Goal: Task Accomplishment & Management: Manage account settings

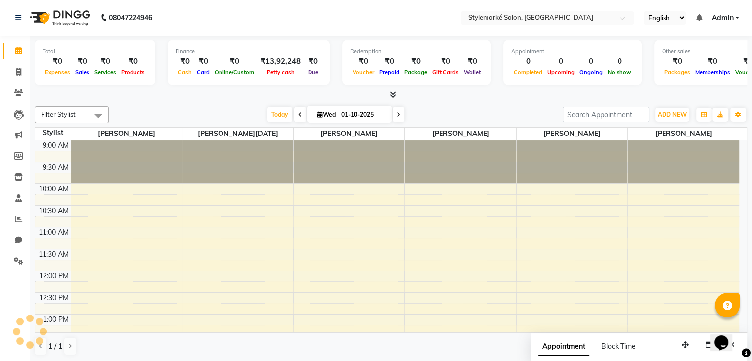
scroll to position [324, 0]
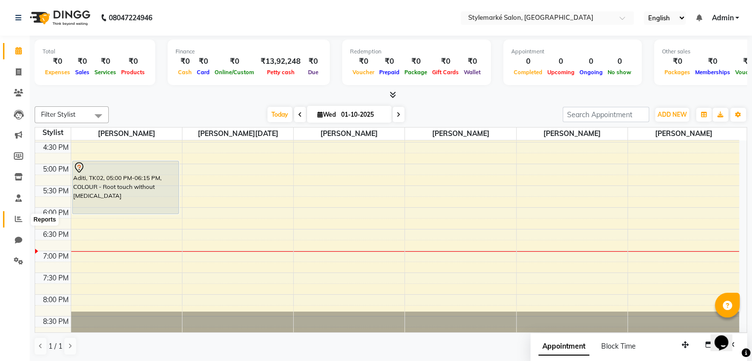
click at [19, 218] on icon at bounding box center [18, 218] width 7 height 7
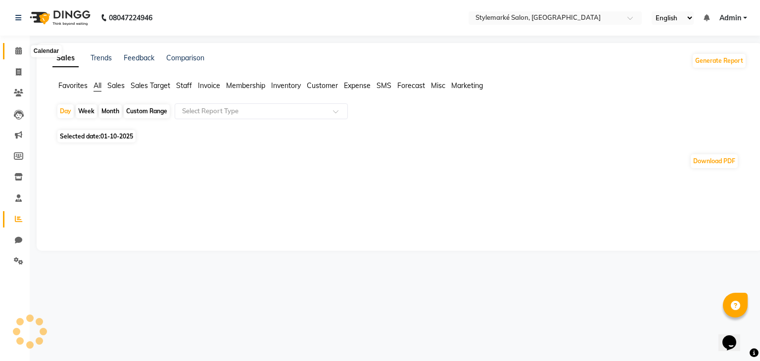
click at [19, 49] on icon at bounding box center [18, 50] width 6 height 7
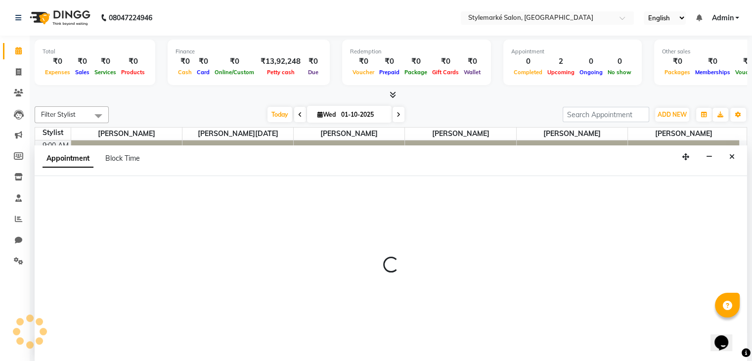
scroll to position [0, 0]
select select "71239"
select select "600"
select select "tentative"
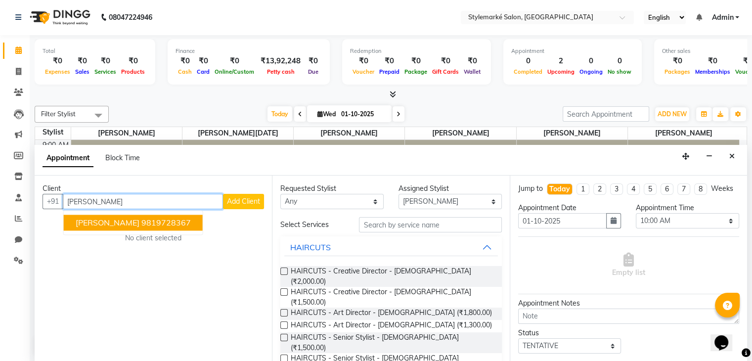
click at [99, 225] on span "[PERSON_NAME]" at bounding box center [108, 223] width 64 height 10
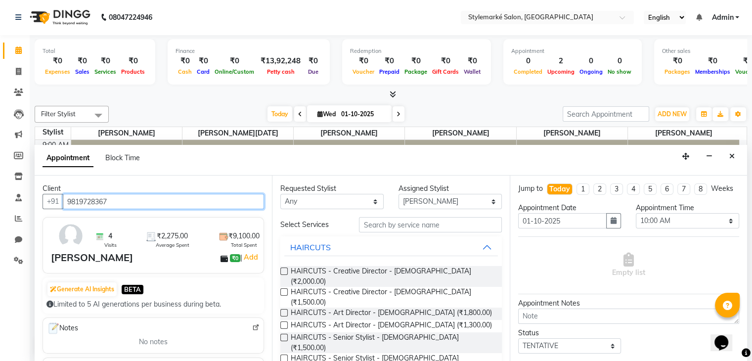
type input "9819728367"
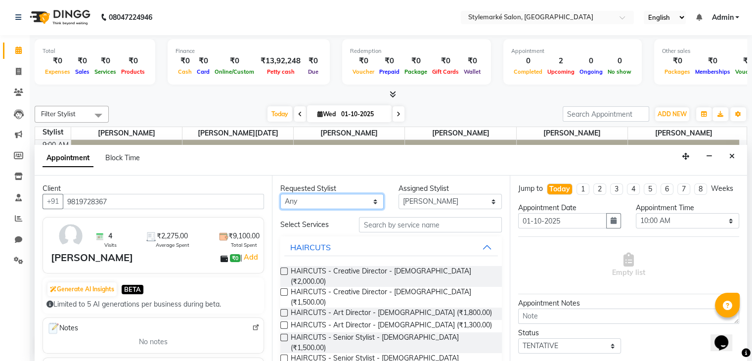
click at [342, 200] on select "Any [PERSON_NAME] ⁠[PERSON_NAME][DATE] ⁠[PERSON_NAME] [PERSON_NAME] [PERSON_NAM…" at bounding box center [331, 201] width 103 height 15
select select "71239"
click at [280, 194] on select "Any [PERSON_NAME] ⁠[PERSON_NAME][DATE] ⁠[PERSON_NAME] [PERSON_NAME] [PERSON_NAM…" at bounding box center [331, 201] width 103 height 15
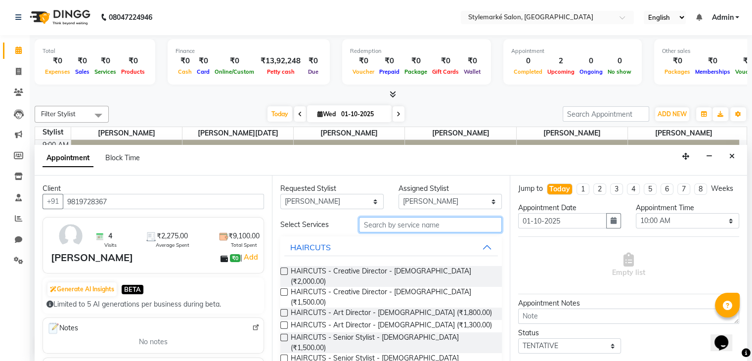
click at [367, 224] on input "text" at bounding box center [430, 224] width 142 height 15
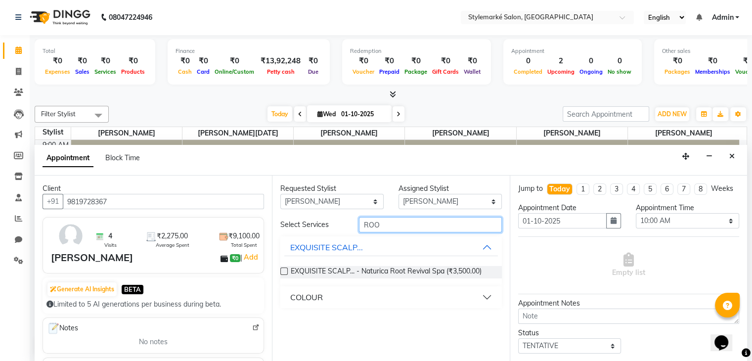
type input "ROO"
click at [490, 295] on button "COLOUR" at bounding box center [390, 297] width 213 height 18
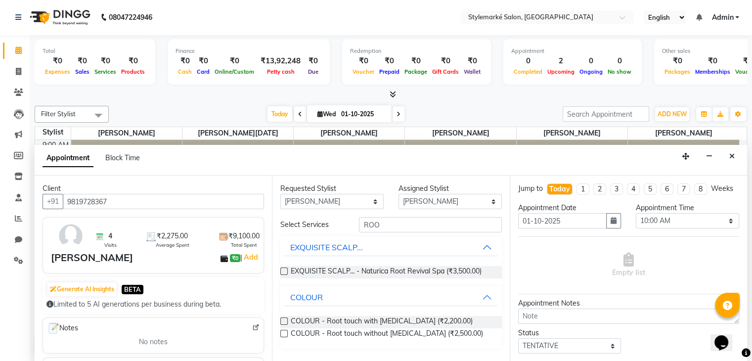
click at [286, 321] on label at bounding box center [283, 321] width 7 height 7
click at [286, 321] on input "checkbox" at bounding box center [283, 322] width 6 height 6
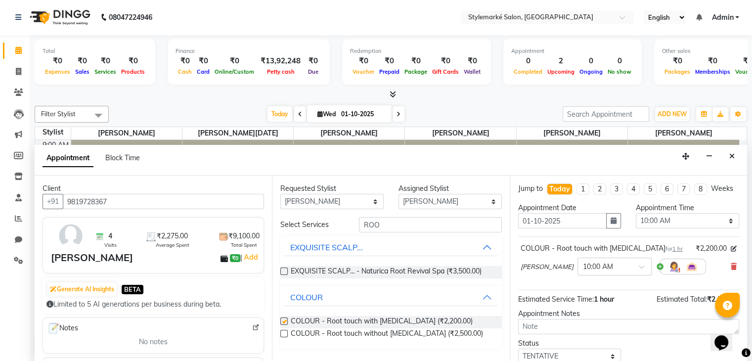
checkbox input "false"
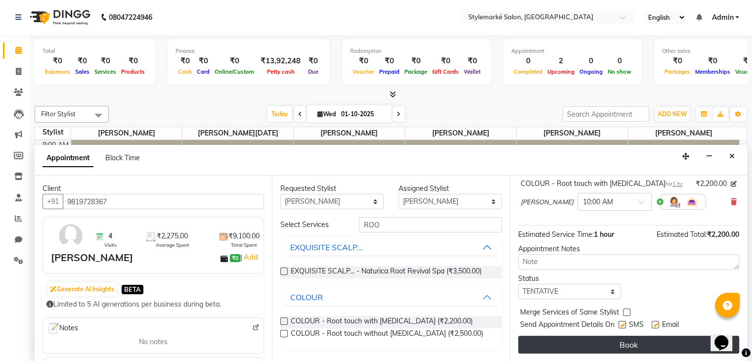
click at [575, 348] on button "Book" at bounding box center [628, 345] width 221 height 18
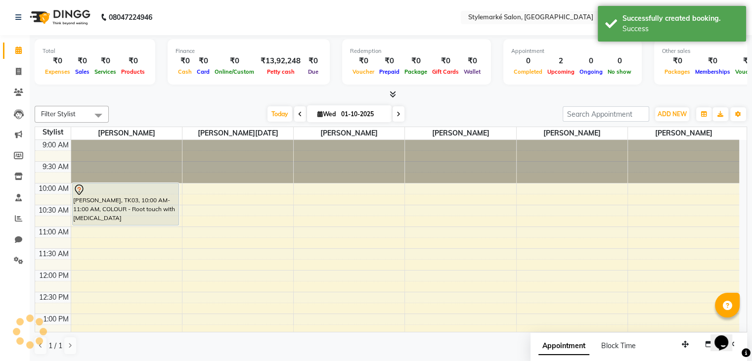
scroll to position [0, 0]
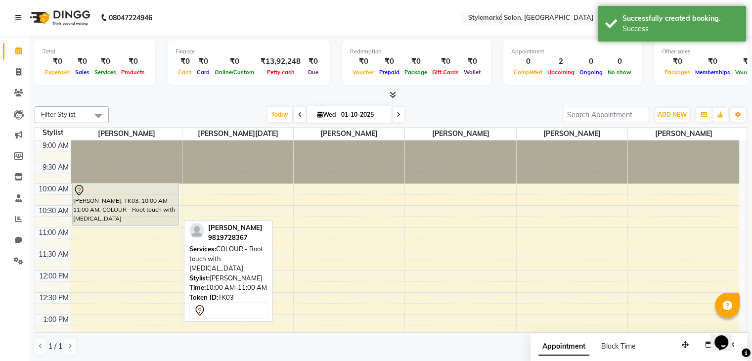
click at [107, 213] on div "[PERSON_NAME], TK03, 10:00 AM-11:00 AM, COLOUR - Root touch with [MEDICAL_DATA]" at bounding box center [126, 205] width 106 height 42
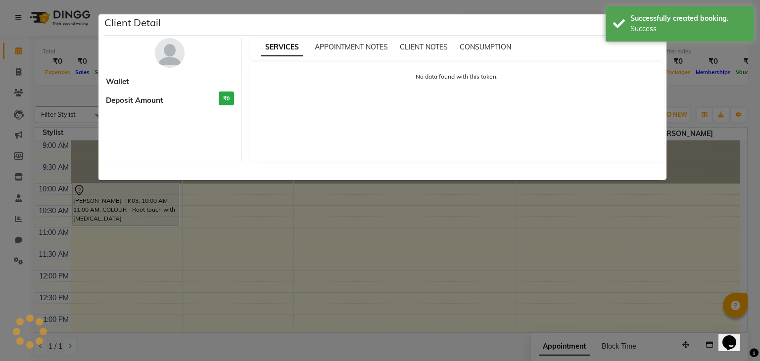
select select "7"
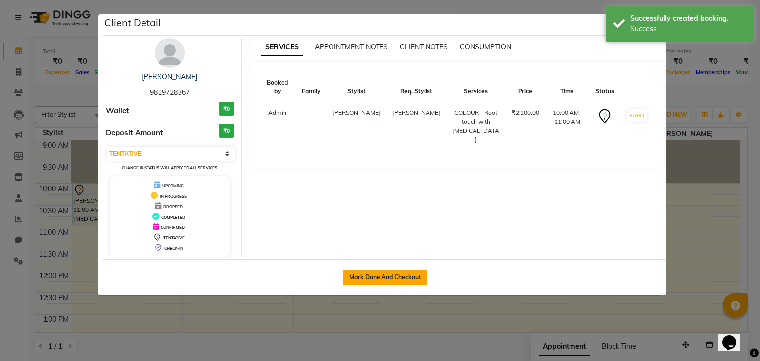
click at [396, 275] on button "Mark Done And Checkout" at bounding box center [385, 278] width 85 height 16
select select "service"
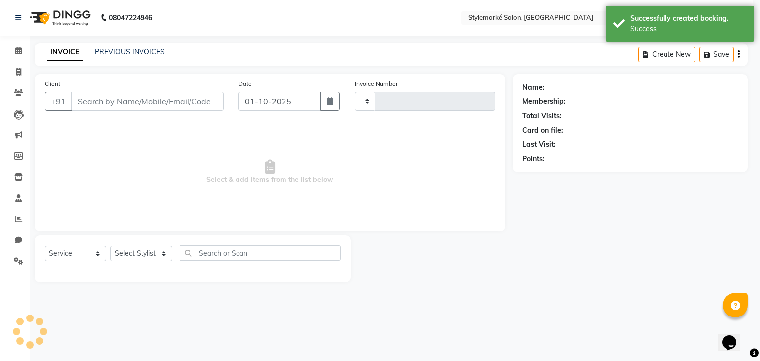
type input "1075"
select select "7909"
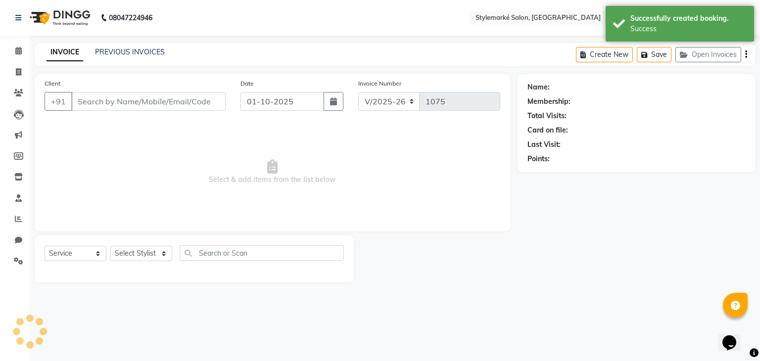
type input "9819728367"
select select "71239"
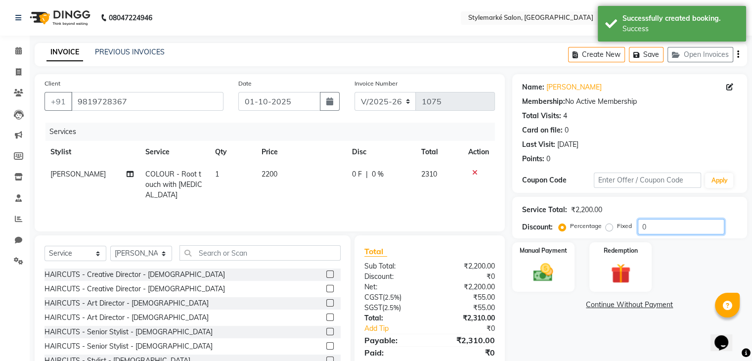
click at [652, 226] on input "0" at bounding box center [681, 226] width 87 height 15
type input "0"
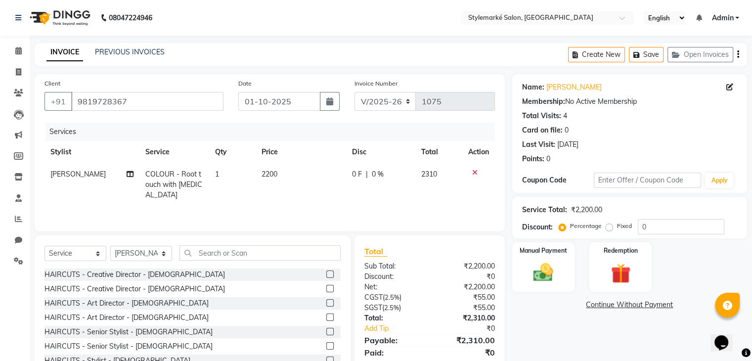
click at [738, 55] on icon "button" at bounding box center [738, 54] width 2 height 0
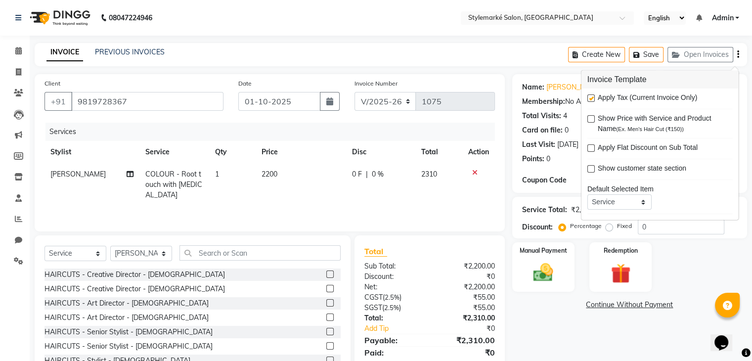
click at [590, 97] on label at bounding box center [591, 97] width 7 height 7
click at [590, 97] on input "checkbox" at bounding box center [591, 98] width 6 height 6
checkbox input "false"
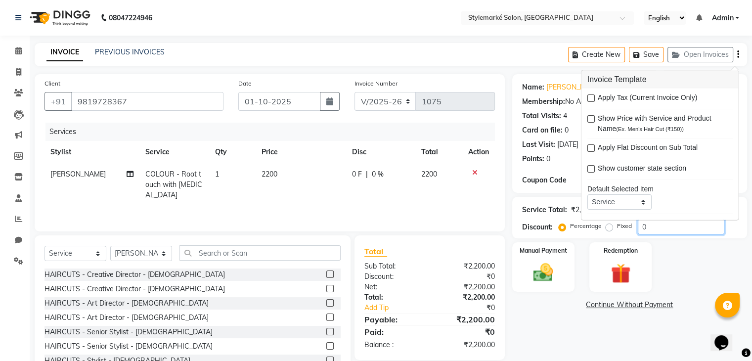
click at [684, 230] on input "0" at bounding box center [681, 226] width 87 height 15
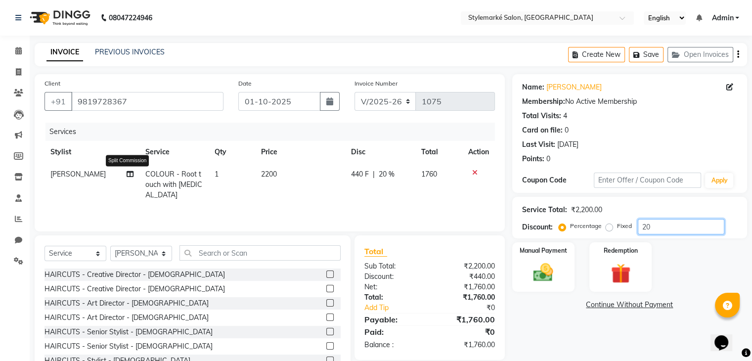
type input "20"
click at [127, 176] on icon at bounding box center [130, 174] width 7 height 7
select select "71239"
click at [127, 176] on icon at bounding box center [130, 174] width 7 height 7
select select "71239"
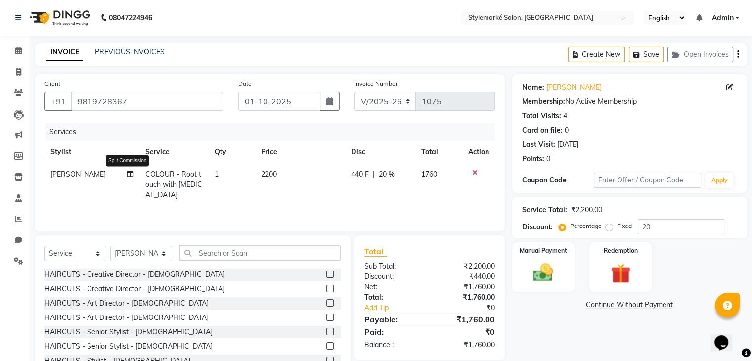
click at [127, 173] on icon at bounding box center [130, 174] width 7 height 7
select select "71239"
click at [127, 175] on icon at bounding box center [130, 174] width 7 height 7
select select "71239"
click at [128, 175] on icon at bounding box center [130, 174] width 7 height 7
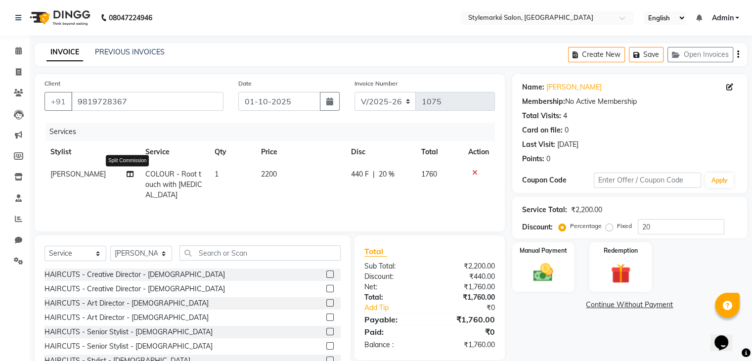
select select "71239"
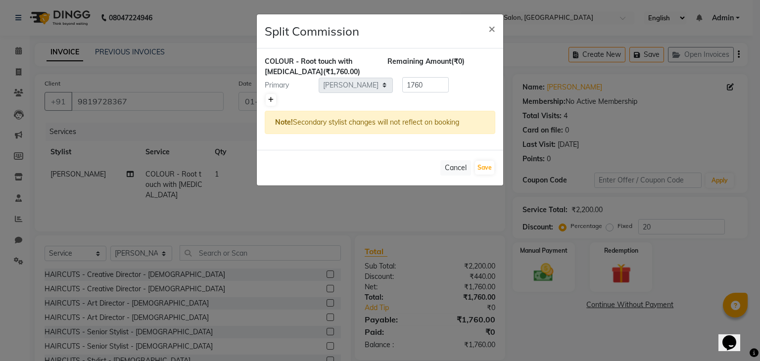
click at [274, 99] on link at bounding box center [271, 100] width 10 height 12
type input "880"
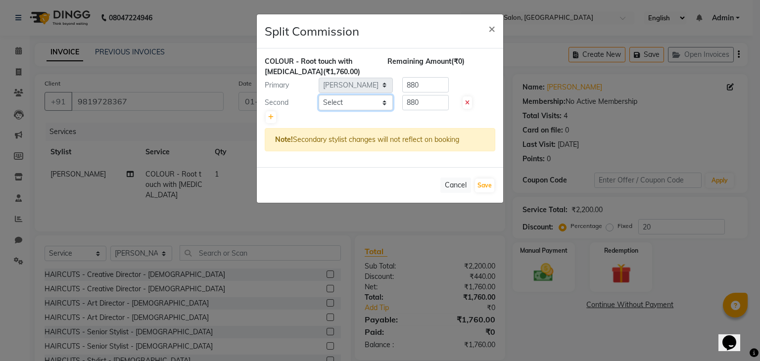
click at [378, 104] on select "Select [PERSON_NAME] ⁠[PERSON_NAME][DATE] ⁠[PERSON_NAME] [PERSON_NAME] [PERSON_…" at bounding box center [356, 102] width 74 height 15
select select "91223"
click at [319, 95] on select "Select [PERSON_NAME] ⁠[PERSON_NAME][DATE] ⁠[PERSON_NAME] [PERSON_NAME] [PERSON_…" at bounding box center [356, 102] width 74 height 15
click at [439, 102] on input "880" at bounding box center [425, 102] width 46 height 15
type input "8"
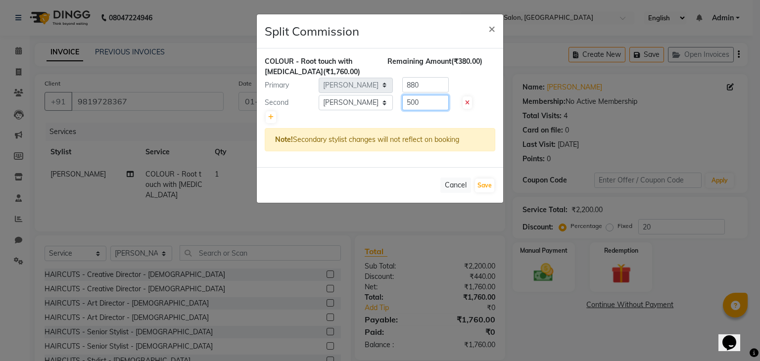
type input "500"
click at [445, 79] on input "880" at bounding box center [425, 84] width 46 height 15
type input "8"
type input "1260"
click at [488, 187] on button "Save" at bounding box center [484, 186] width 19 height 14
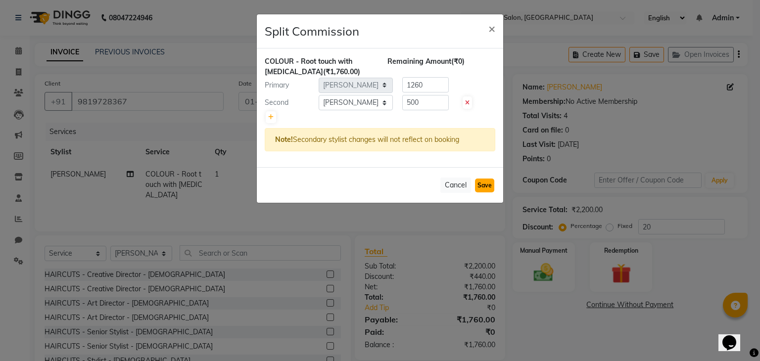
select select "Select"
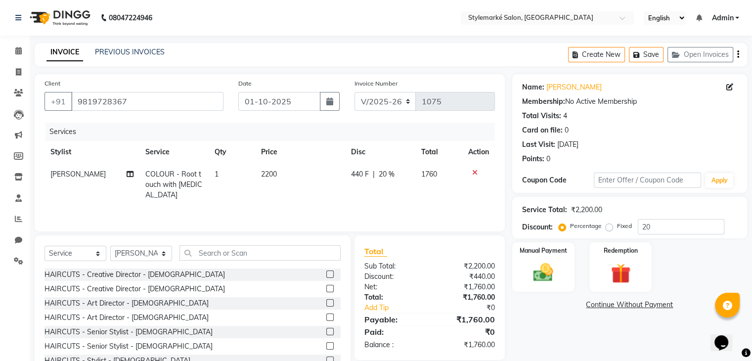
scroll to position [36, 0]
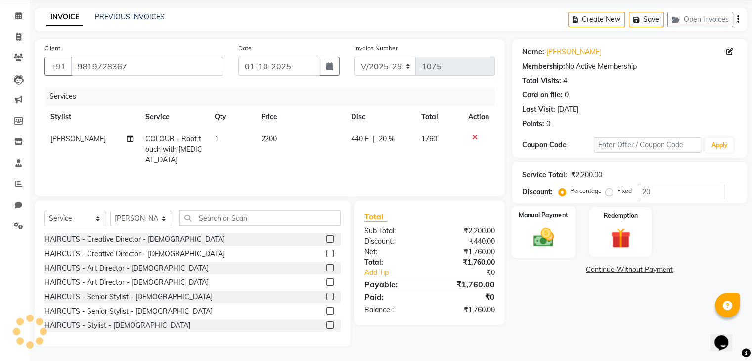
click at [543, 242] on img at bounding box center [543, 238] width 33 height 24
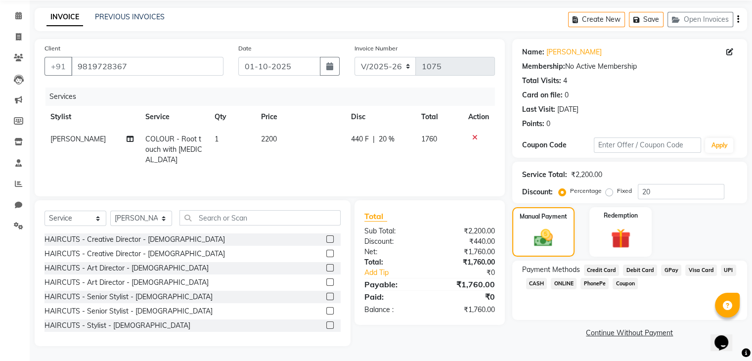
click at [536, 285] on span "CASH" at bounding box center [536, 283] width 21 height 11
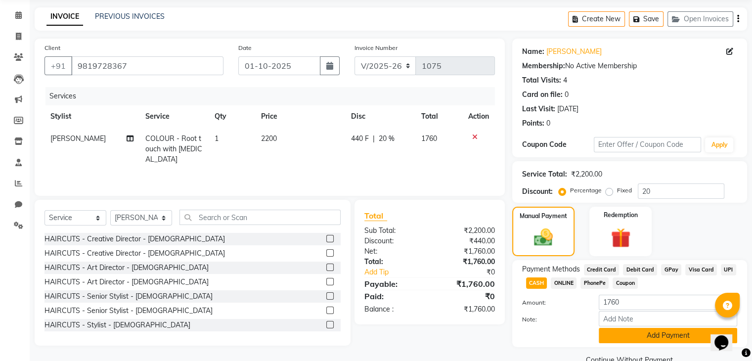
scroll to position [58, 0]
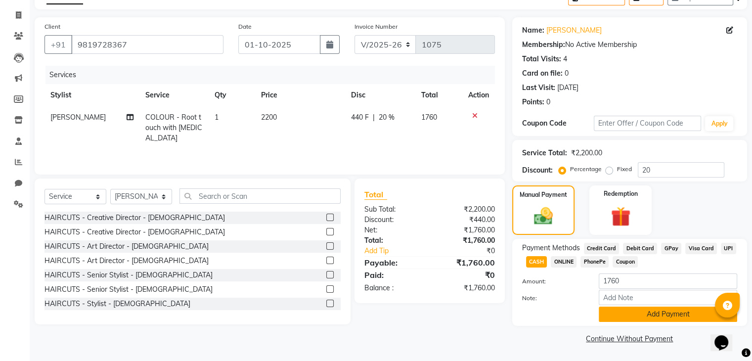
click at [657, 317] on button "Add Payment" at bounding box center [668, 314] width 138 height 15
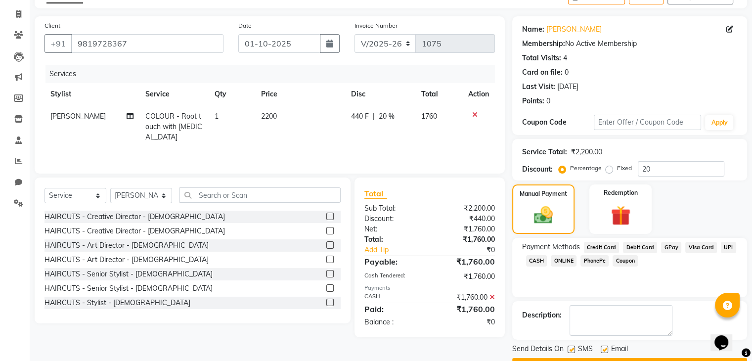
scroll to position [85, 0]
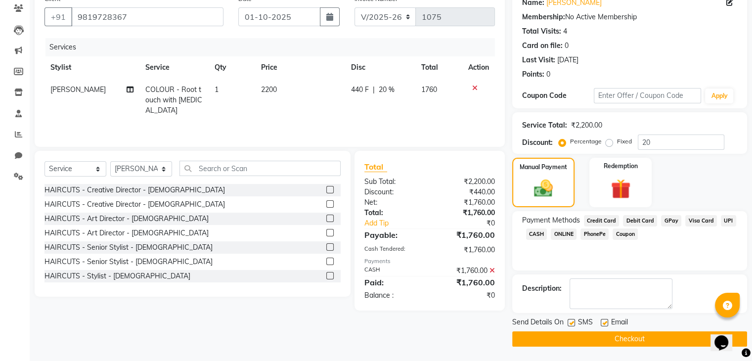
click at [626, 336] on button "Checkout" at bounding box center [629, 338] width 235 height 15
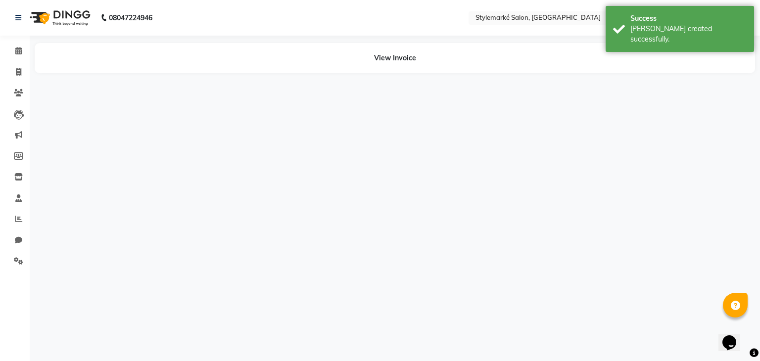
select select "71239"
select select "91223"
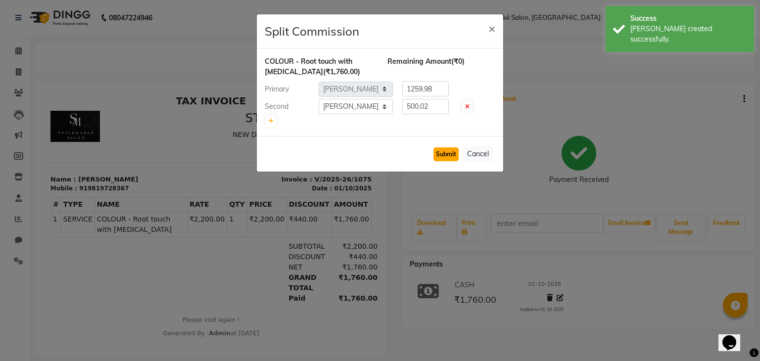
click at [438, 153] on button "Submit" at bounding box center [445, 154] width 25 height 14
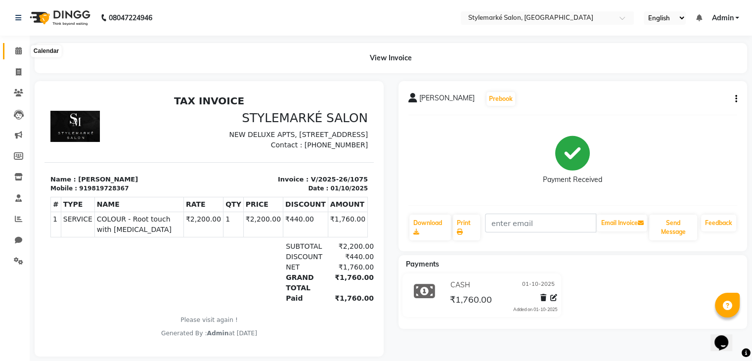
click at [22, 49] on span at bounding box center [18, 51] width 17 height 11
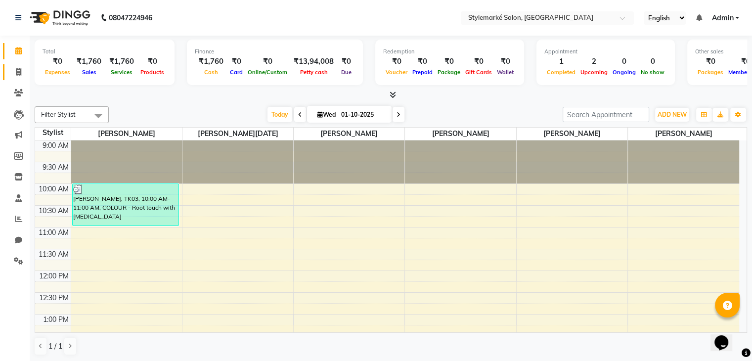
click at [19, 78] on link "Invoice" at bounding box center [15, 72] width 24 height 16
select select "service"
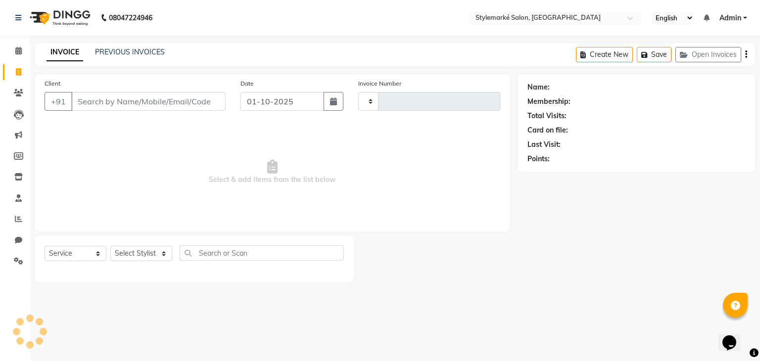
type input "1076"
select select "7909"
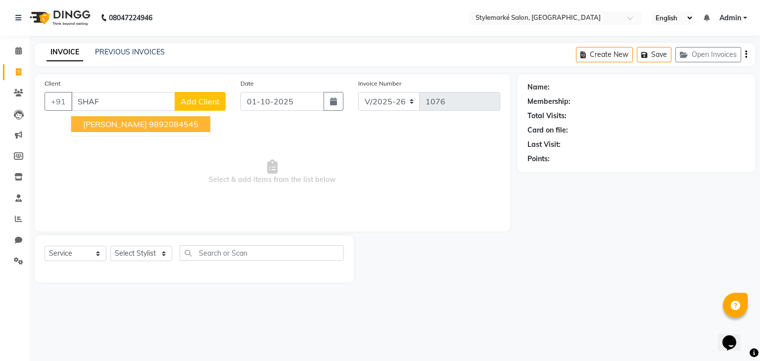
click at [135, 126] on span "[PERSON_NAME]" at bounding box center [115, 124] width 64 height 10
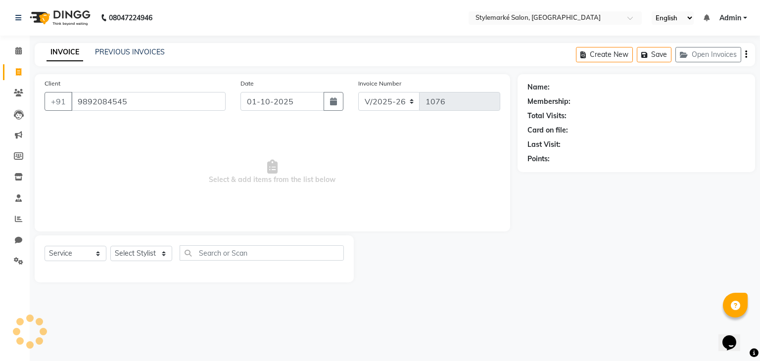
type input "9892084545"
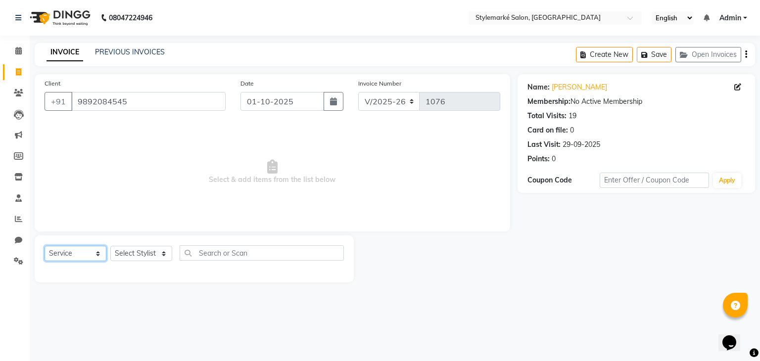
click at [79, 254] on select "Select Service Product Membership Package Voucher Prepaid Gift Card" at bounding box center [76, 253] width 62 height 15
click at [45, 246] on select "Select Service Product Membership Package Voucher Prepaid Gift Card" at bounding box center [76, 253] width 62 height 15
click at [154, 258] on select "Select Stylist [PERSON_NAME] ⁠[PERSON_NAME][DATE] ⁠[PERSON_NAME] [PERSON_NAME] …" at bounding box center [141, 253] width 62 height 15
select select "71243"
click at [110, 246] on select "Select Stylist [PERSON_NAME] ⁠[PERSON_NAME][DATE] ⁠[PERSON_NAME] [PERSON_NAME] …" at bounding box center [141, 253] width 62 height 15
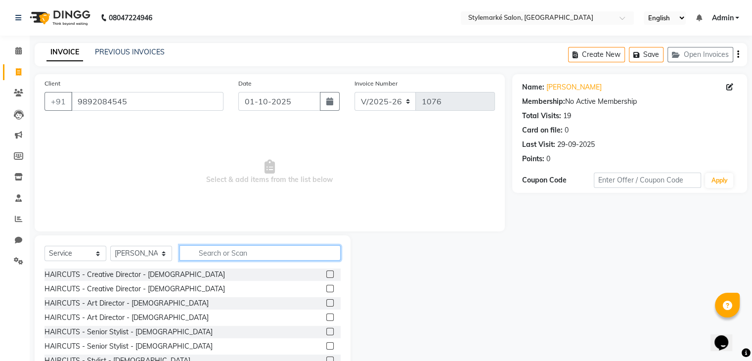
click at [217, 250] on input "text" at bounding box center [260, 252] width 161 height 15
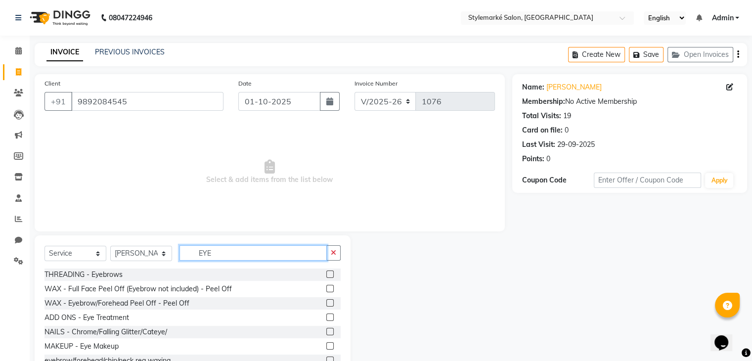
type input "EYE"
click at [326, 275] on label at bounding box center [329, 274] width 7 height 7
click at [326, 275] on input "checkbox" at bounding box center [329, 275] width 6 height 6
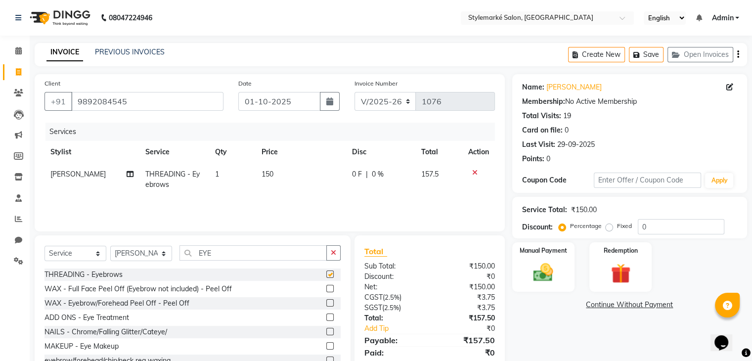
checkbox input "false"
click at [562, 278] on div "Manual Payment" at bounding box center [543, 266] width 65 height 51
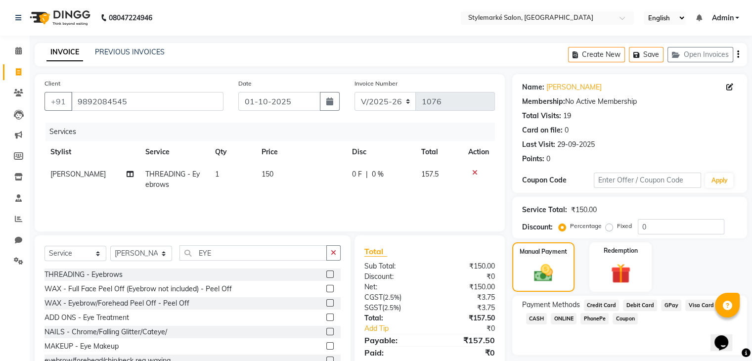
click at [738, 55] on icon "button" at bounding box center [738, 54] width 2 height 0
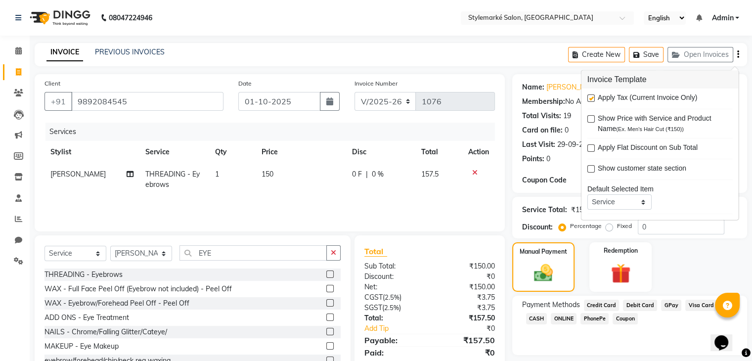
click at [589, 96] on label at bounding box center [591, 97] width 7 height 7
click at [589, 96] on input "checkbox" at bounding box center [591, 98] width 6 height 6
checkbox input "false"
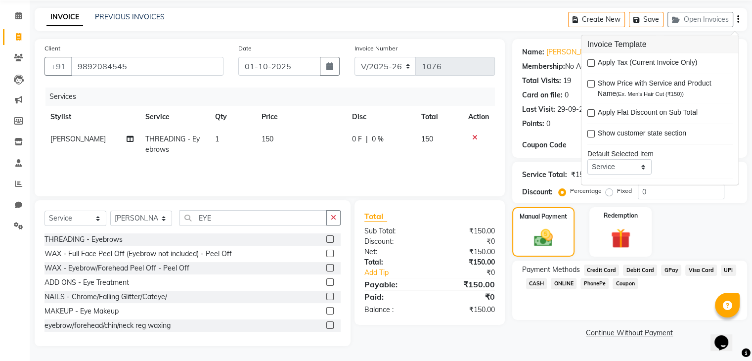
click at [536, 284] on span "CASH" at bounding box center [536, 283] width 21 height 11
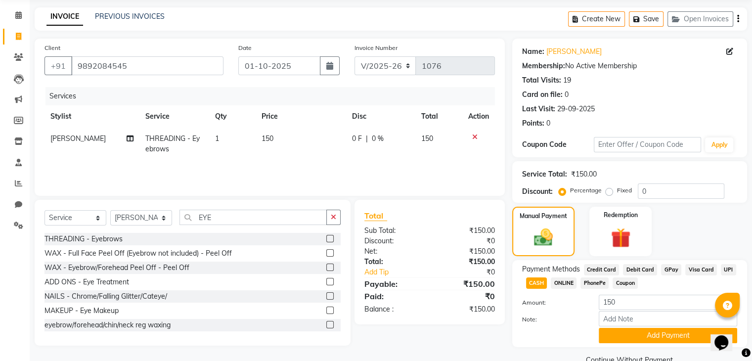
scroll to position [58, 0]
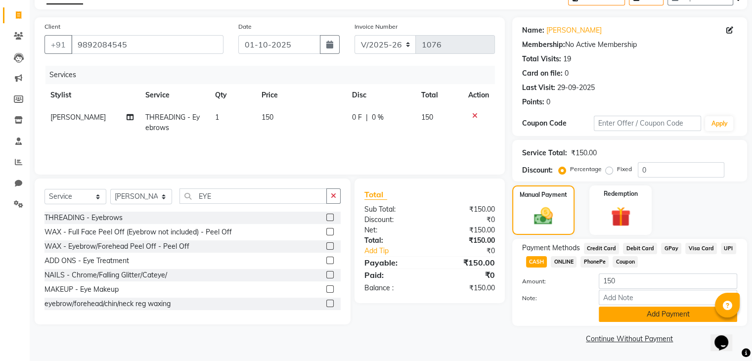
click at [657, 317] on button "Add Payment" at bounding box center [668, 314] width 138 height 15
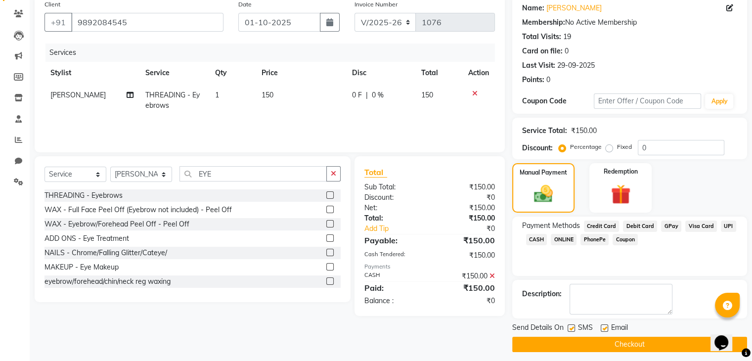
scroll to position [85, 0]
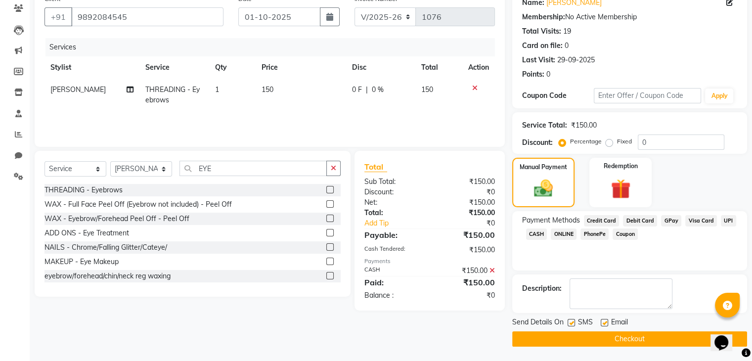
click at [623, 340] on button "Checkout" at bounding box center [629, 338] width 235 height 15
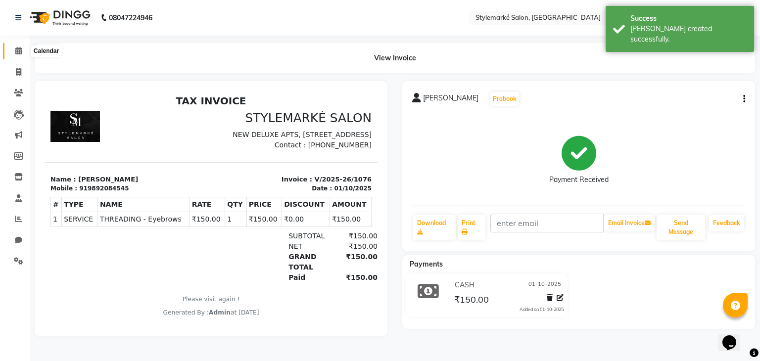
click at [17, 52] on icon at bounding box center [18, 50] width 6 height 7
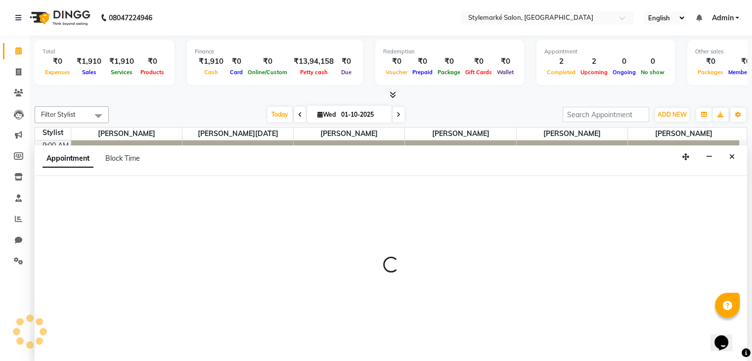
scroll to position [0, 0]
select select "71243"
select select "600"
select select "tentative"
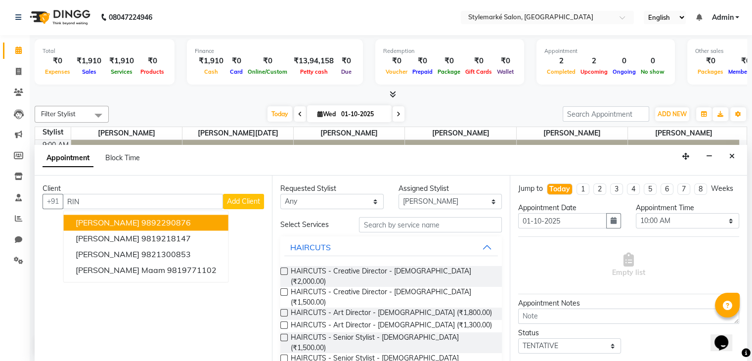
click at [158, 223] on ngb-highlight "9892290876" at bounding box center [165, 223] width 49 height 10
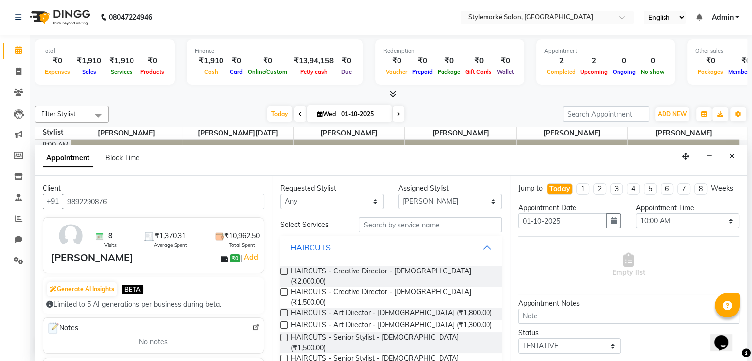
type input "9892290876"
click at [341, 203] on select "Any [PERSON_NAME] ⁠[PERSON_NAME][DATE] ⁠[PERSON_NAME] [PERSON_NAME] [PERSON_NAM…" at bounding box center [331, 201] width 103 height 15
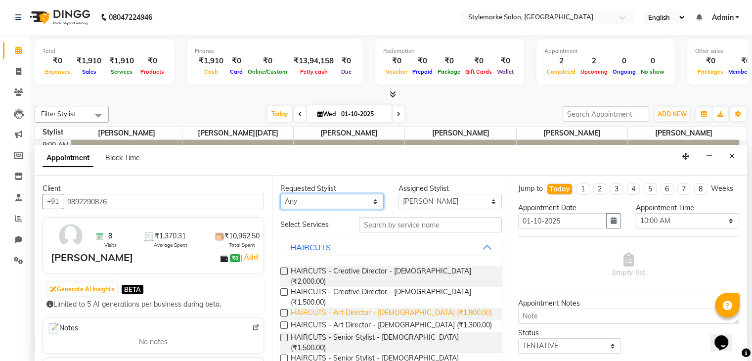
select select "71243"
click at [280, 194] on select "Any [PERSON_NAME] ⁠[PERSON_NAME][DATE] ⁠[PERSON_NAME] [PERSON_NAME] [PERSON_NAM…" at bounding box center [331, 201] width 103 height 15
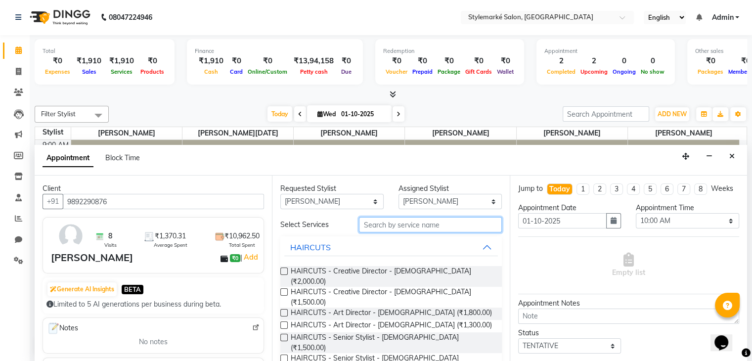
click at [393, 226] on input "text" at bounding box center [430, 224] width 142 height 15
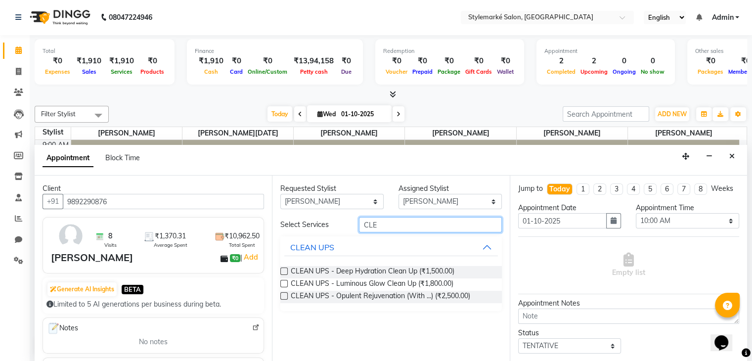
type input "CLE"
click at [282, 268] on label at bounding box center [283, 271] width 7 height 7
click at [282, 269] on input "checkbox" at bounding box center [283, 272] width 6 height 6
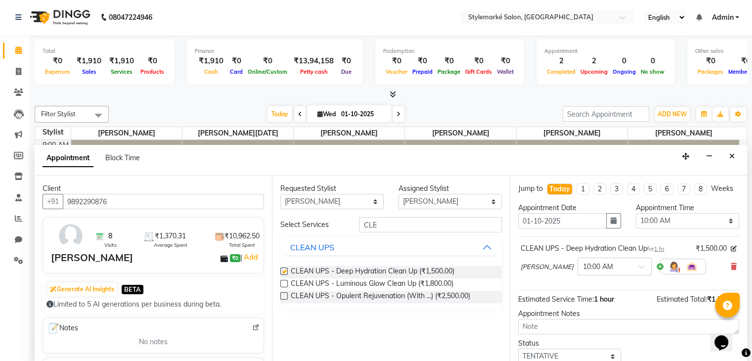
checkbox input "false"
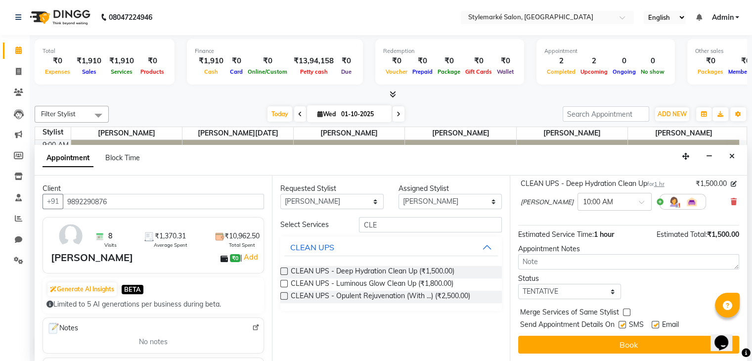
click at [613, 341] on button "Book" at bounding box center [628, 345] width 221 height 18
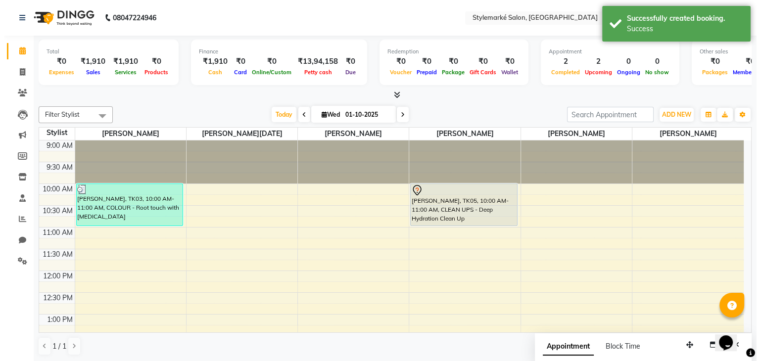
scroll to position [0, 0]
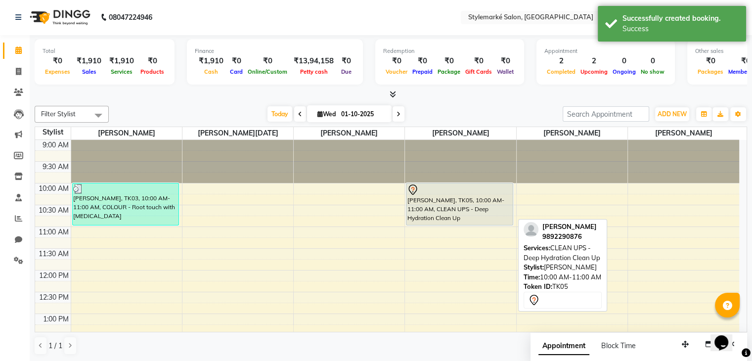
click at [465, 204] on div "[PERSON_NAME], TK05, 10:00 AM-11:00 AM, CLEAN UPS - Deep Hydration Clean Up" at bounding box center [460, 204] width 106 height 42
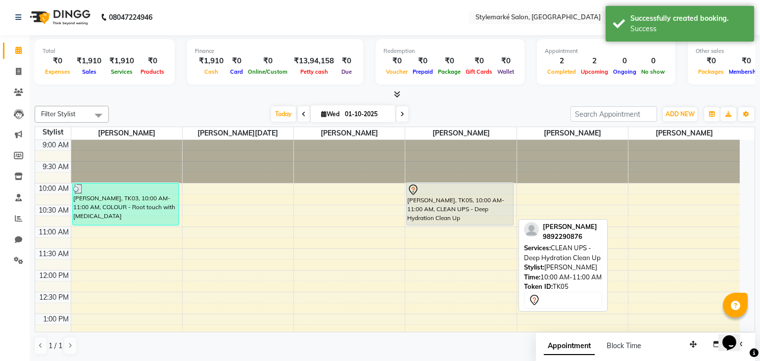
select select "7"
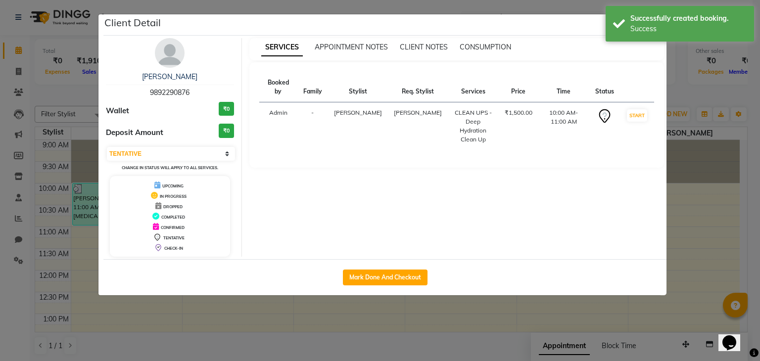
click at [398, 268] on div "Mark Done And Checkout" at bounding box center [384, 277] width 563 height 36
click at [396, 275] on button "Mark Done And Checkout" at bounding box center [385, 278] width 85 height 16
select select "7909"
select select "service"
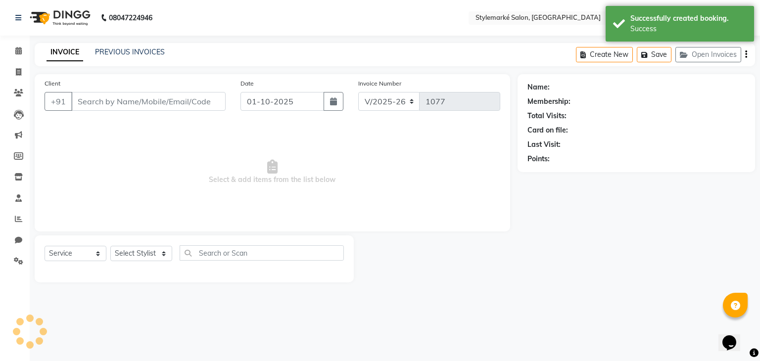
type input "9892290876"
select select "71243"
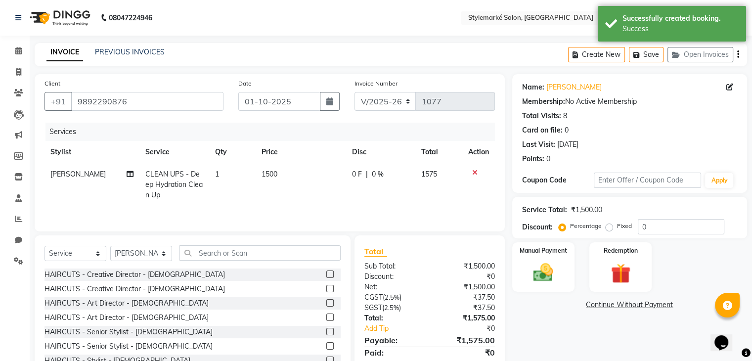
click at [738, 55] on icon "button" at bounding box center [738, 54] width 2 height 0
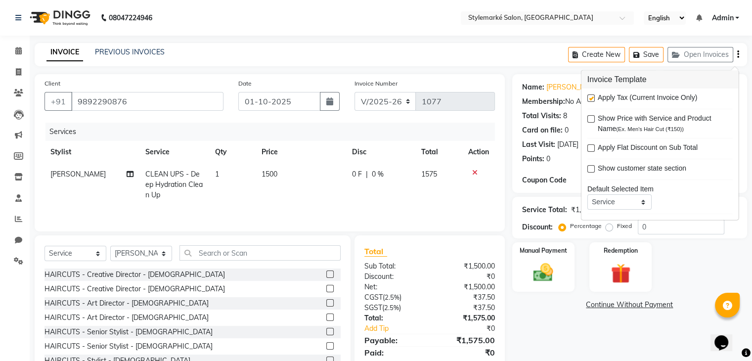
click at [592, 99] on label at bounding box center [591, 97] width 7 height 7
click at [592, 99] on input "checkbox" at bounding box center [591, 98] width 6 height 6
checkbox input "false"
click at [540, 269] on img at bounding box center [543, 273] width 33 height 24
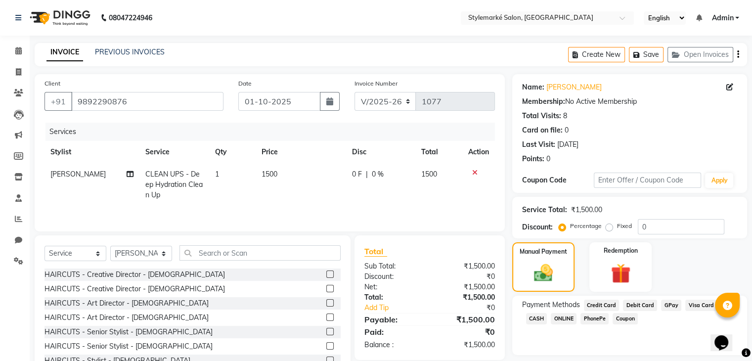
click at [673, 306] on span "GPay" at bounding box center [671, 305] width 20 height 11
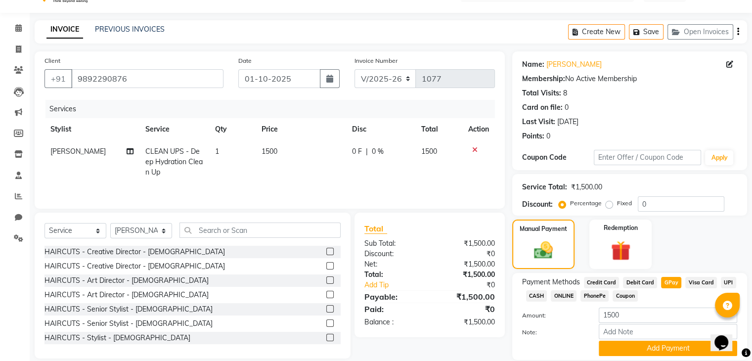
scroll to position [58, 0]
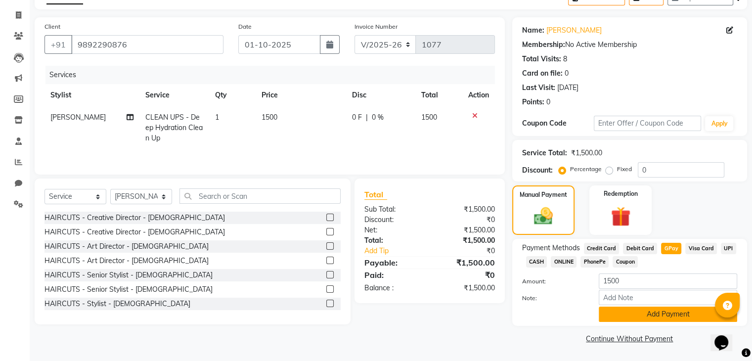
click at [640, 317] on button "Add Payment" at bounding box center [668, 314] width 138 height 15
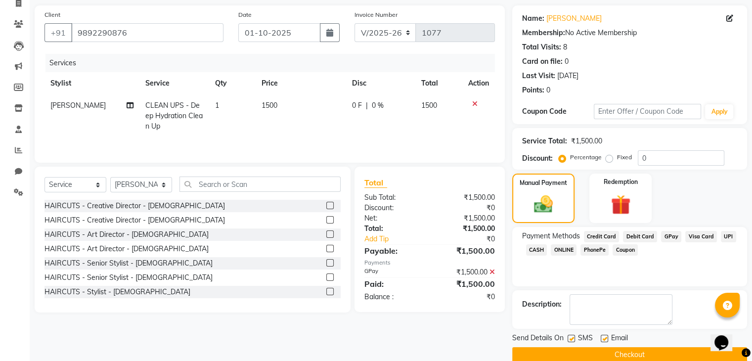
scroll to position [85, 0]
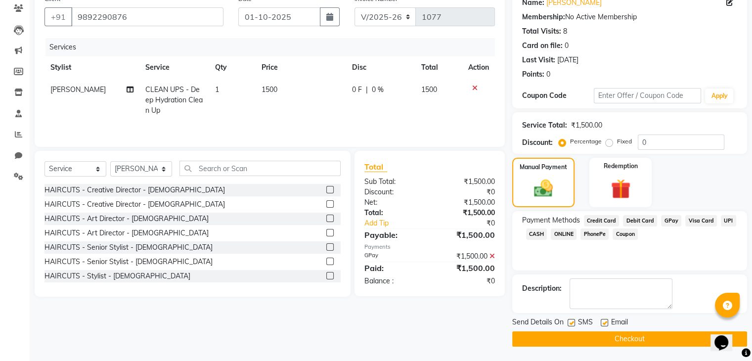
click at [583, 336] on button "Checkout" at bounding box center [629, 338] width 235 height 15
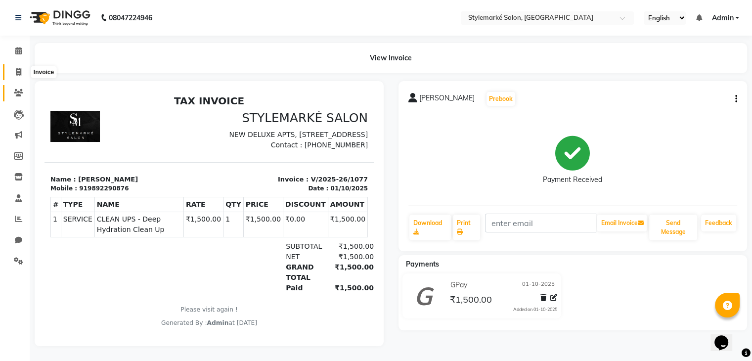
drag, startPoint x: 21, startPoint y: 75, endPoint x: 24, endPoint y: 85, distance: 10.9
click at [21, 75] on icon at bounding box center [18, 71] width 5 height 7
select select "service"
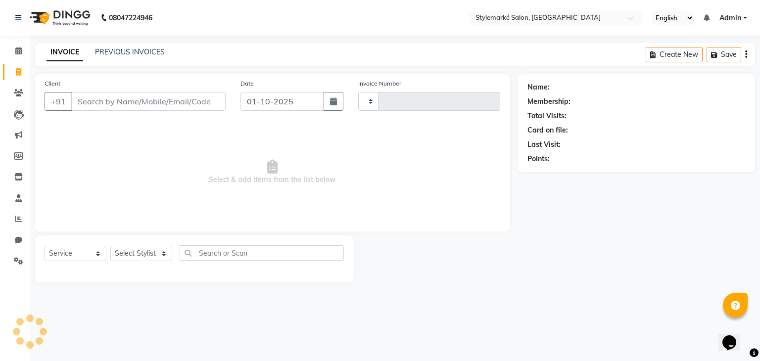
type input "1078"
select select "7909"
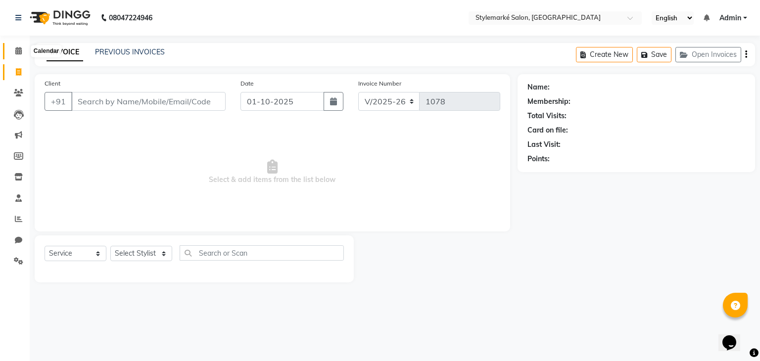
click at [22, 50] on span at bounding box center [18, 51] width 17 height 11
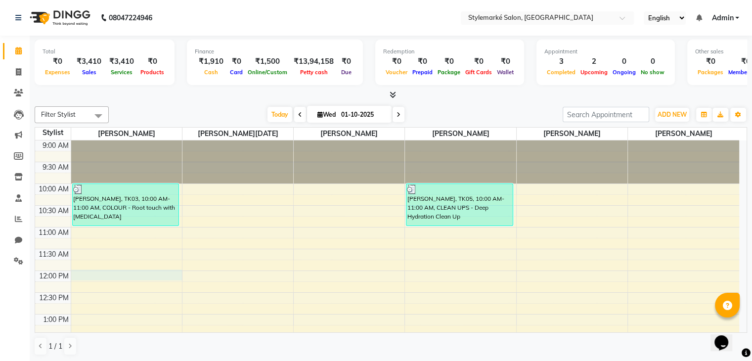
select select "71239"
select select "720"
select select "tentative"
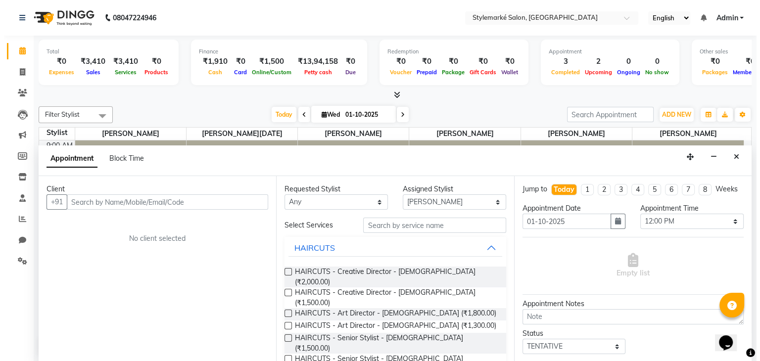
scroll to position [0, 0]
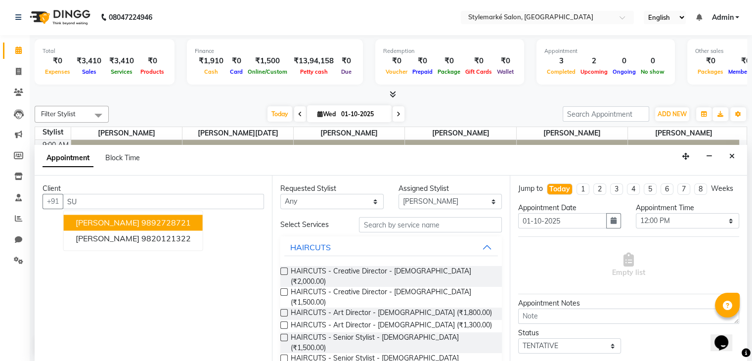
type input "S"
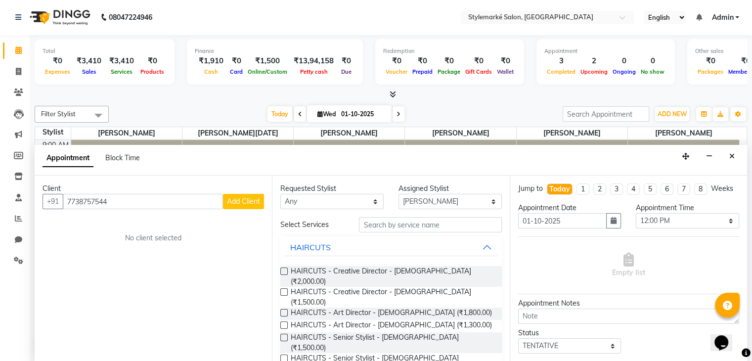
type input "7738757544"
click at [241, 205] on span "Add Client" at bounding box center [243, 201] width 33 height 9
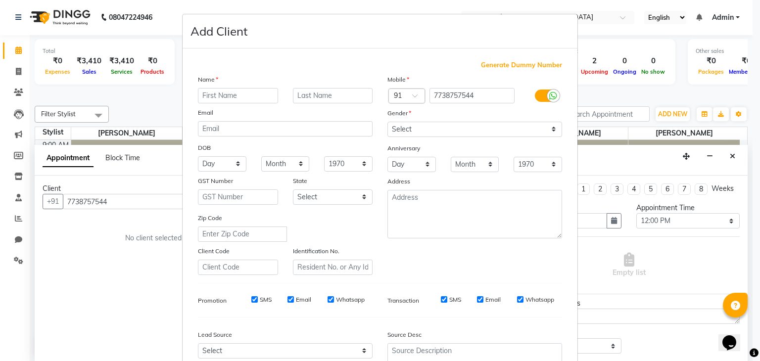
type input "s"
type input "Sumit"
click at [320, 97] on input "text" at bounding box center [333, 95] width 80 height 15
type input "Utkar"
click at [546, 127] on select "Select [DEMOGRAPHIC_DATA] [DEMOGRAPHIC_DATA] Other Prefer Not To Say" at bounding box center [474, 129] width 175 height 15
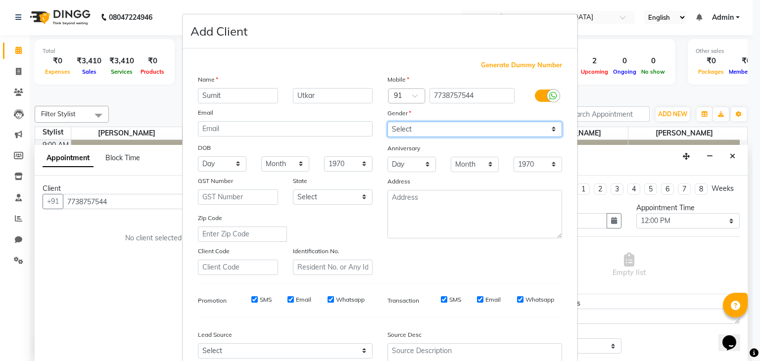
select select "[DEMOGRAPHIC_DATA]"
click at [387, 122] on select "Select [DEMOGRAPHIC_DATA] [DEMOGRAPHIC_DATA] Other Prefer Not To Say" at bounding box center [474, 129] width 175 height 15
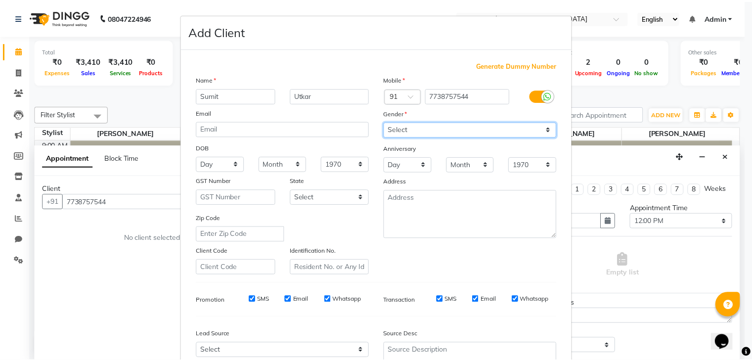
scroll to position [99, 0]
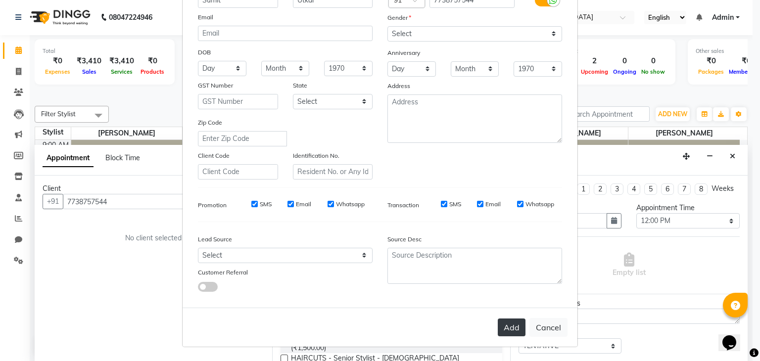
click at [510, 332] on button "Add" at bounding box center [512, 328] width 28 height 18
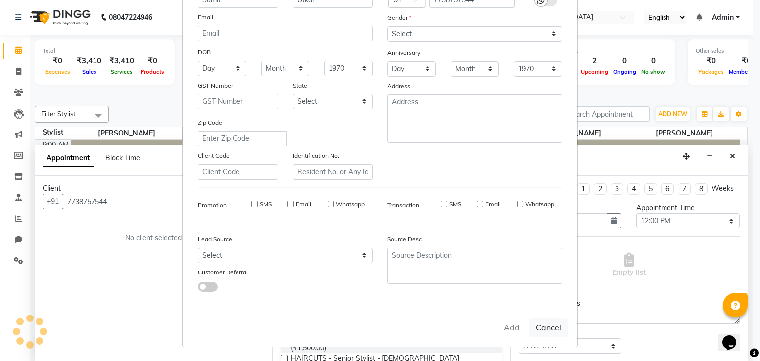
select select
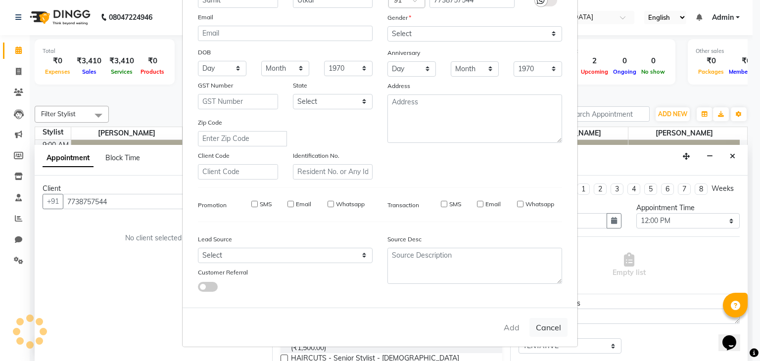
select select
checkbox input "false"
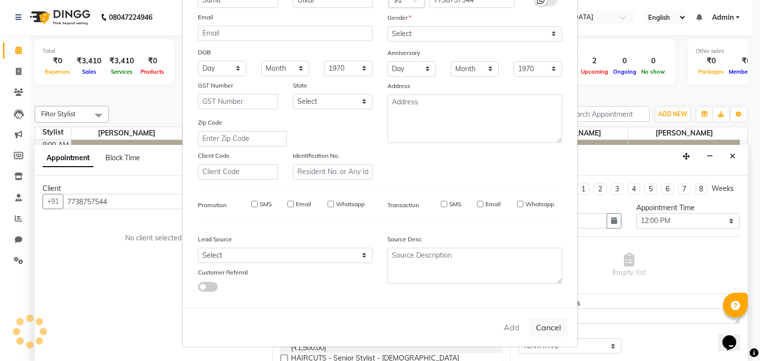
checkbox input "false"
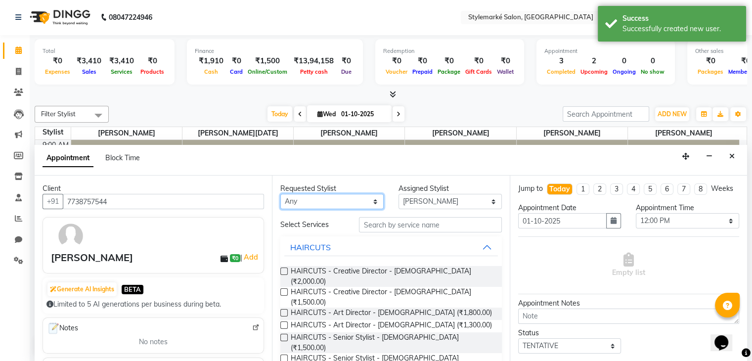
click at [342, 199] on select "Any [PERSON_NAME] ⁠[PERSON_NAME][DATE] ⁠[PERSON_NAME] [PERSON_NAME] [PERSON_NAM…" at bounding box center [331, 201] width 103 height 15
select select "71239"
click at [280, 194] on select "Any [PERSON_NAME] ⁠[PERSON_NAME][DATE] ⁠[PERSON_NAME] [PERSON_NAME] [PERSON_NAM…" at bounding box center [331, 201] width 103 height 15
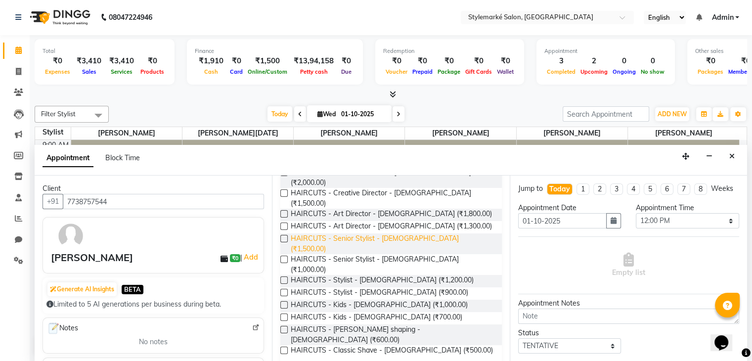
scroll to position [49, 0]
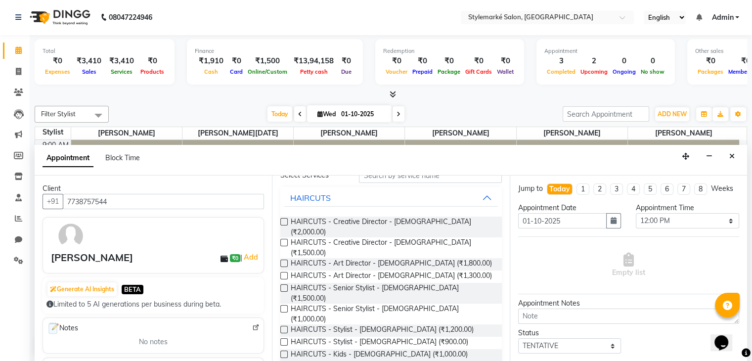
click at [287, 239] on label at bounding box center [283, 242] width 7 height 7
click at [287, 240] on input "checkbox" at bounding box center [283, 243] width 6 height 6
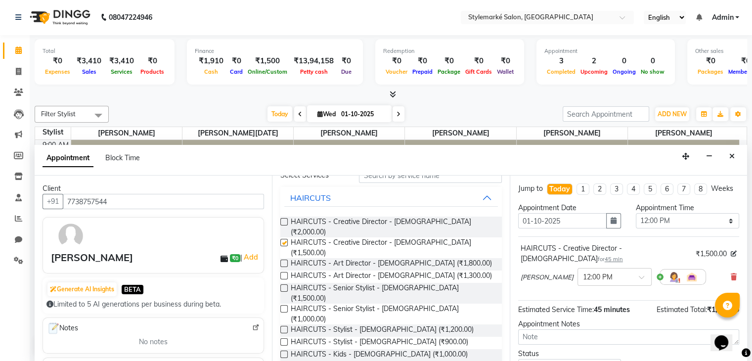
checkbox input "false"
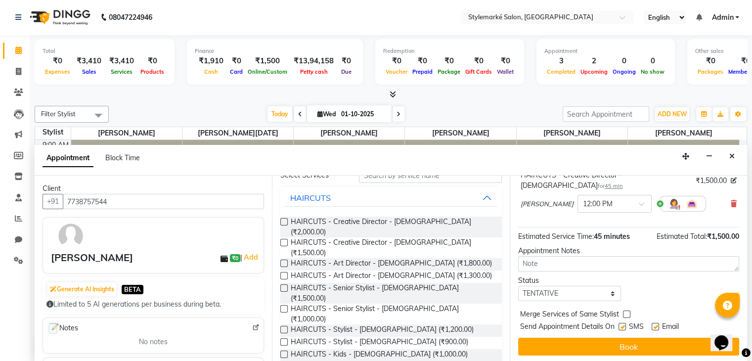
scroll to position [74, 0]
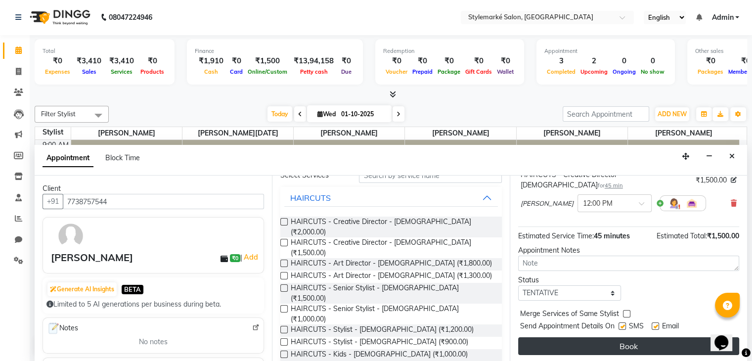
click at [607, 345] on button "Book" at bounding box center [628, 346] width 221 height 18
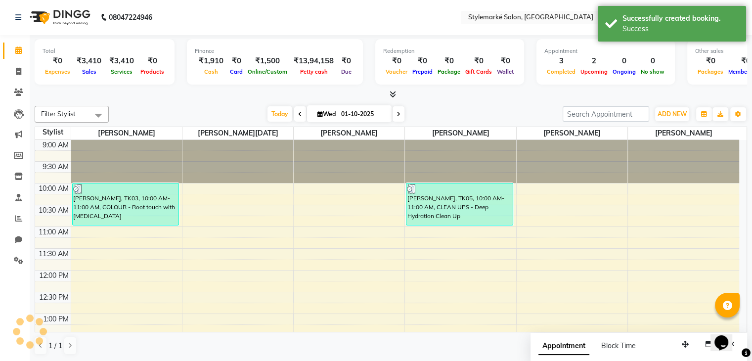
scroll to position [0, 0]
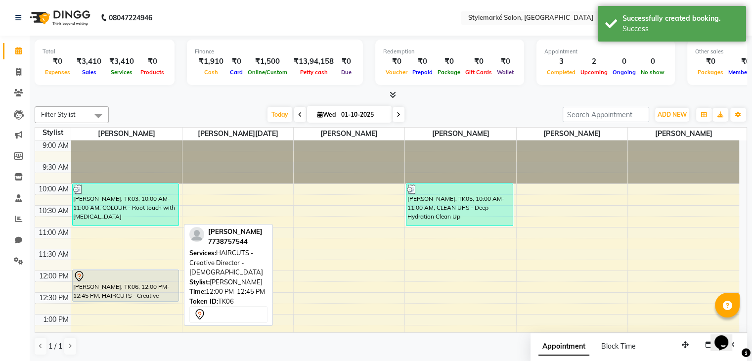
click at [109, 301] on div at bounding box center [126, 301] width 106 height 4
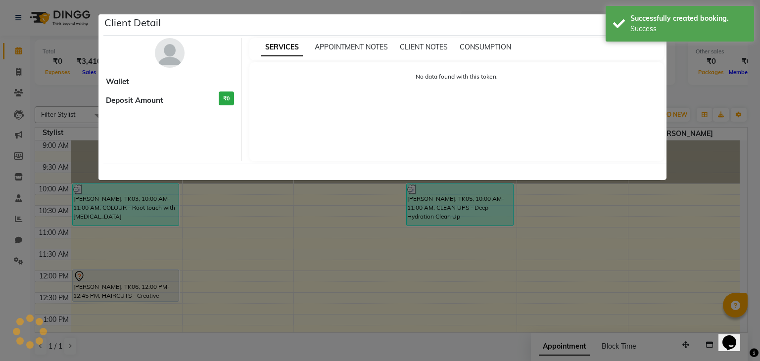
select select "7"
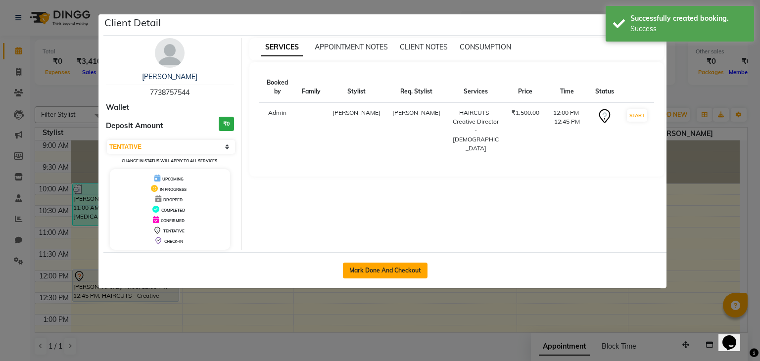
click at [363, 265] on button "Mark Done And Checkout" at bounding box center [385, 271] width 85 height 16
select select "service"
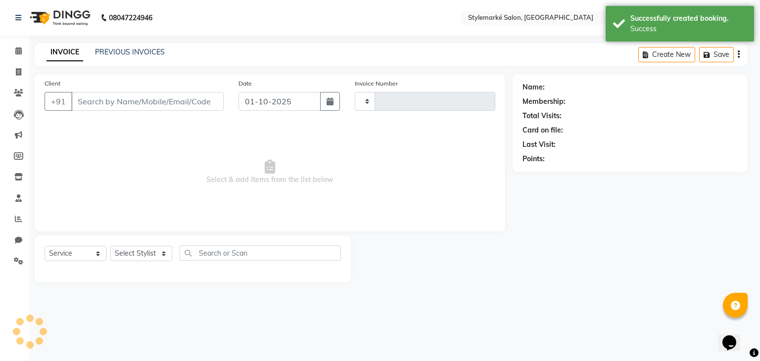
type input "1078"
select select "7909"
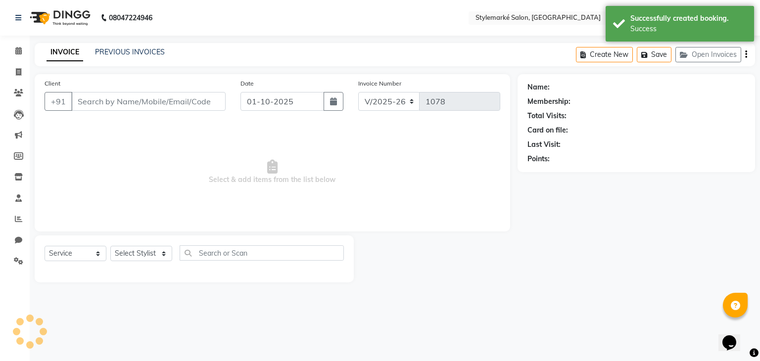
type input "7738757544"
select select "71239"
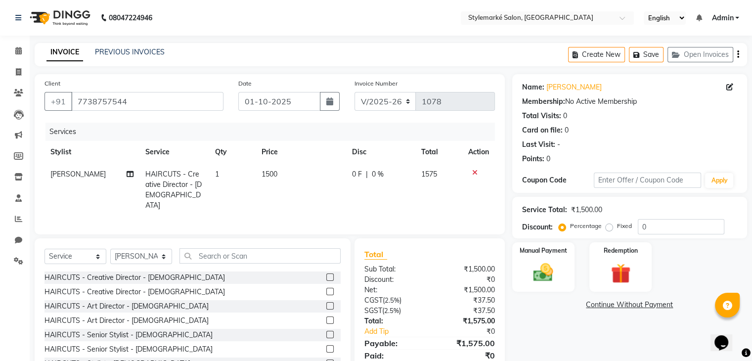
click at [289, 177] on td "1500" at bounding box center [301, 189] width 91 height 53
select select "71239"
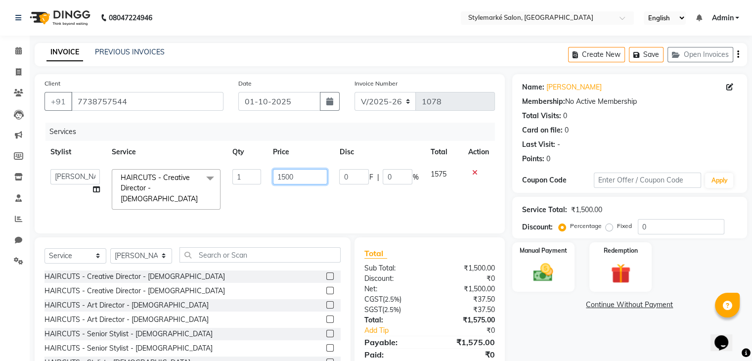
click at [303, 176] on input "1500" at bounding box center [300, 176] width 54 height 15
type input "1"
type input "600"
click at [736, 55] on div "Create New Save Open Invoices" at bounding box center [657, 54] width 179 height 23
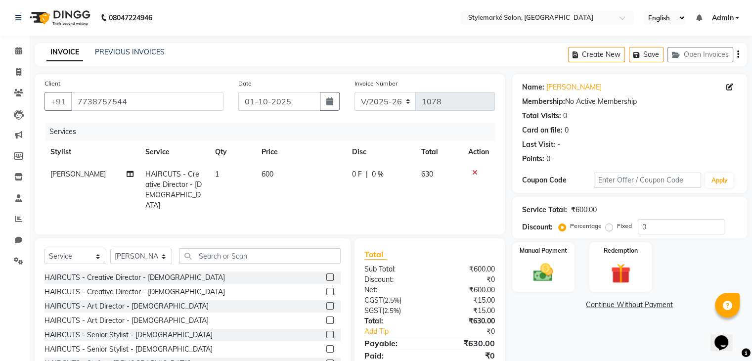
click at [738, 55] on icon "button" at bounding box center [738, 54] width 2 height 0
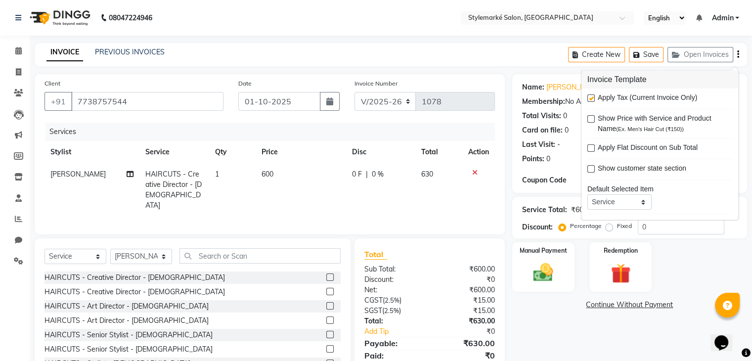
click at [590, 98] on label at bounding box center [591, 97] width 7 height 7
click at [590, 98] on input "checkbox" at bounding box center [591, 98] width 6 height 6
checkbox input "false"
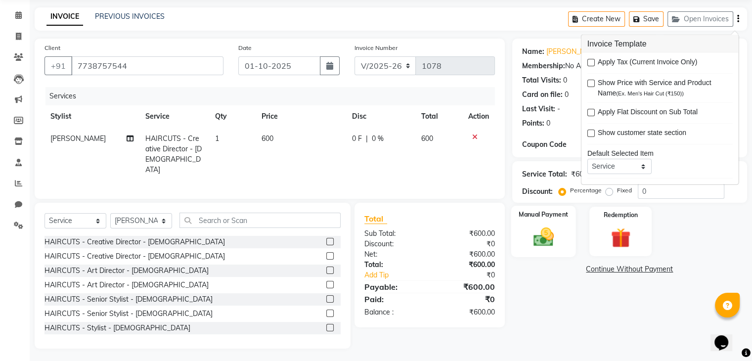
click at [560, 240] on div "Manual Payment" at bounding box center [543, 231] width 65 height 51
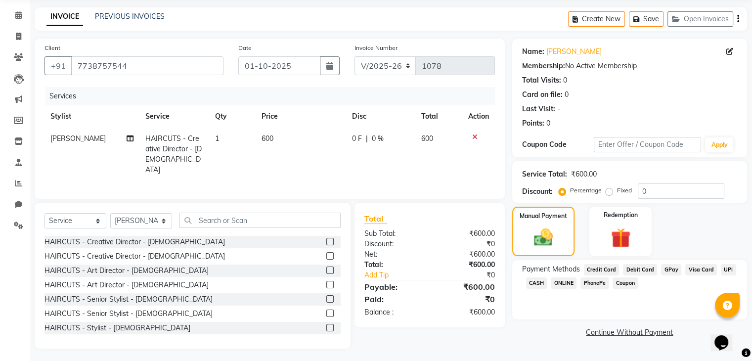
click at [673, 270] on span "GPay" at bounding box center [671, 269] width 20 height 11
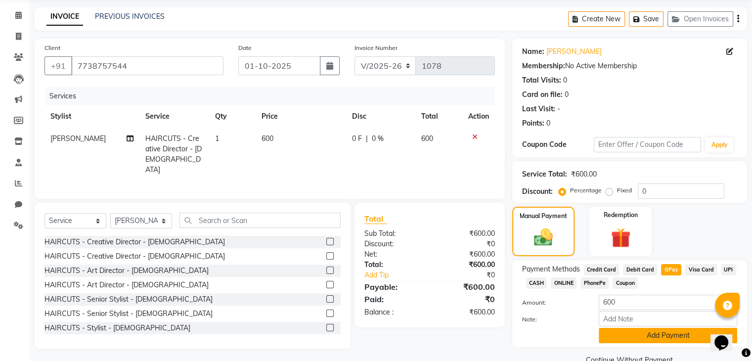
click at [661, 337] on button "Add Payment" at bounding box center [668, 335] width 138 height 15
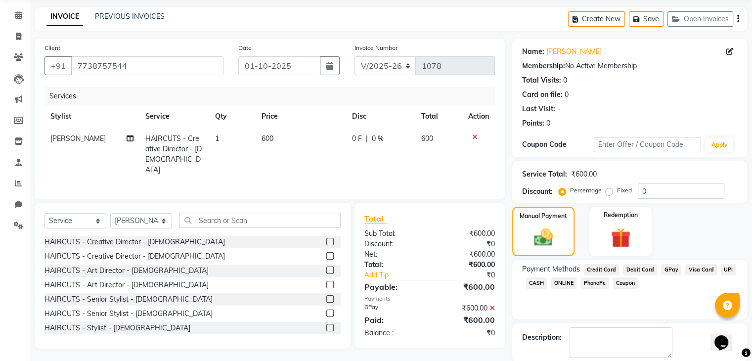
scroll to position [85, 0]
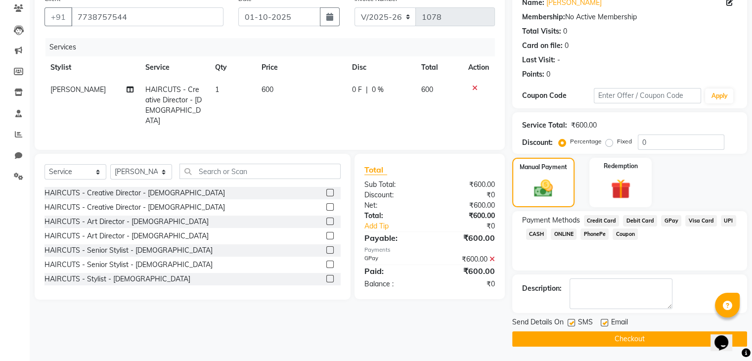
click at [645, 341] on button "Checkout" at bounding box center [629, 338] width 235 height 15
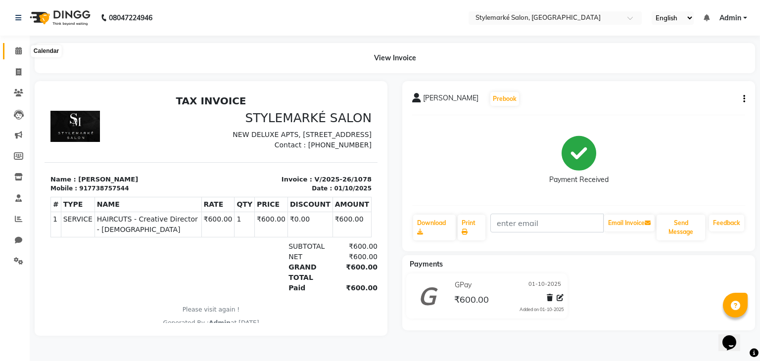
click at [20, 52] on icon at bounding box center [18, 50] width 6 height 7
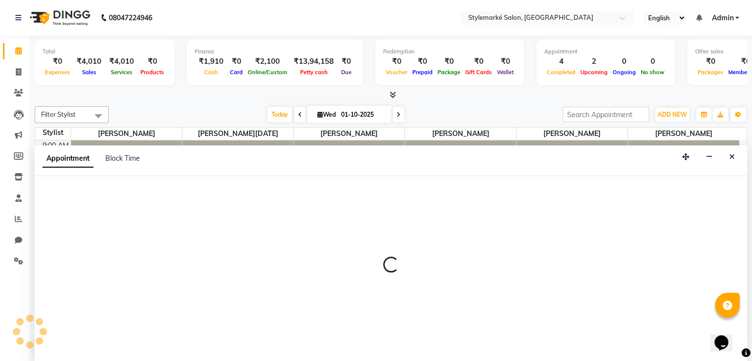
scroll to position [0, 0]
select select "71239"
select select "tentative"
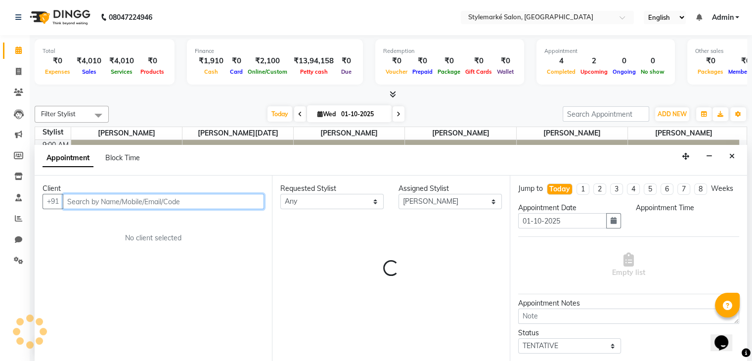
select select "690"
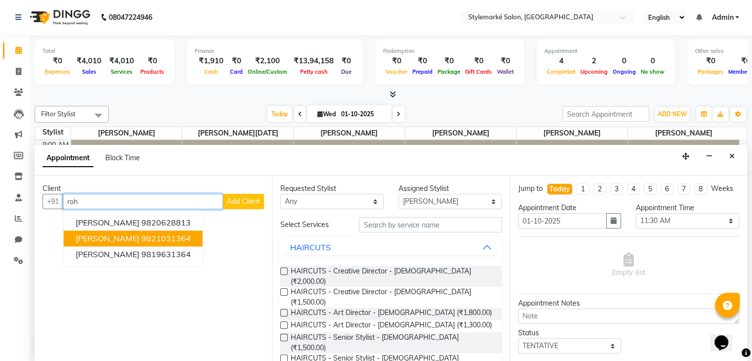
click at [141, 234] on ngb-highlight "9821031364" at bounding box center [165, 239] width 49 height 10
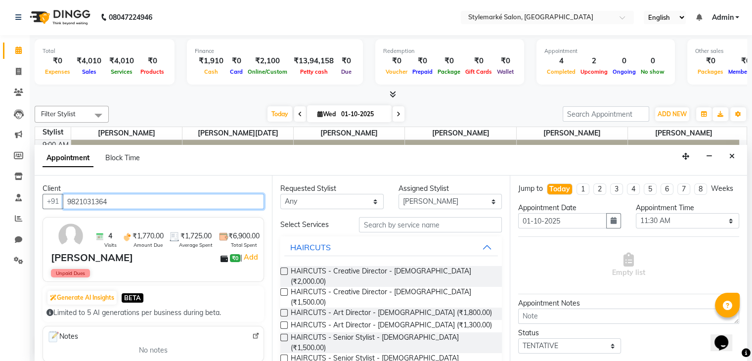
type input "9821031364"
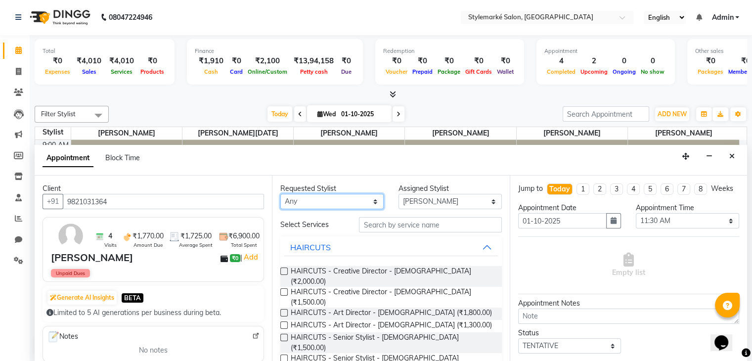
click at [340, 196] on select "Any [PERSON_NAME] ⁠[PERSON_NAME][DATE] ⁠[PERSON_NAME] [PERSON_NAME] [PERSON_NAM…" at bounding box center [331, 201] width 103 height 15
select select "71239"
click at [280, 194] on select "Any [PERSON_NAME] ⁠[PERSON_NAME][DATE] ⁠[PERSON_NAME] [PERSON_NAME] [PERSON_NAM…" at bounding box center [331, 201] width 103 height 15
click at [283, 288] on label at bounding box center [283, 291] width 7 height 7
click at [283, 290] on input "checkbox" at bounding box center [283, 293] width 6 height 6
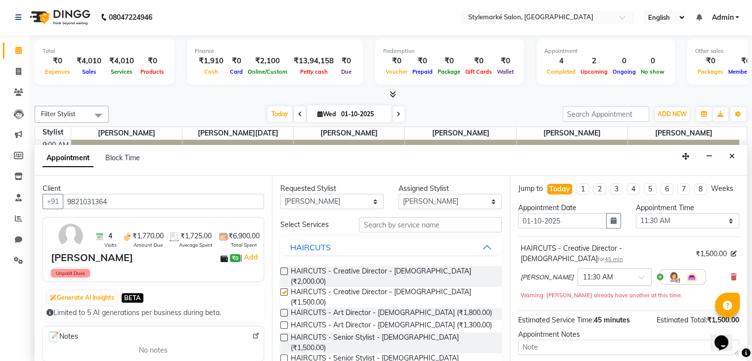
checkbox input "false"
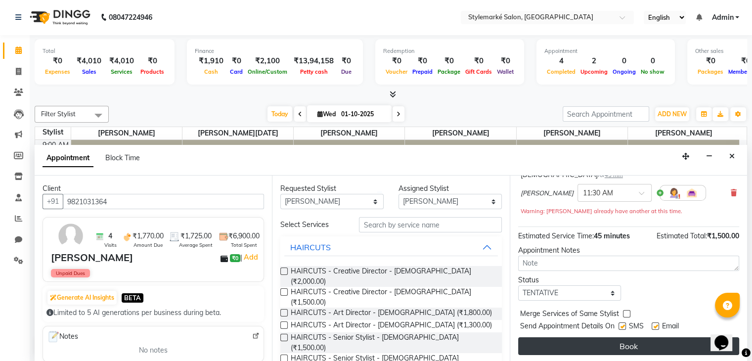
click at [613, 350] on button "Book" at bounding box center [628, 346] width 221 height 18
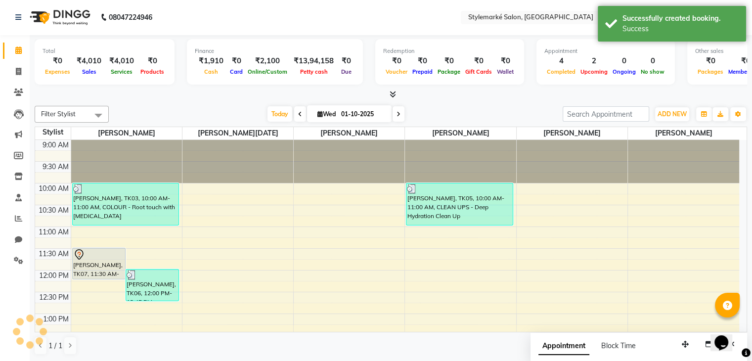
scroll to position [0, 0]
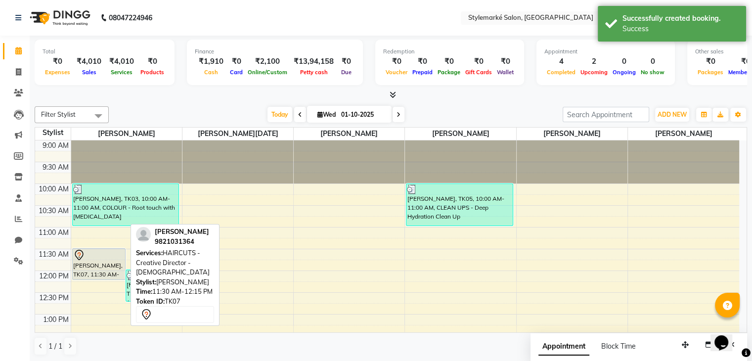
click at [92, 275] on div "[PERSON_NAME], TK07, 11:30 AM-12:15 PM, HAIRCUTS - Creative Director - [DEMOGRA…" at bounding box center [99, 264] width 52 height 31
select select "7"
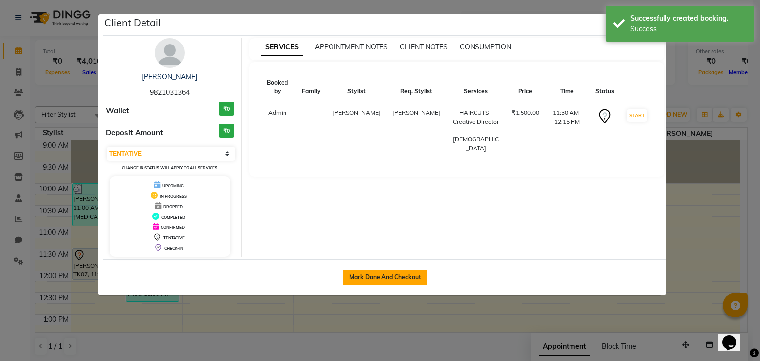
click at [391, 277] on button "Mark Done And Checkout" at bounding box center [385, 278] width 85 height 16
select select "service"
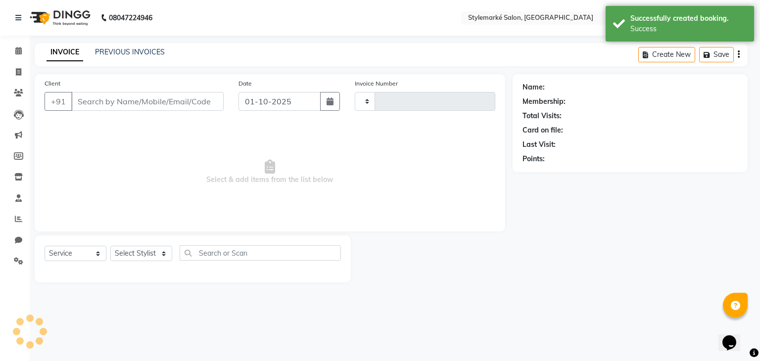
type input "1079"
select select "7909"
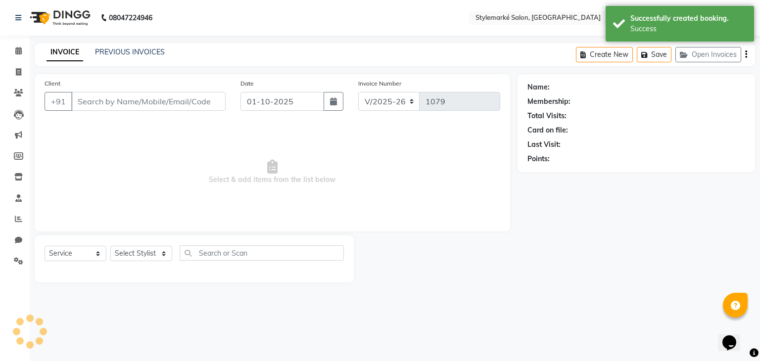
type input "9821031364"
select select "71239"
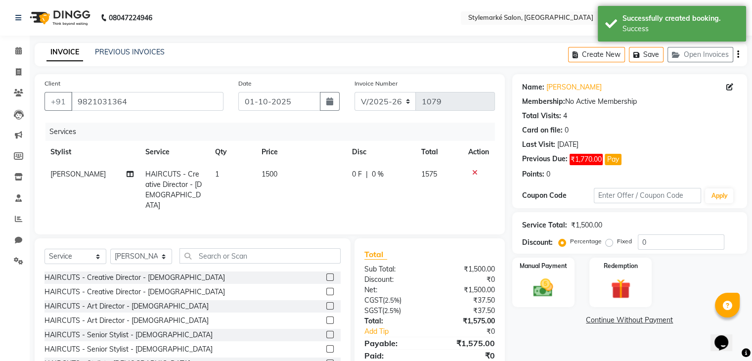
click at [738, 54] on icon "button" at bounding box center [738, 54] width 2 height 0
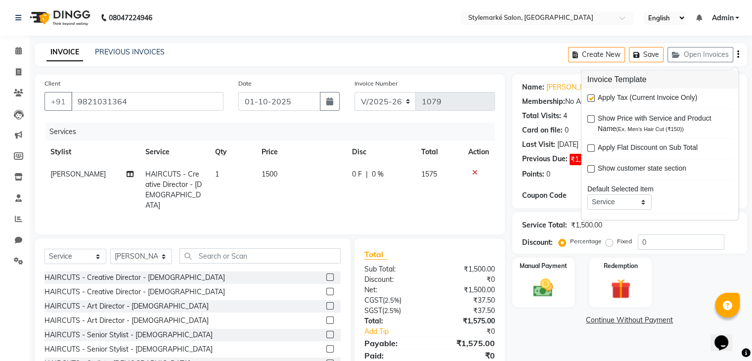
click at [591, 98] on label at bounding box center [591, 97] width 7 height 7
click at [591, 98] on input "checkbox" at bounding box center [591, 98] width 6 height 6
checkbox input "false"
click at [725, 266] on div "Manual Payment Redemption" at bounding box center [630, 282] width 250 height 49
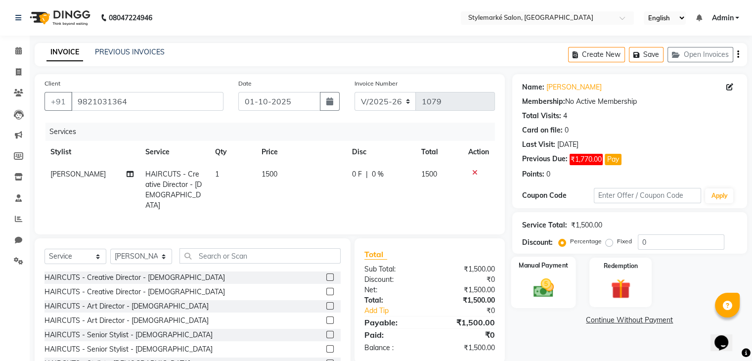
scroll to position [36, 0]
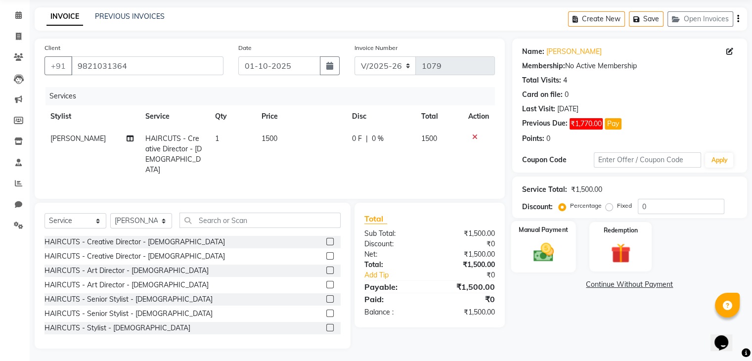
click at [563, 245] on div "Manual Payment" at bounding box center [543, 246] width 65 height 51
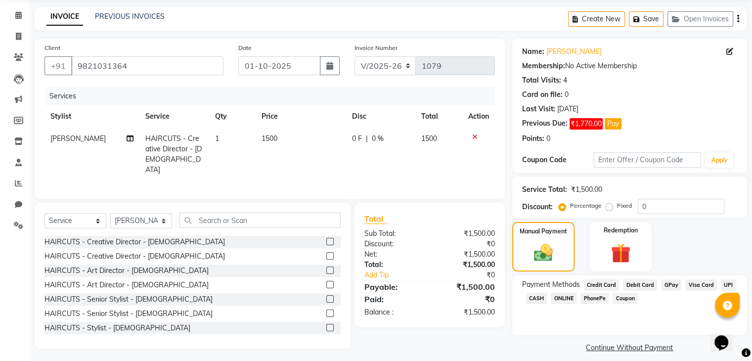
click at [528, 297] on span "CASH" at bounding box center [536, 298] width 21 height 11
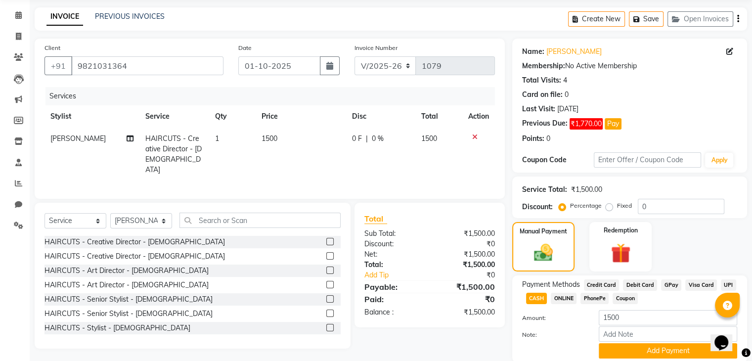
scroll to position [73, 0]
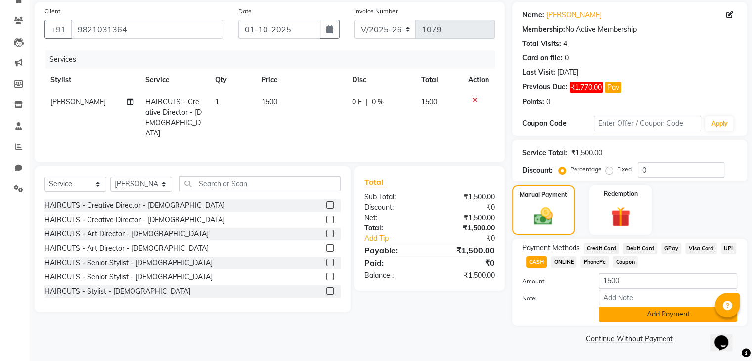
click at [664, 312] on button "Add Payment" at bounding box center [668, 314] width 138 height 15
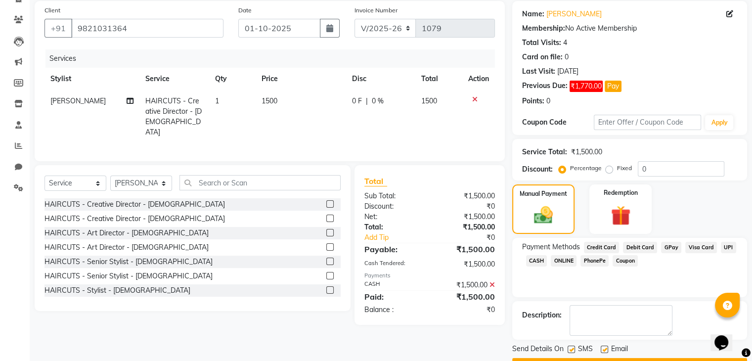
scroll to position [99, 0]
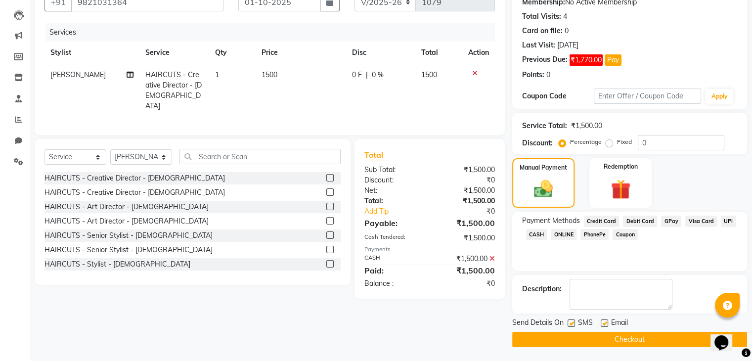
click at [630, 339] on button "Checkout" at bounding box center [629, 339] width 235 height 15
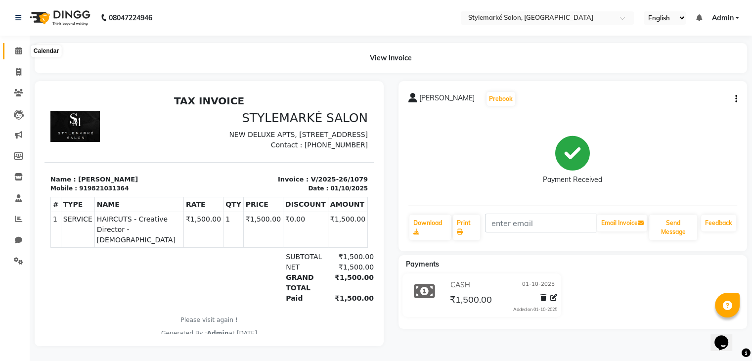
click at [18, 52] on icon at bounding box center [18, 50] width 6 height 7
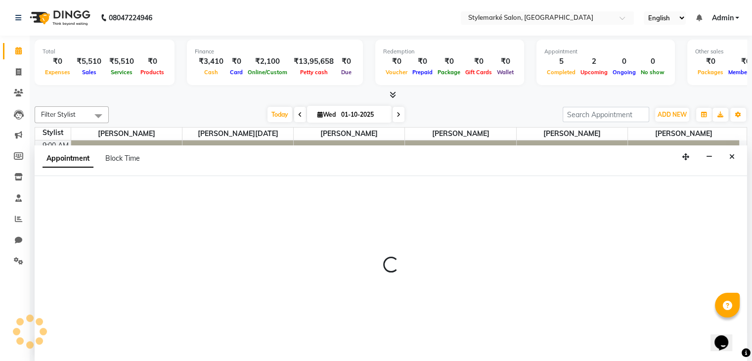
select select "71239"
select select "780"
select select "tentative"
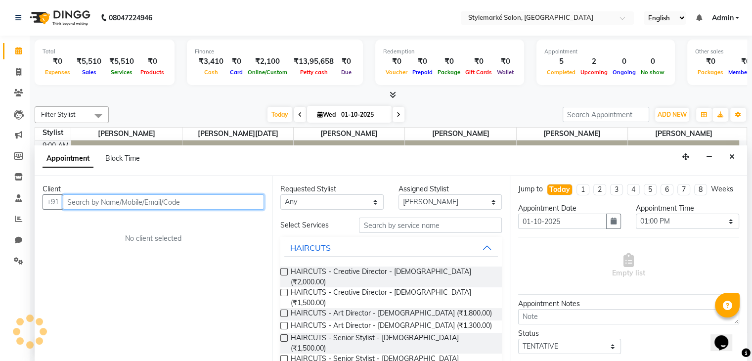
scroll to position [0, 0]
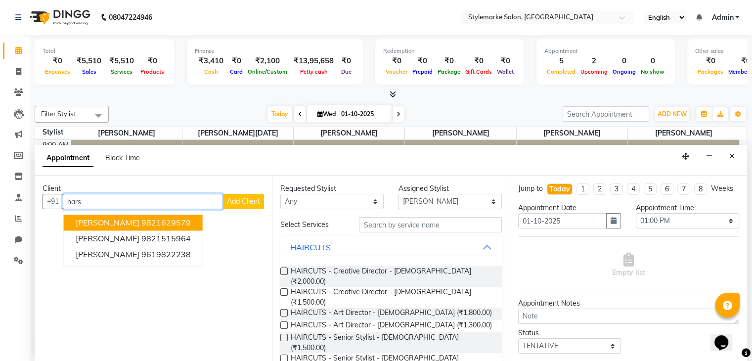
click at [125, 225] on span "[PERSON_NAME]" at bounding box center [108, 223] width 64 height 10
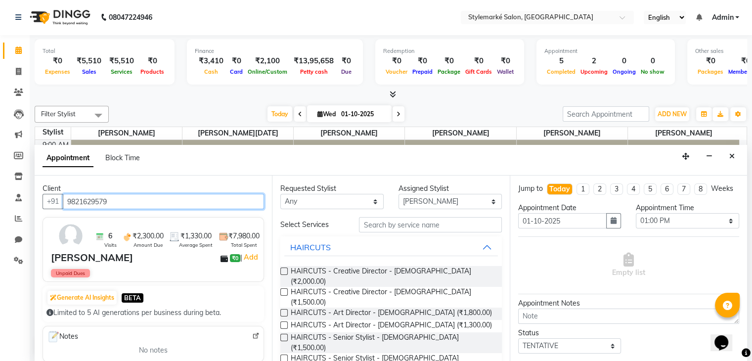
type input "9821629579"
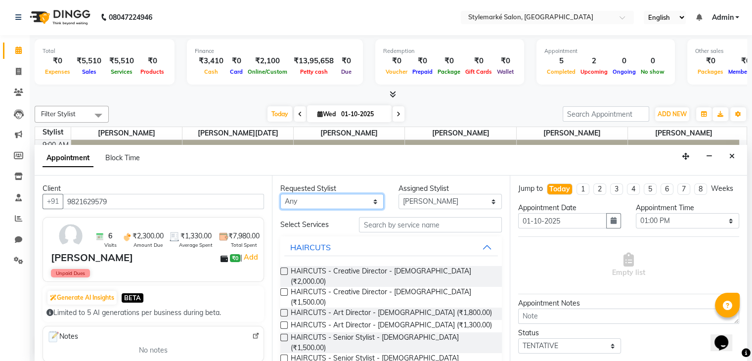
click at [348, 202] on select "Any [PERSON_NAME] ⁠[PERSON_NAME][DATE] ⁠[PERSON_NAME] [PERSON_NAME] [PERSON_NAM…" at bounding box center [331, 201] width 103 height 15
select select "71239"
click at [280, 194] on select "Any [PERSON_NAME] ⁠[PERSON_NAME][DATE] ⁠[PERSON_NAME] [PERSON_NAME] [PERSON_NAM…" at bounding box center [331, 201] width 103 height 15
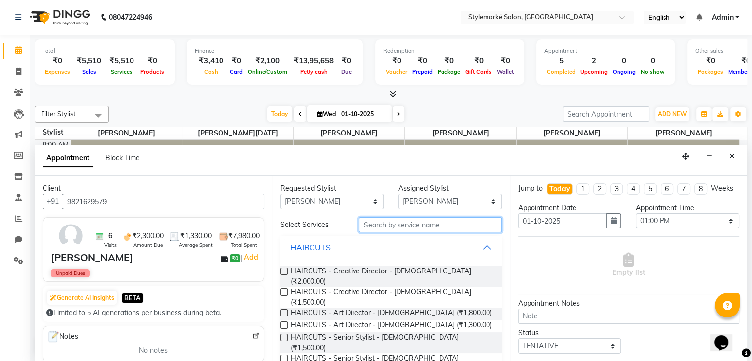
click at [382, 225] on input "text" at bounding box center [430, 224] width 142 height 15
click at [283, 288] on label at bounding box center [283, 291] width 7 height 7
click at [283, 290] on input "checkbox" at bounding box center [283, 293] width 6 height 6
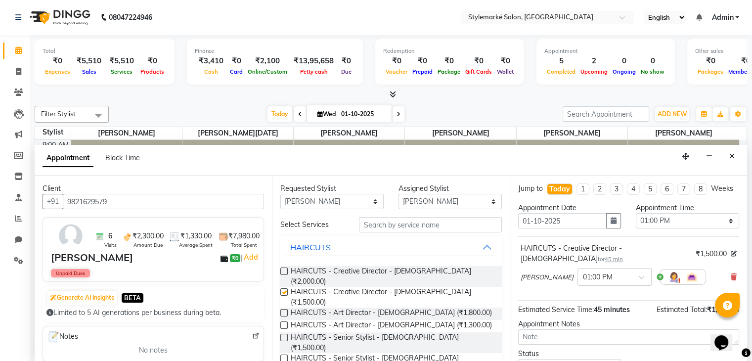
checkbox input "false"
click at [383, 226] on input "text" at bounding box center [430, 224] width 142 height 15
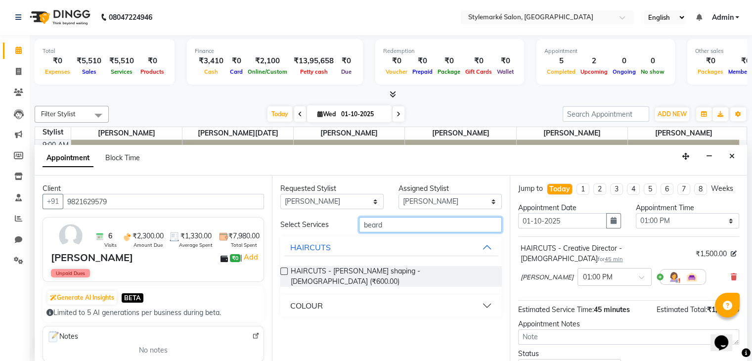
type input "beard"
click at [283, 270] on label at bounding box center [283, 271] width 7 height 7
click at [283, 270] on input "checkbox" at bounding box center [283, 272] width 6 height 6
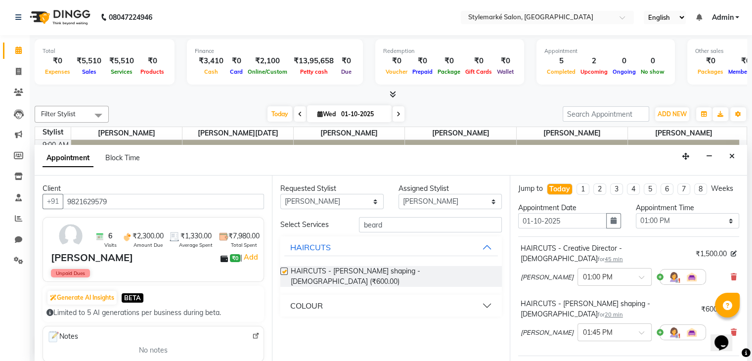
checkbox input "false"
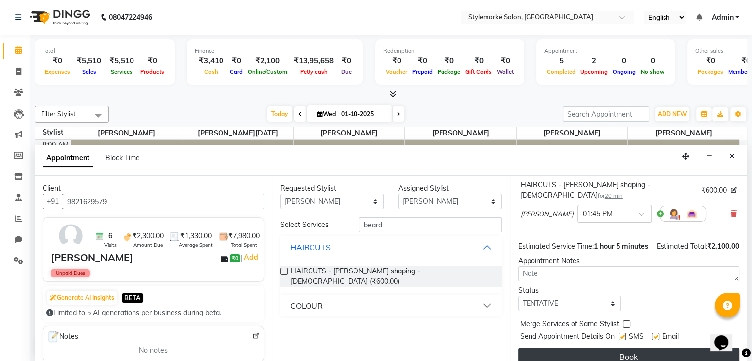
scroll to position [129, 0]
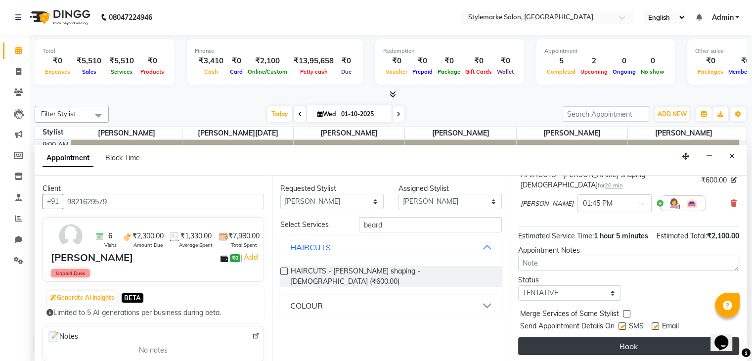
click at [633, 342] on button "Book" at bounding box center [628, 346] width 221 height 18
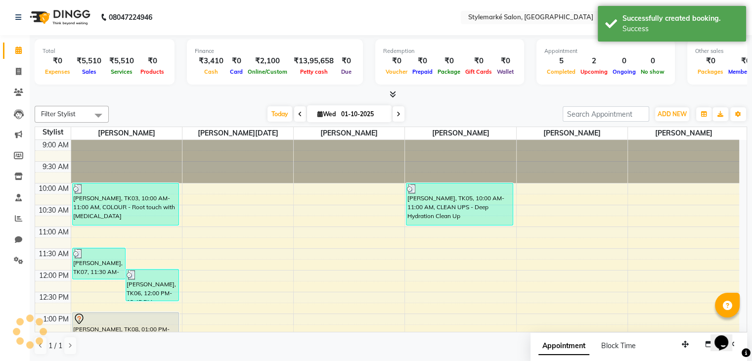
scroll to position [0, 0]
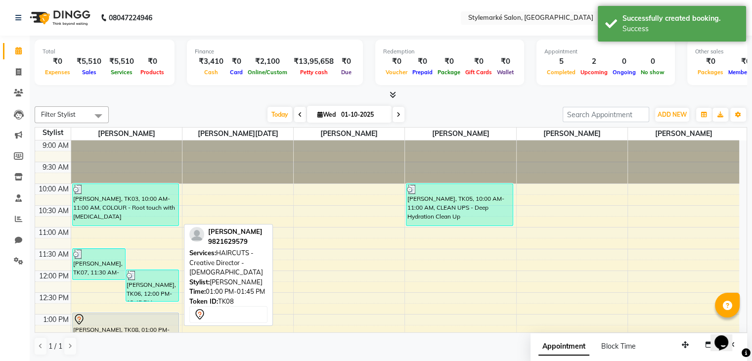
click at [130, 324] on div "[PERSON_NAME], TK08, 01:00 PM-01:45 PM, HAIRCUTS - Creative Director - [DEMOGRA…" at bounding box center [126, 328] width 106 height 31
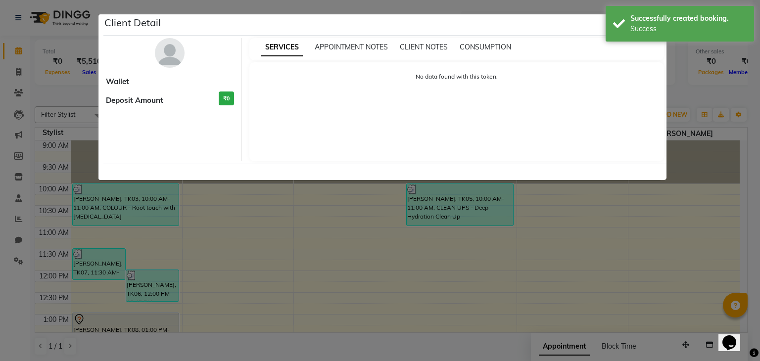
select select "7"
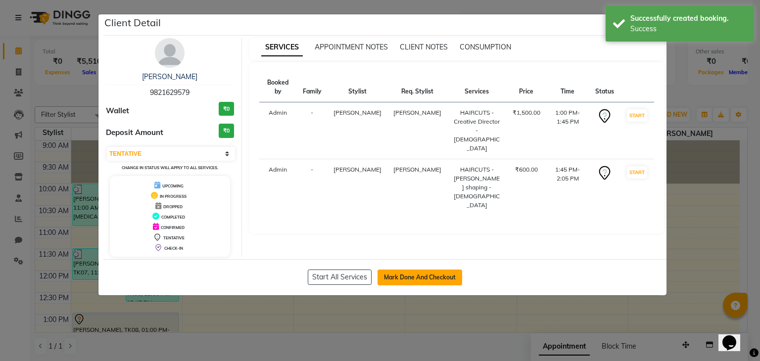
click at [427, 277] on button "Mark Done And Checkout" at bounding box center [419, 278] width 85 height 16
select select "service"
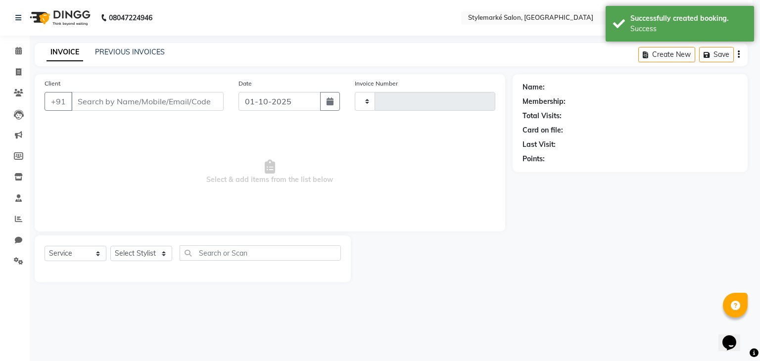
type input "1080"
select select "7909"
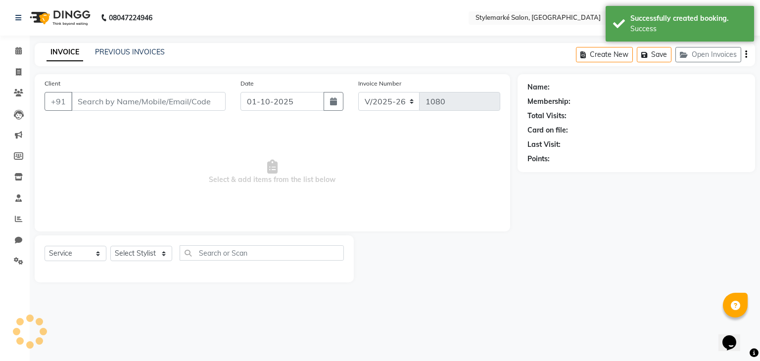
type input "9821629579"
select select "71239"
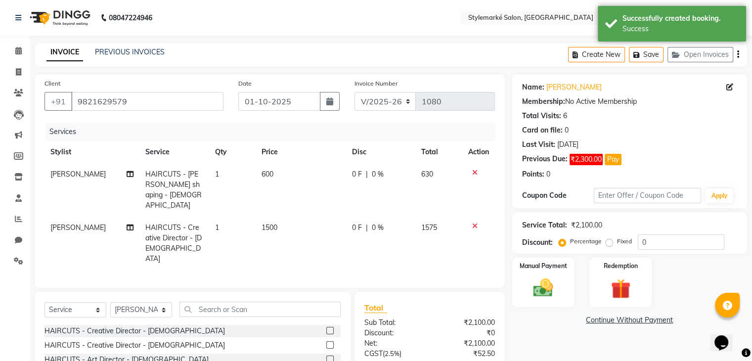
click at [738, 54] on icon "button" at bounding box center [738, 54] width 2 height 0
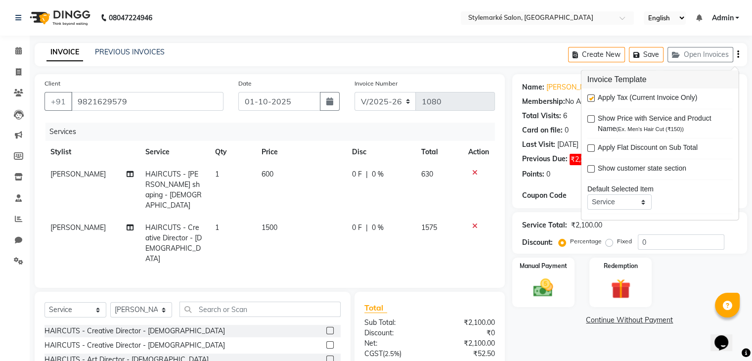
click at [594, 98] on label at bounding box center [591, 97] width 7 height 7
click at [594, 98] on input "checkbox" at bounding box center [591, 98] width 6 height 6
checkbox input "false"
click at [550, 291] on img at bounding box center [543, 288] width 33 height 24
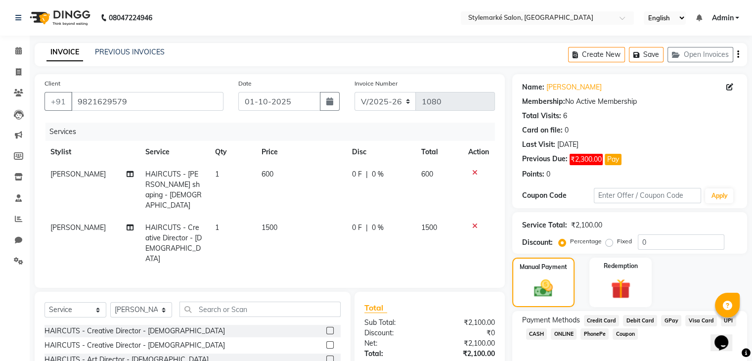
click at [672, 319] on span "GPay" at bounding box center [671, 320] width 20 height 11
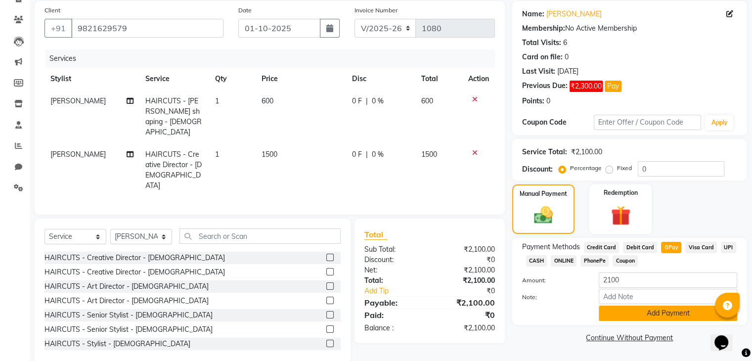
click at [651, 314] on button "Add Payment" at bounding box center [668, 313] width 138 height 15
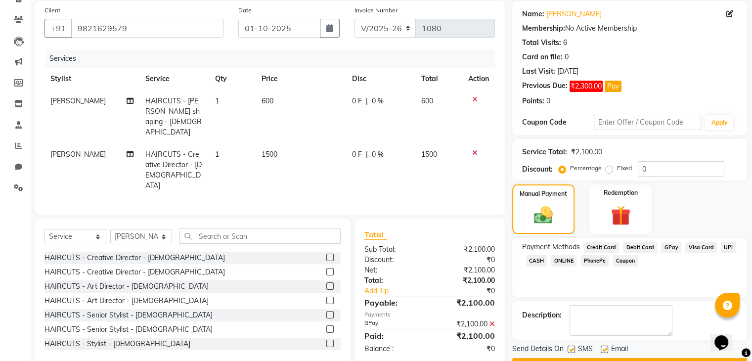
scroll to position [99, 0]
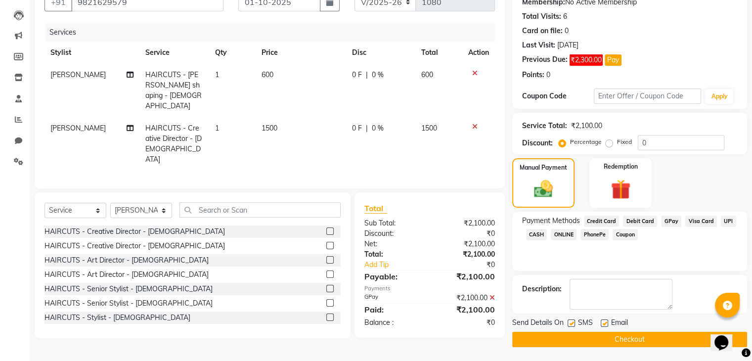
click at [636, 338] on button "Checkout" at bounding box center [629, 339] width 235 height 15
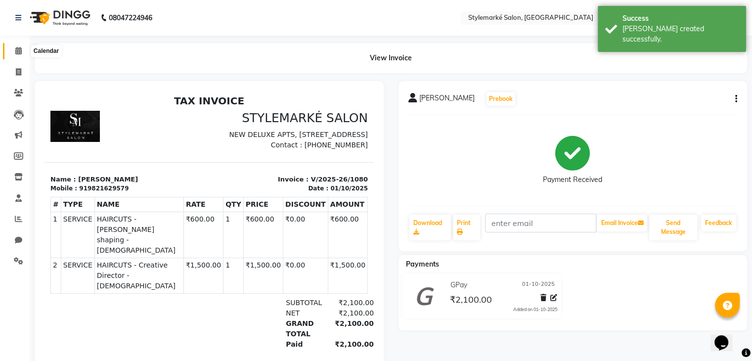
click at [20, 50] on icon at bounding box center [18, 50] width 6 height 7
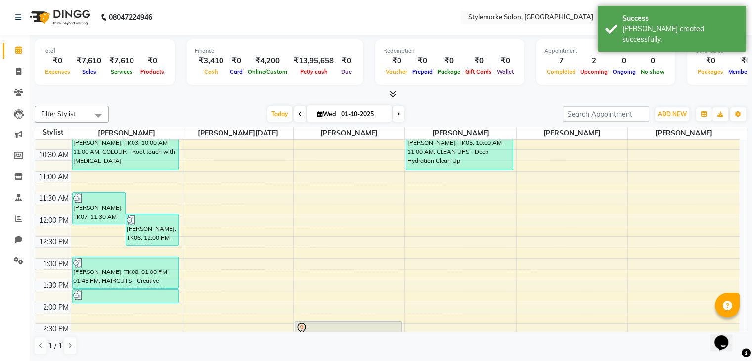
scroll to position [99, 0]
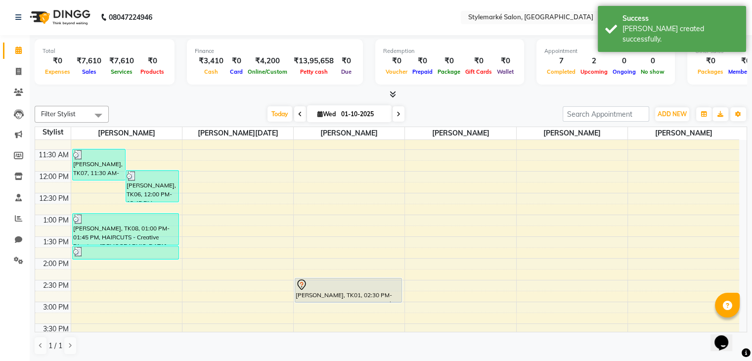
click at [86, 268] on div "9:00 AM 9:30 AM 10:00 AM 10:30 AM 11:00 AM 11:30 AM 12:00 PM 12:30 PM 1:00 PM 1…" at bounding box center [387, 302] width 704 height 522
select select "71239"
select select "tentative"
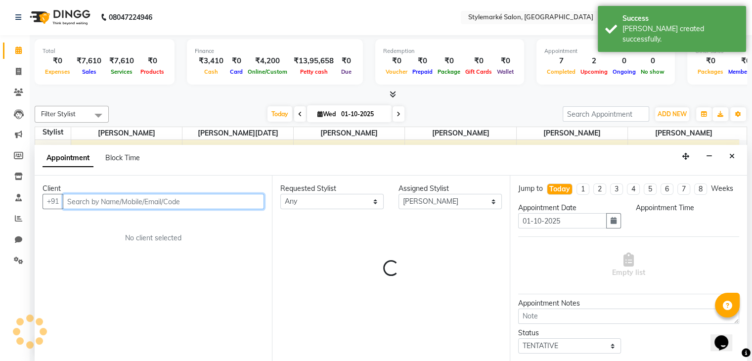
select select "855"
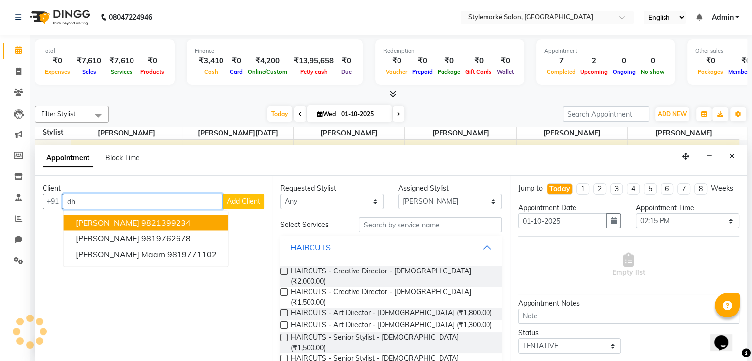
type input "d"
click at [123, 222] on button "[PERSON_NAME] 9821327984" at bounding box center [133, 223] width 139 height 16
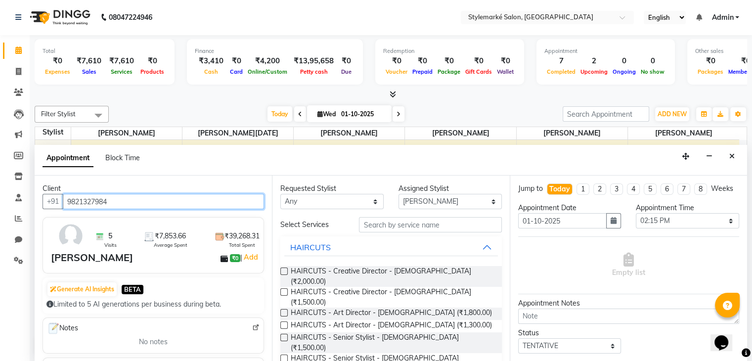
type input "9821327984"
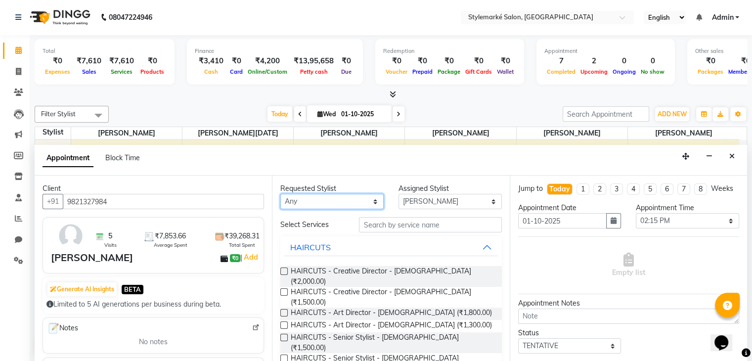
click at [330, 205] on select "Any [PERSON_NAME] ⁠[PERSON_NAME][DATE] ⁠[PERSON_NAME] [PERSON_NAME] [PERSON_NAM…" at bounding box center [331, 201] width 103 height 15
select select "71239"
click at [280, 194] on select "Any [PERSON_NAME] ⁠[PERSON_NAME][DATE] ⁠[PERSON_NAME] [PERSON_NAME] [PERSON_NAM…" at bounding box center [331, 201] width 103 height 15
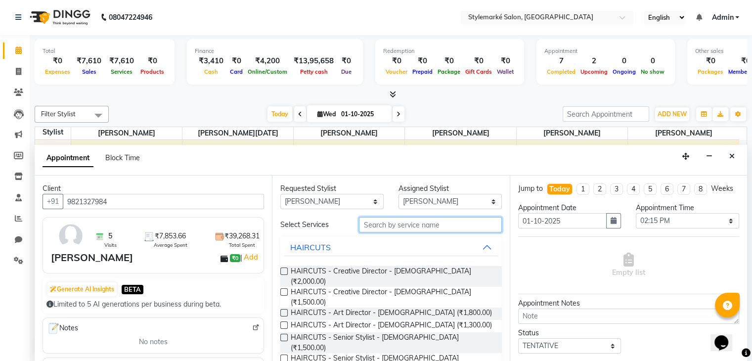
click at [388, 229] on input "text" at bounding box center [430, 224] width 142 height 15
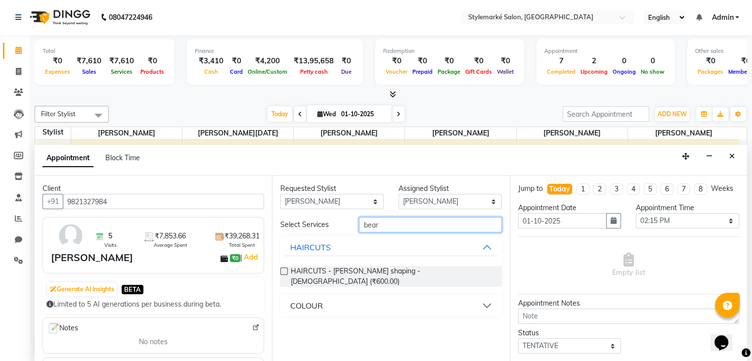
type input "bear"
click at [281, 271] on label at bounding box center [283, 271] width 7 height 7
click at [281, 271] on input "checkbox" at bounding box center [283, 272] width 6 height 6
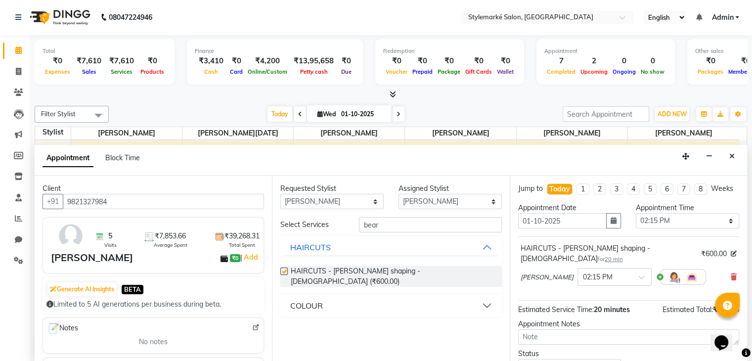
checkbox input "false"
click at [380, 222] on input "bear" at bounding box center [430, 224] width 142 height 15
type input "b"
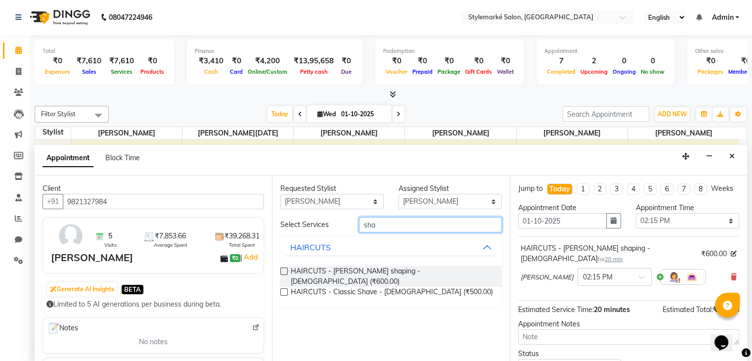
type input "sha"
click at [284, 288] on label at bounding box center [283, 291] width 7 height 7
click at [284, 290] on input "checkbox" at bounding box center [283, 293] width 6 height 6
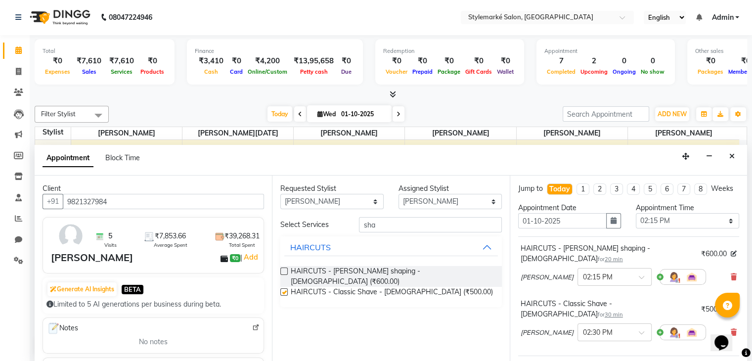
checkbox input "false"
click at [348, 205] on select "Any [PERSON_NAME] ⁠[PERSON_NAME][DATE] ⁠[PERSON_NAME] [PERSON_NAME] [PERSON_NAM…" at bounding box center [331, 201] width 103 height 15
select select "71243"
click at [280, 194] on select "Any [PERSON_NAME] ⁠[PERSON_NAME][DATE] ⁠[PERSON_NAME] [PERSON_NAME] [PERSON_NAM…" at bounding box center [331, 201] width 103 height 15
select select "71243"
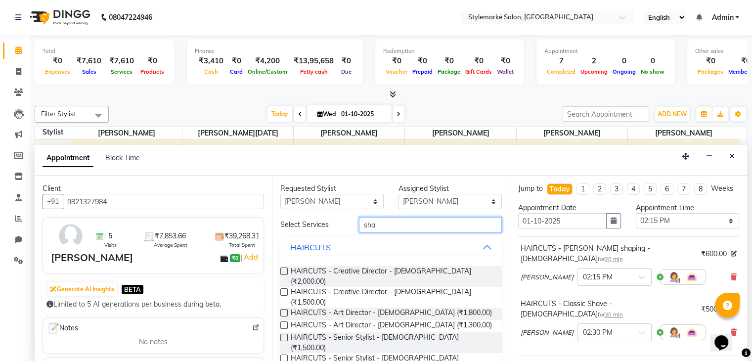
click at [404, 220] on input "sha" at bounding box center [430, 224] width 142 height 15
type input "s"
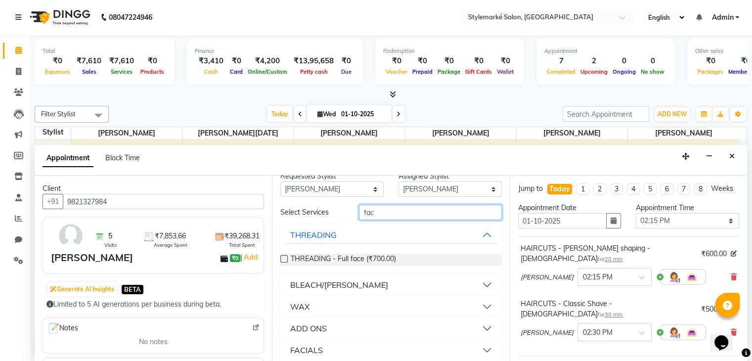
scroll to position [20, 0]
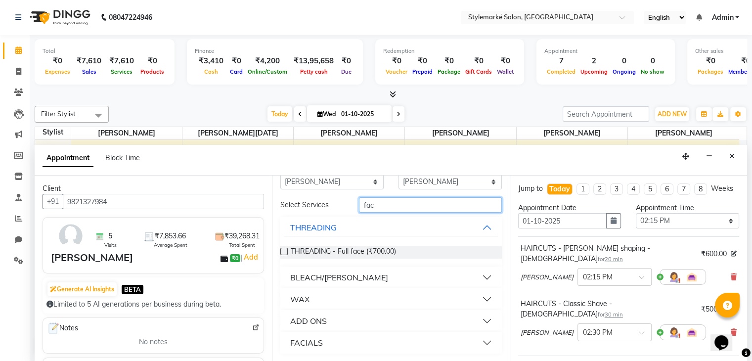
type input "fac"
click at [479, 315] on button "ADD ONS" at bounding box center [390, 321] width 213 height 18
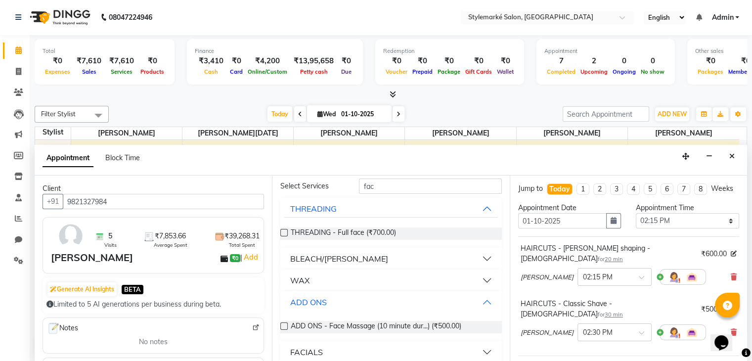
scroll to position [47, 0]
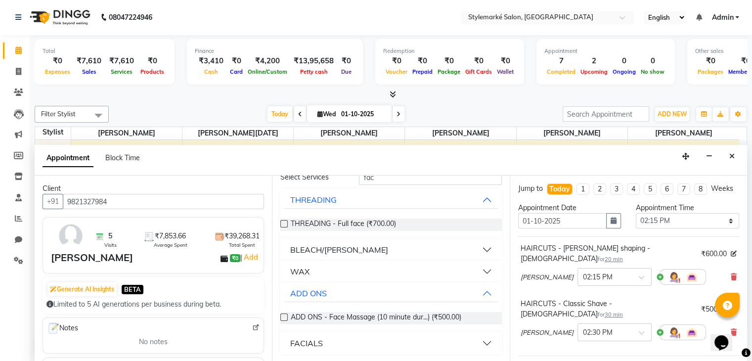
click at [284, 319] on label at bounding box center [283, 317] width 7 height 7
click at [284, 319] on input "checkbox" at bounding box center [283, 318] width 6 height 6
checkbox input "false"
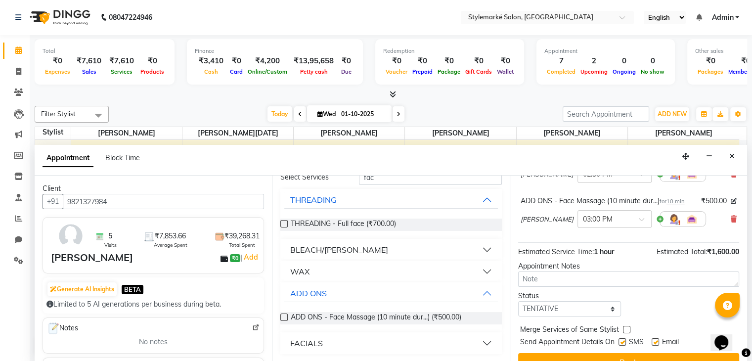
scroll to position [164, 0]
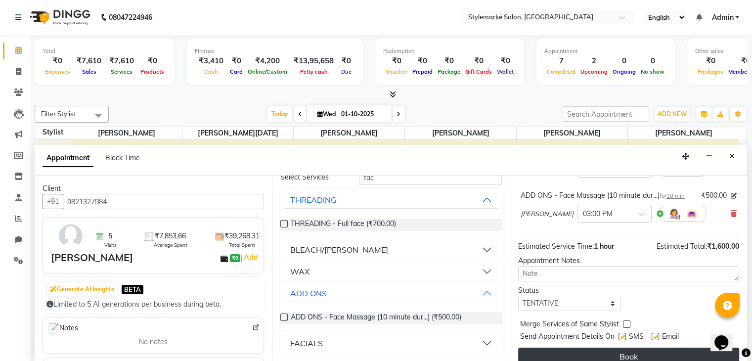
click at [599, 348] on button "Book" at bounding box center [628, 357] width 221 height 18
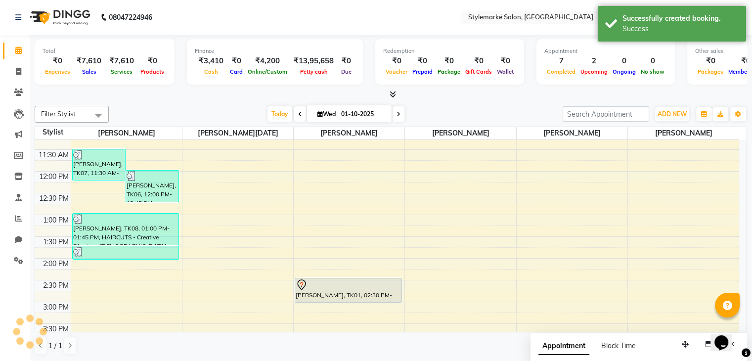
scroll to position [0, 0]
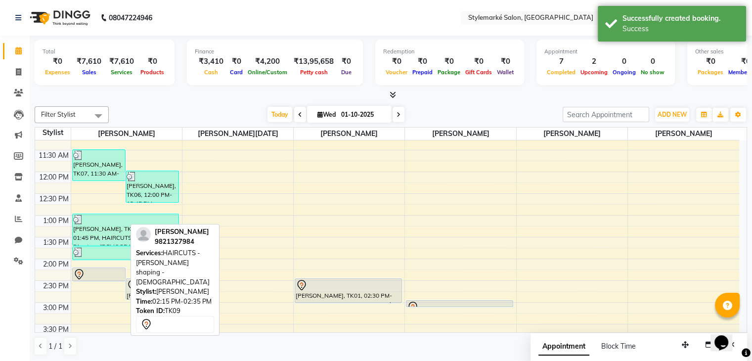
click at [109, 277] on div at bounding box center [98, 275] width 51 height 12
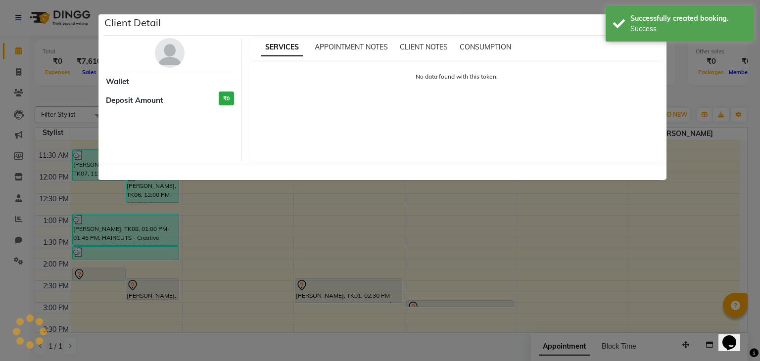
select select "7"
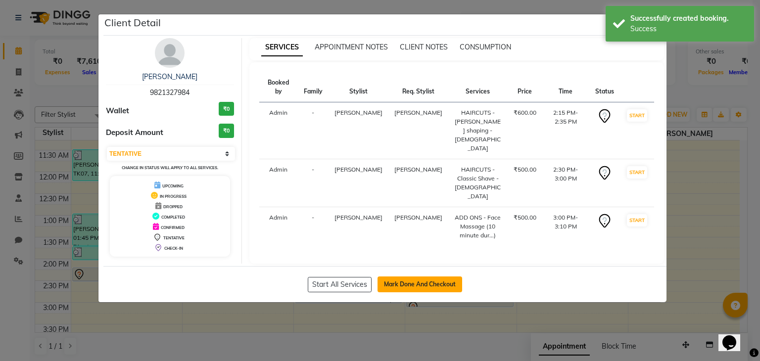
click at [423, 281] on button "Mark Done And Checkout" at bounding box center [419, 284] width 85 height 16
select select "service"
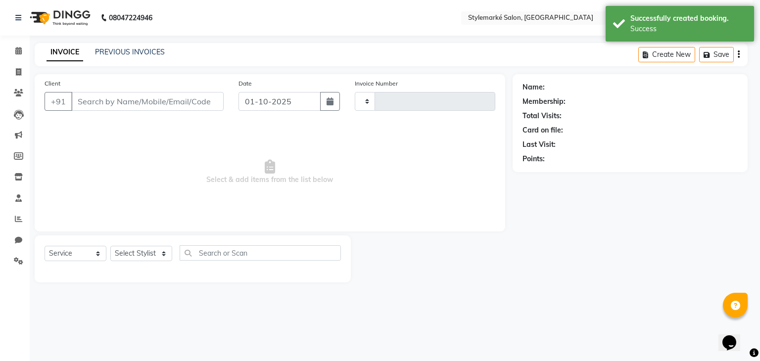
type input "1081"
select select "7909"
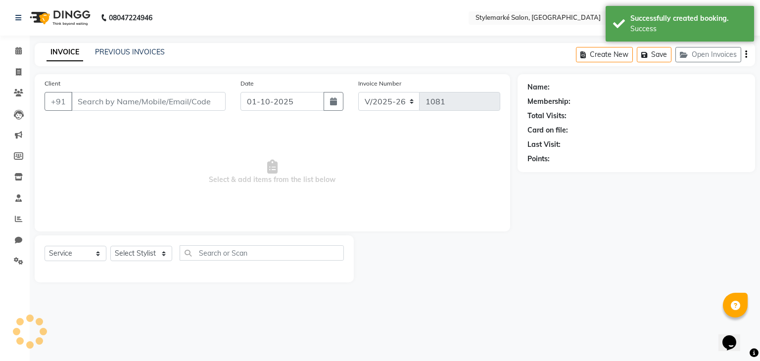
type input "9821327984"
select select "71243"
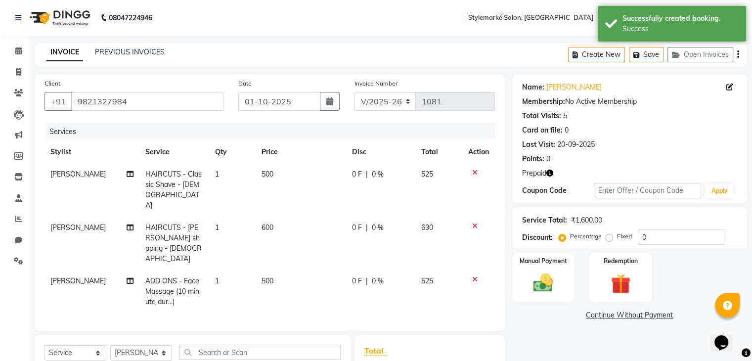
click at [282, 217] on td "600" at bounding box center [301, 243] width 91 height 53
select select "71239"
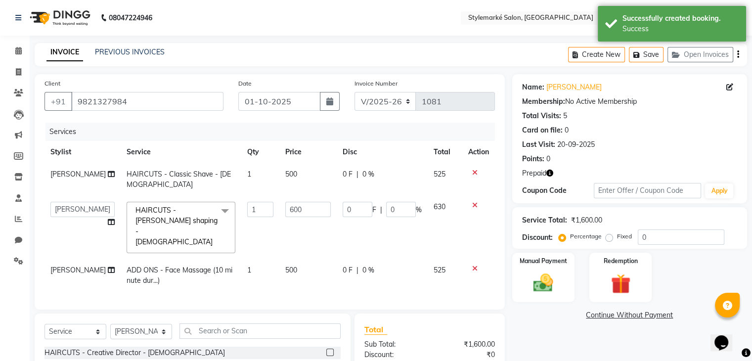
click at [294, 175] on td "500" at bounding box center [307, 179] width 57 height 33
select select "71239"
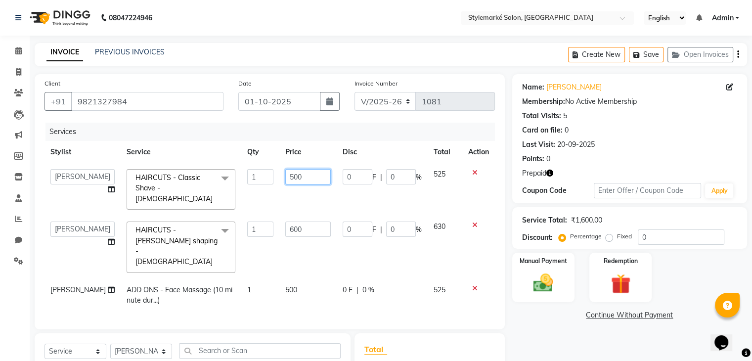
click at [294, 175] on input "500" at bounding box center [308, 176] width 46 height 15
type input "5"
type input "1000"
click at [440, 183] on td "525" at bounding box center [445, 189] width 35 height 52
select select "71239"
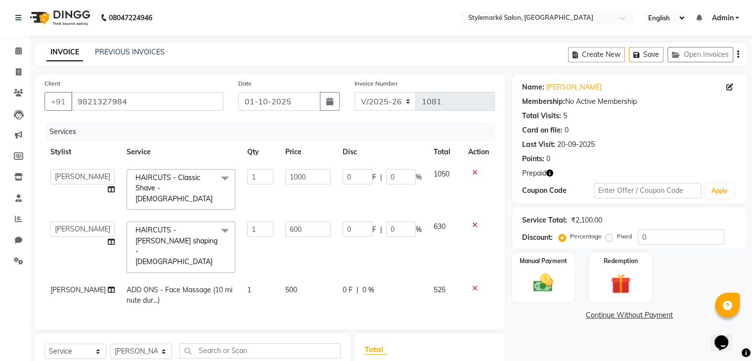
scroll to position [49, 0]
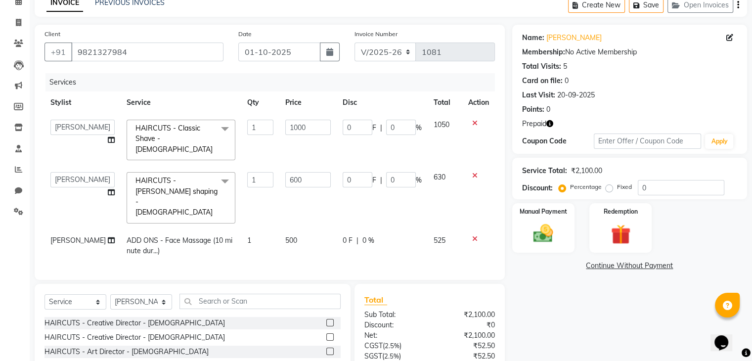
click at [289, 229] on td "500" at bounding box center [307, 245] width 57 height 33
select select "71243"
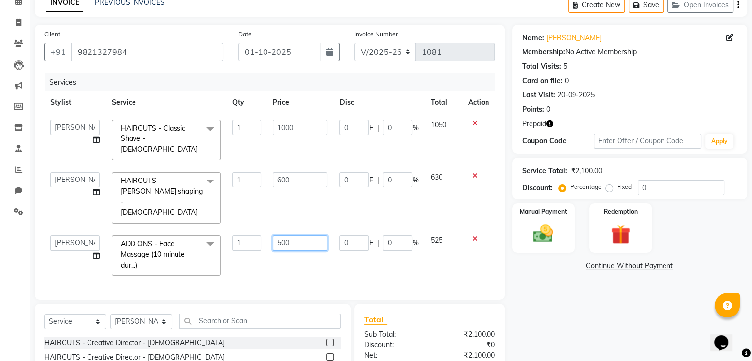
click at [301, 235] on input "500" at bounding box center [300, 242] width 54 height 15
type input "5"
type input "1500"
click at [437, 229] on td "525" at bounding box center [443, 255] width 38 height 52
select select "71243"
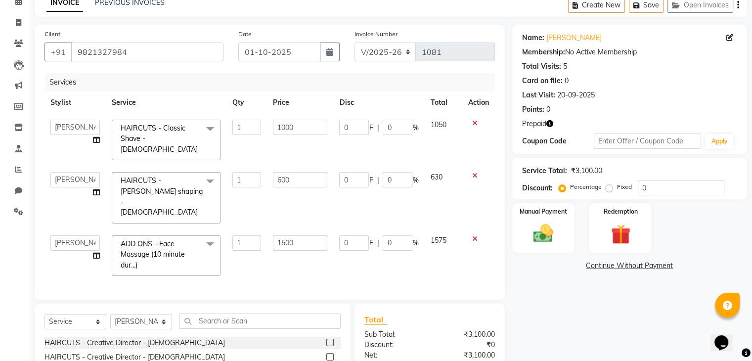
click at [738, 5] on icon "button" at bounding box center [738, 5] width 2 height 0
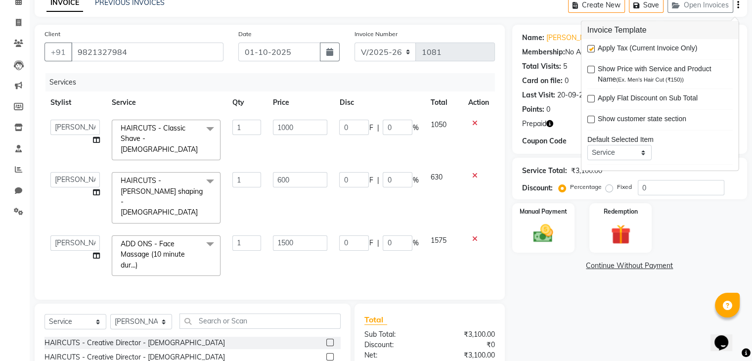
click at [588, 49] on label at bounding box center [591, 48] width 7 height 7
click at [588, 49] on input "checkbox" at bounding box center [591, 49] width 6 height 6
checkbox input "false"
click at [612, 314] on div "Name: [PERSON_NAME] Membership: No Active Membership Total Visits: 5 Card on fi…" at bounding box center [633, 237] width 242 height 425
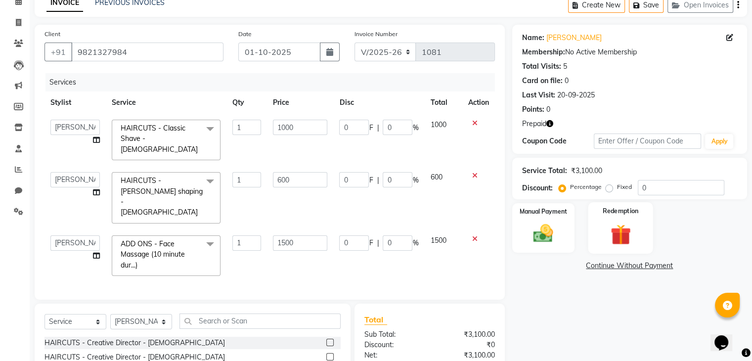
click at [627, 226] on img at bounding box center [620, 234] width 33 height 25
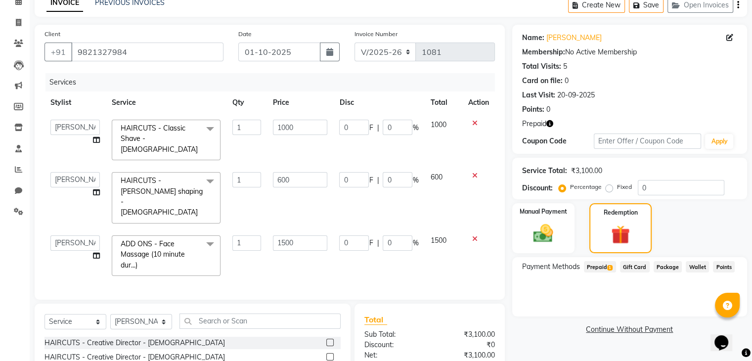
click at [608, 264] on span "Prepaid 1" at bounding box center [600, 266] width 32 height 11
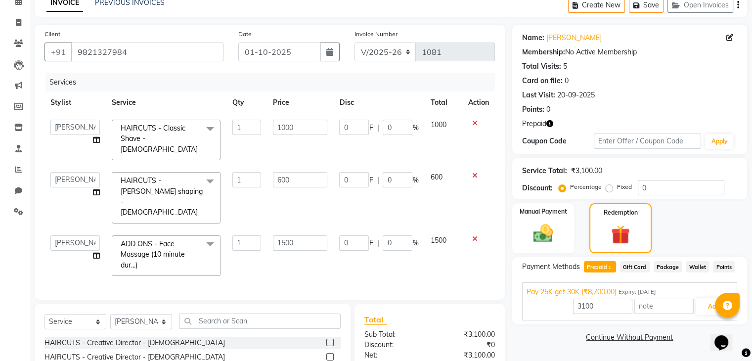
scroll to position [129, 0]
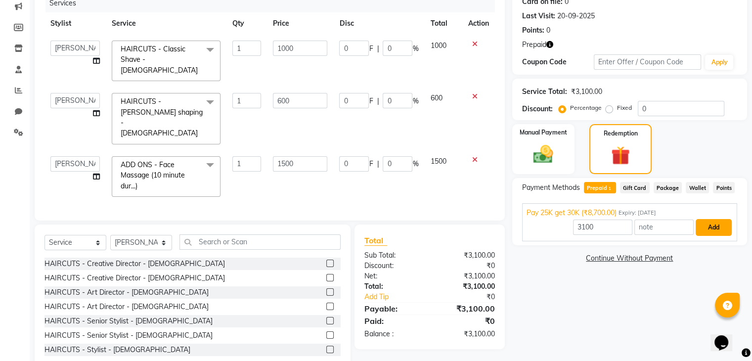
click at [708, 230] on button "Add" at bounding box center [714, 227] width 36 height 17
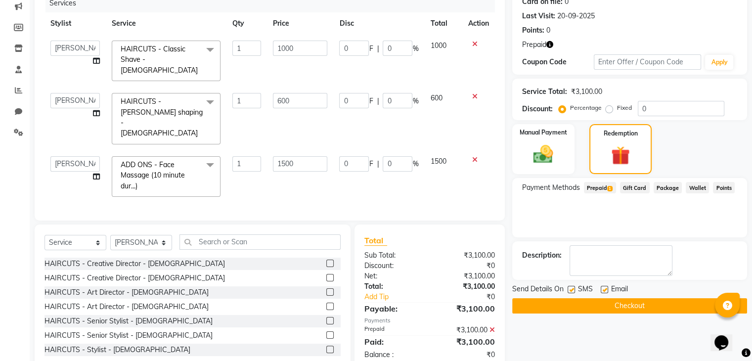
click at [649, 302] on button "Checkout" at bounding box center [629, 305] width 235 height 15
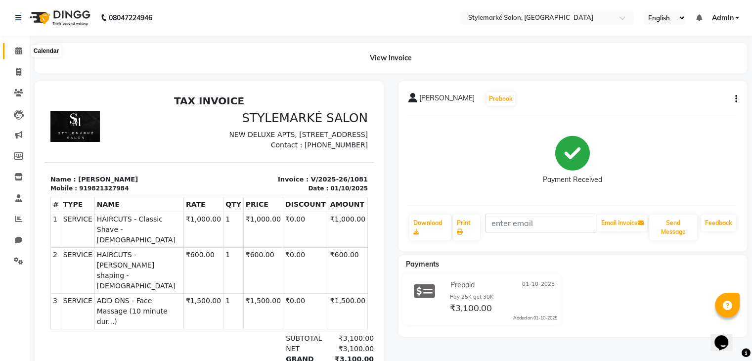
click at [18, 53] on icon at bounding box center [18, 50] width 6 height 7
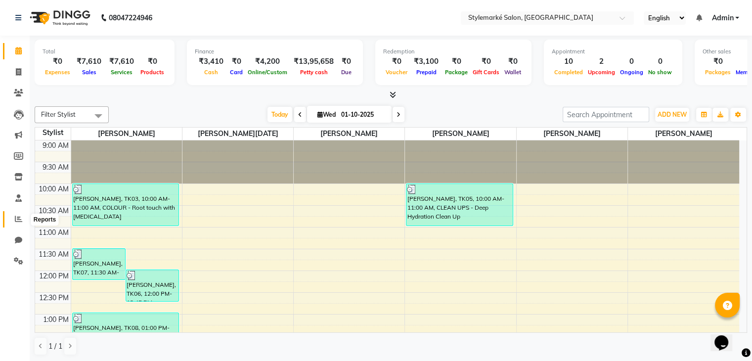
click at [21, 220] on icon at bounding box center [18, 218] width 7 height 7
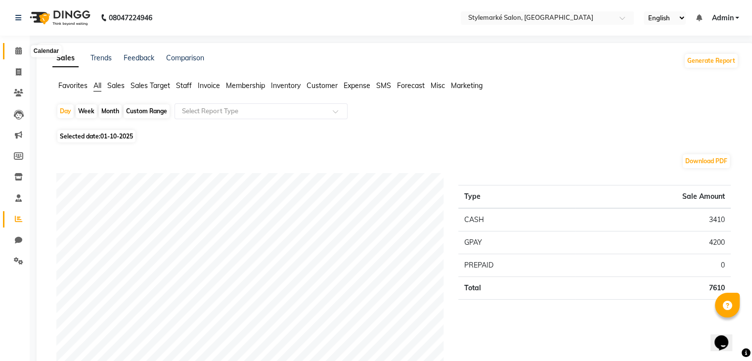
click at [12, 48] on span at bounding box center [18, 51] width 17 height 11
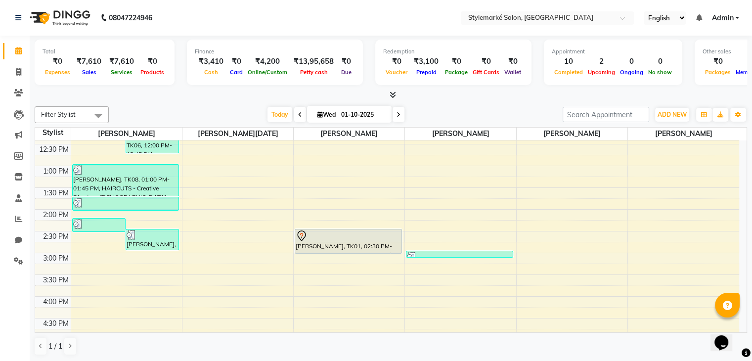
scroll to position [198, 0]
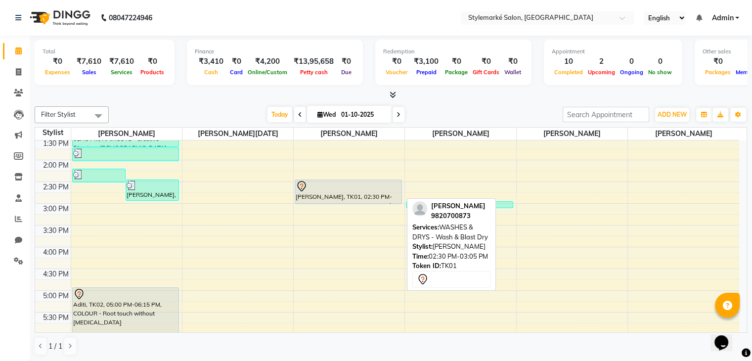
click at [372, 198] on div "[PERSON_NAME], TK01, 02:30 PM-03:05 PM, WASHES & DRYS - Wash & Blast Dry" at bounding box center [348, 192] width 106 height 24
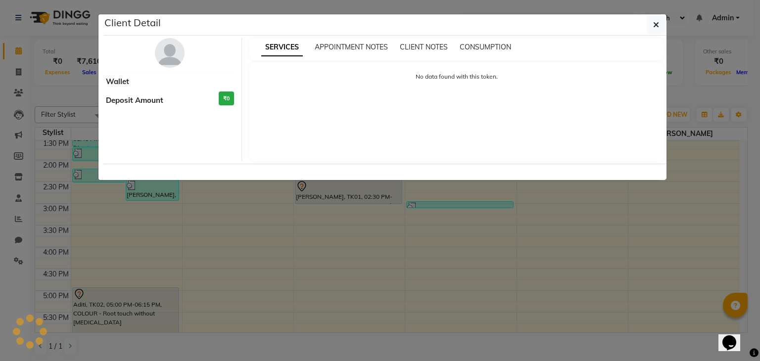
select select "7"
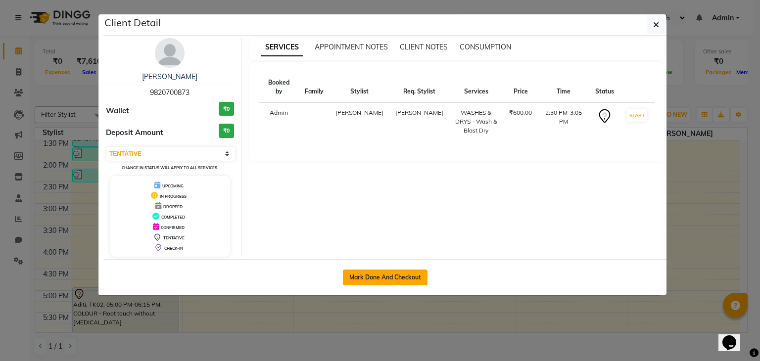
click at [402, 277] on button "Mark Done And Checkout" at bounding box center [385, 278] width 85 height 16
select select "7909"
select select "service"
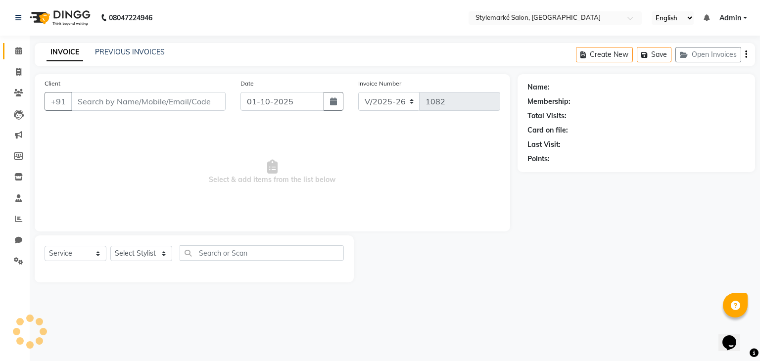
type input "9820700873"
select select "71241"
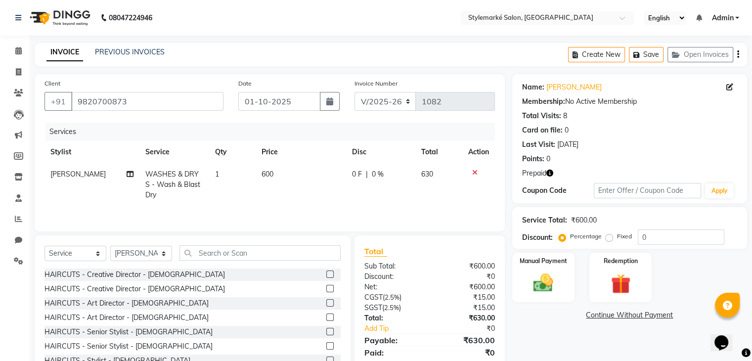
click at [738, 54] on icon "button" at bounding box center [738, 54] width 2 height 0
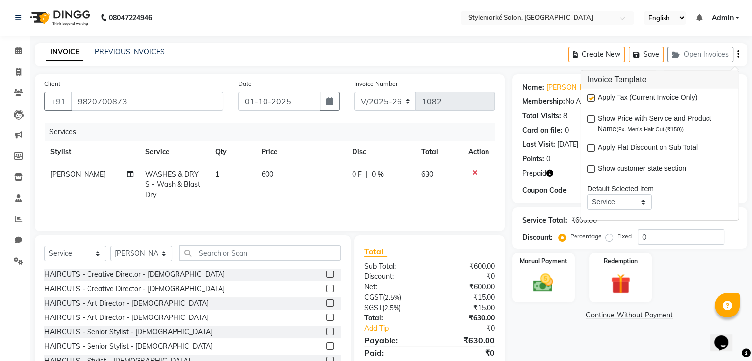
click at [591, 100] on label at bounding box center [591, 97] width 7 height 7
click at [591, 100] on input "checkbox" at bounding box center [591, 98] width 6 height 6
checkbox input "false"
click at [274, 180] on td "600" at bounding box center [301, 184] width 91 height 43
select select "71241"
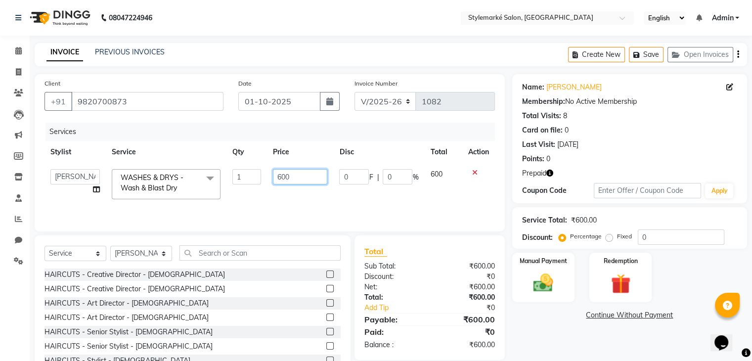
click at [299, 175] on input "600" at bounding box center [300, 176] width 54 height 15
type input "6"
type input "700"
click at [437, 188] on td "600" at bounding box center [443, 184] width 38 height 42
select select "71241"
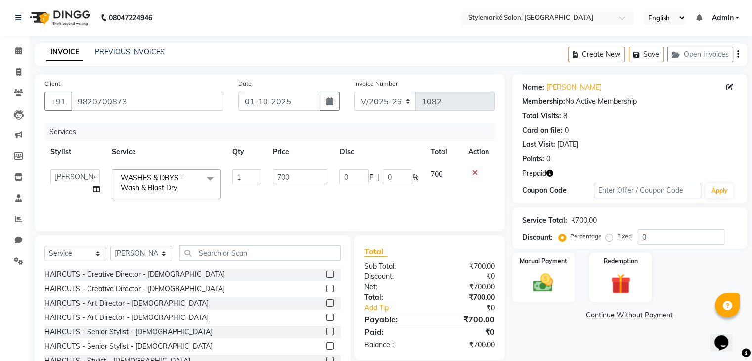
click at [739, 54] on div "Create New Save Open Invoices" at bounding box center [657, 54] width 179 height 23
click at [738, 55] on icon "button" at bounding box center [738, 54] width 2 height 0
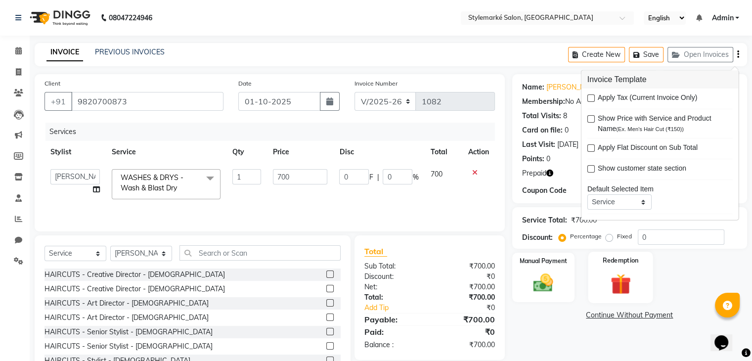
click at [631, 289] on img at bounding box center [620, 284] width 33 height 25
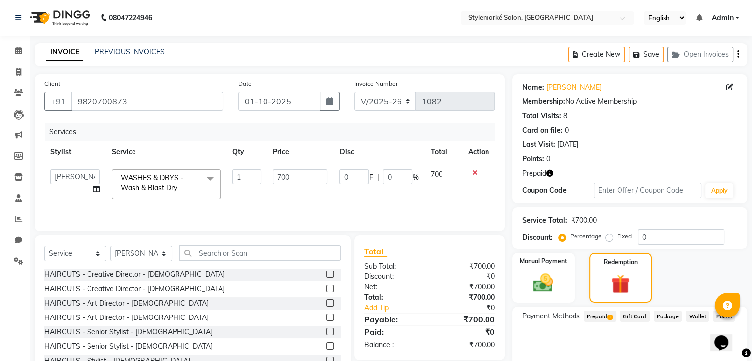
click at [600, 317] on span "Prepaid 1" at bounding box center [600, 316] width 32 height 11
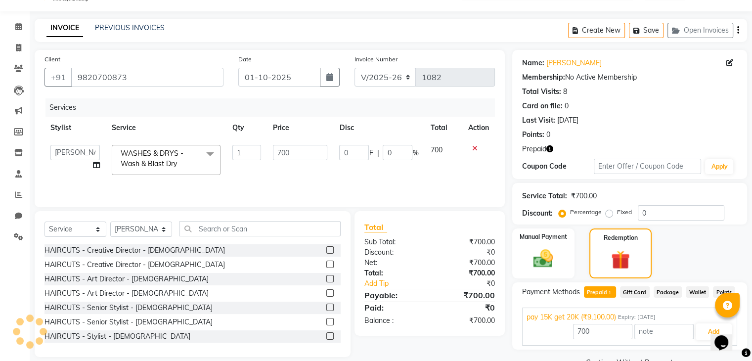
scroll to position [48, 0]
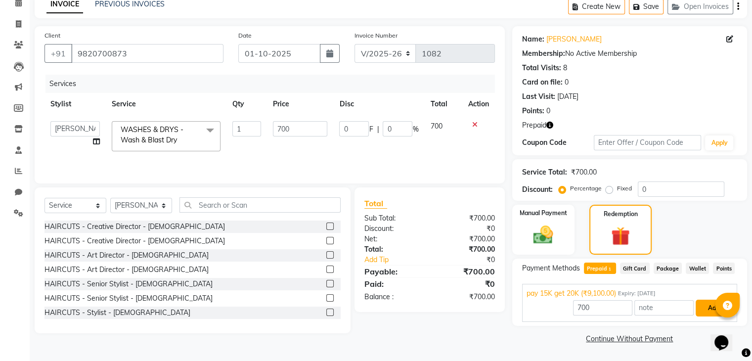
click at [709, 311] on button "Add" at bounding box center [714, 308] width 36 height 17
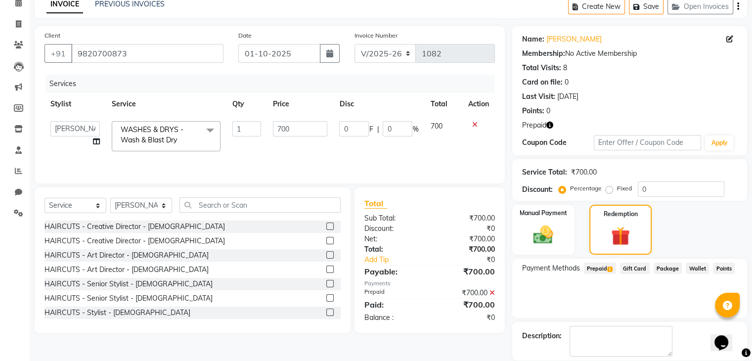
scroll to position [95, 0]
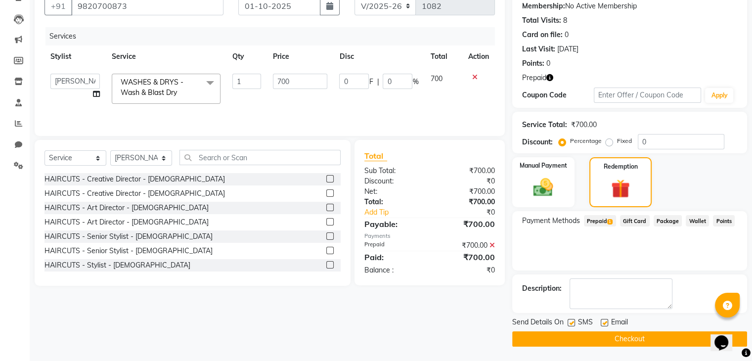
click at [588, 335] on button "Checkout" at bounding box center [629, 338] width 235 height 15
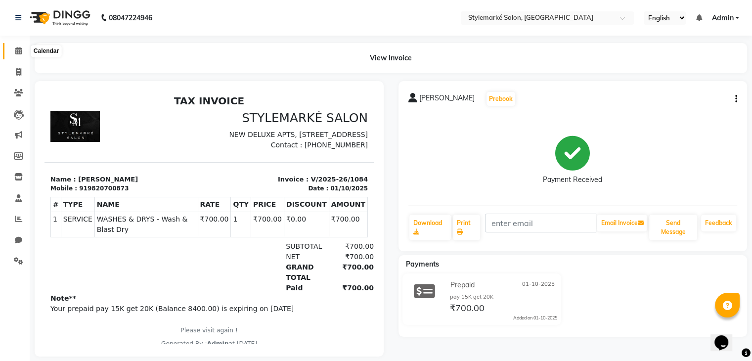
click at [20, 50] on icon at bounding box center [18, 50] width 6 height 7
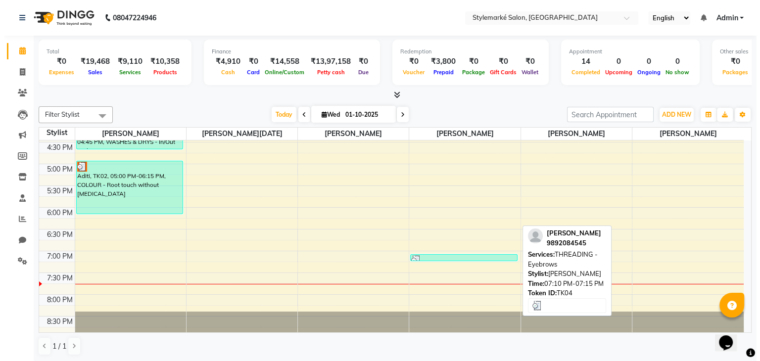
scroll to position [0, 0]
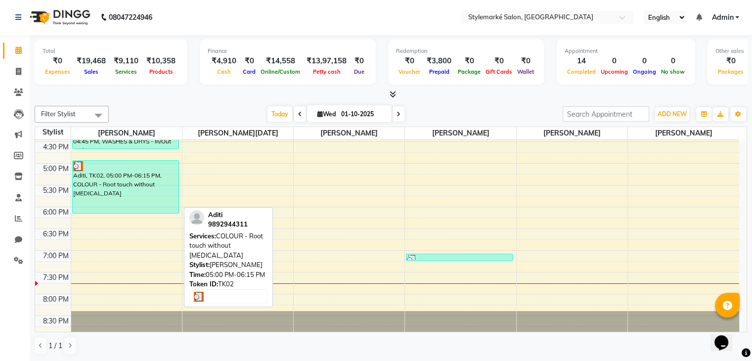
click at [125, 192] on div "Aditi, TK02, 05:00 PM-06:15 PM, COLOUR - Root touch without [MEDICAL_DATA]" at bounding box center [126, 187] width 106 height 52
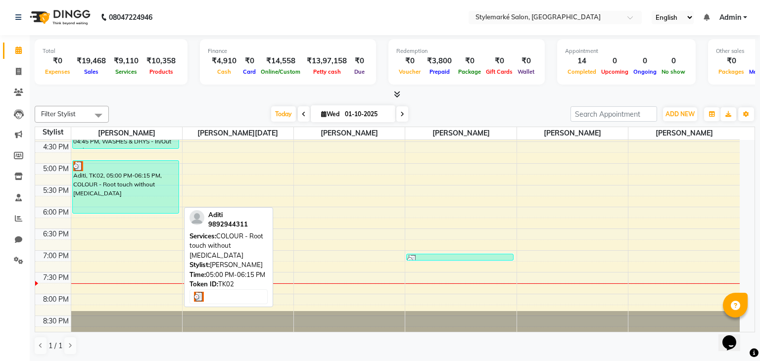
select select "3"
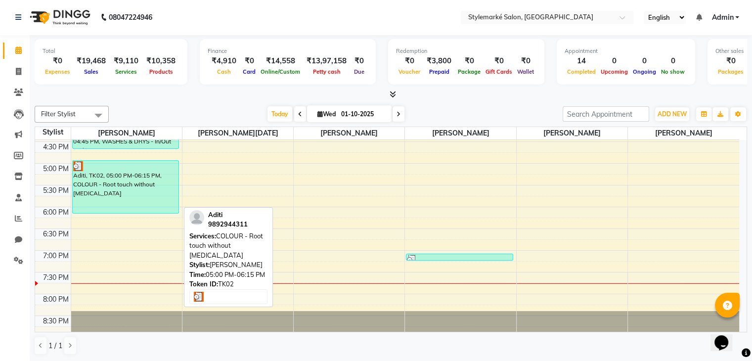
click at [125, 192] on div "Aditi, TK02, 05:00 PM-06:15 PM, COLOUR - Root touch without [MEDICAL_DATA]" at bounding box center [126, 187] width 106 height 52
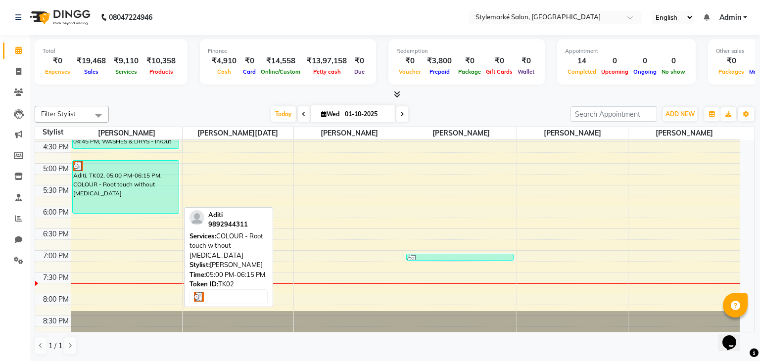
select select "3"
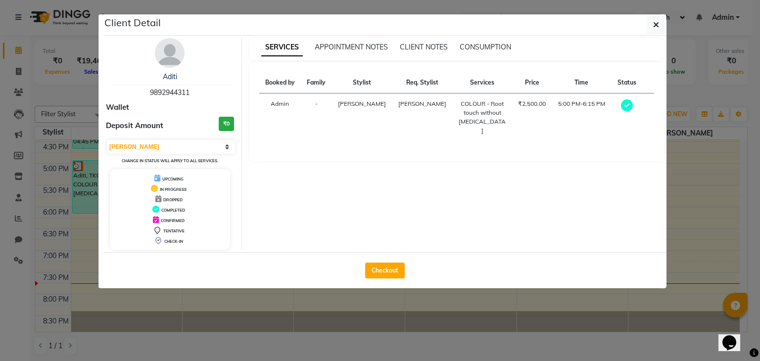
click at [360, 268] on div "Checkout" at bounding box center [384, 270] width 563 height 36
click at [380, 268] on button "Checkout" at bounding box center [385, 271] width 40 height 16
select select "7909"
select select "service"
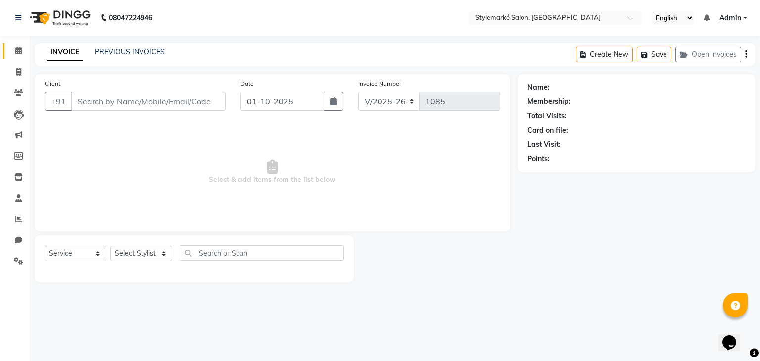
type input "9892944311"
select select "71239"
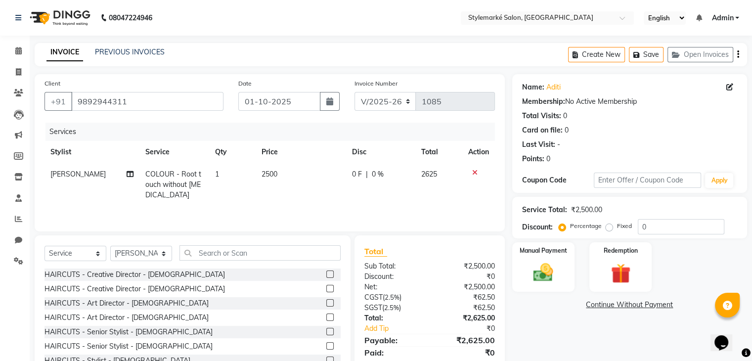
click at [174, 184] on span "COLOUR - Root touch without [MEDICAL_DATA]" at bounding box center [173, 185] width 56 height 30
select select "71239"
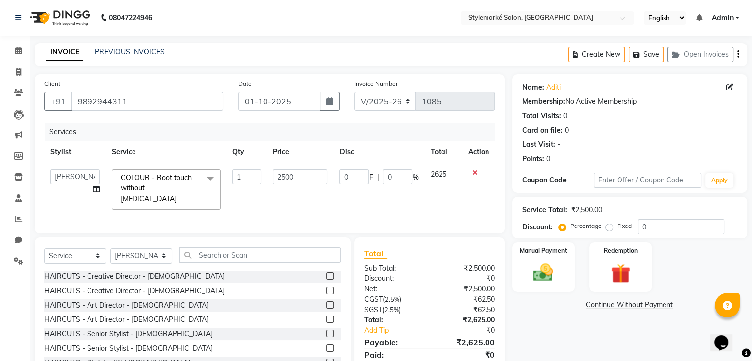
click at [214, 177] on span at bounding box center [210, 178] width 20 height 19
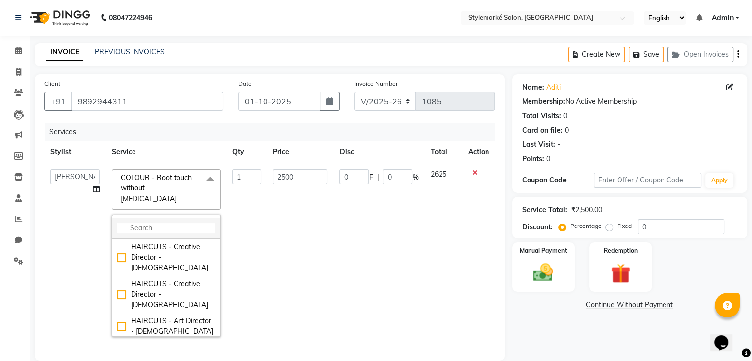
click at [184, 223] on input "multiselect-search" at bounding box center [166, 228] width 98 height 10
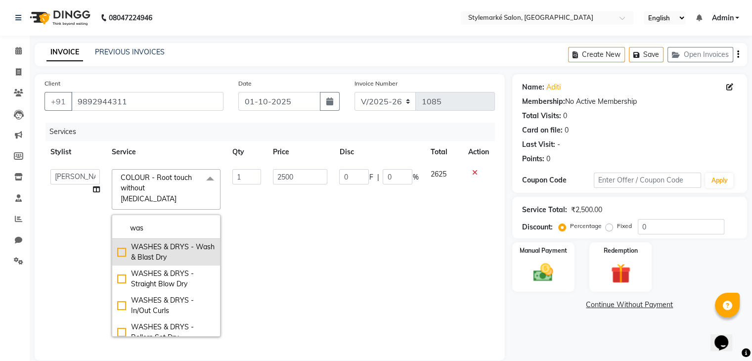
type input "was"
click at [119, 242] on div "WASHES & DRYS - Wash & Blast Dry" at bounding box center [166, 252] width 98 height 21
checkbox input "true"
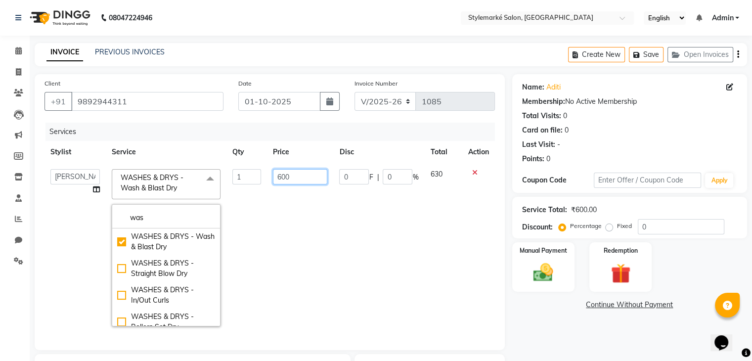
click at [300, 177] on input "600" at bounding box center [300, 176] width 54 height 15
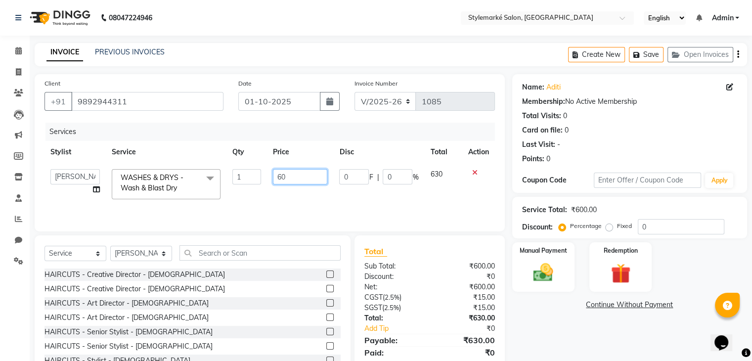
type input "6"
type input "500"
click at [428, 183] on td "630" at bounding box center [443, 184] width 38 height 42
select select "71239"
click at [737, 55] on icon "button" at bounding box center [738, 54] width 2 height 0
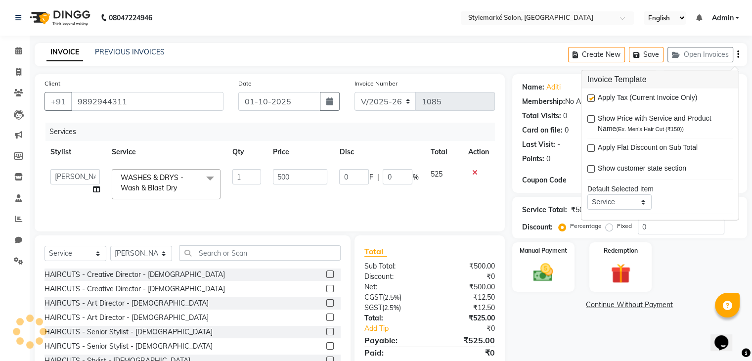
click at [592, 99] on label at bounding box center [591, 97] width 7 height 7
click at [592, 99] on input "checkbox" at bounding box center [591, 98] width 6 height 6
checkbox input "false"
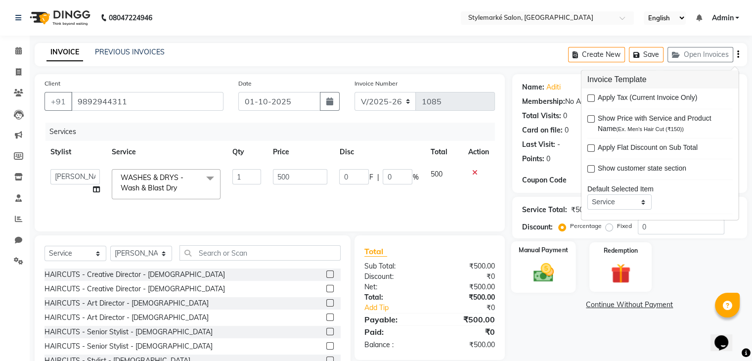
click at [543, 275] on img at bounding box center [543, 273] width 33 height 24
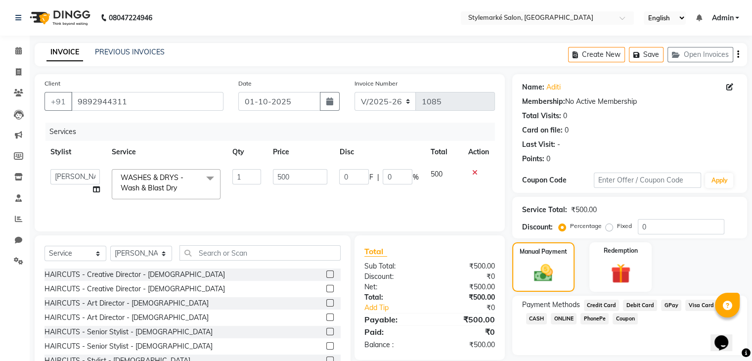
click at [538, 318] on span "CASH" at bounding box center [536, 318] width 21 height 11
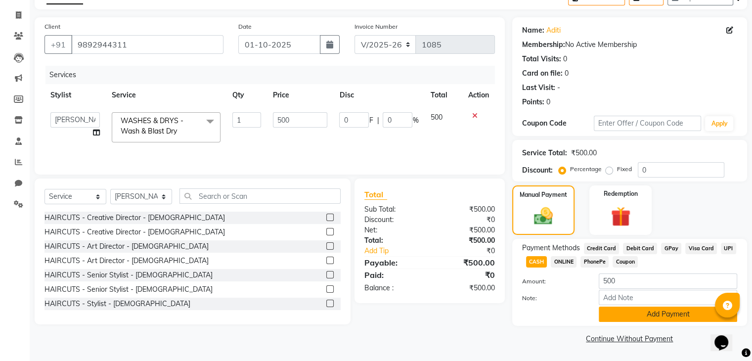
click at [657, 317] on button "Add Payment" at bounding box center [668, 314] width 138 height 15
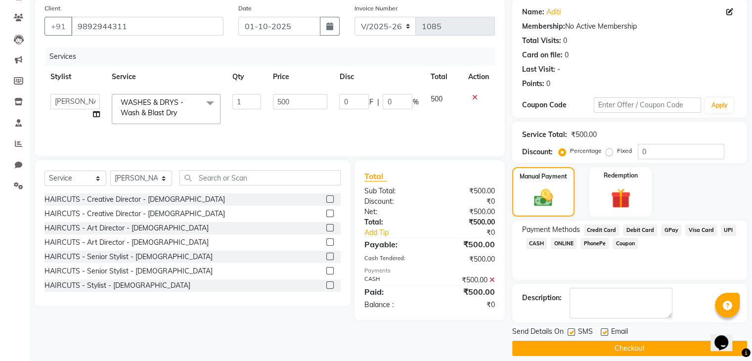
scroll to position [85, 0]
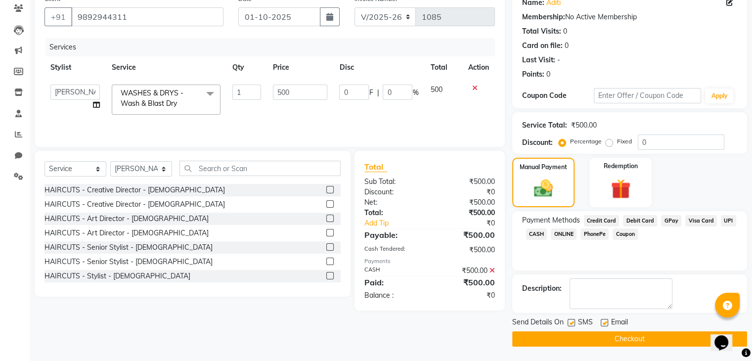
click at [614, 336] on button "Checkout" at bounding box center [629, 338] width 235 height 15
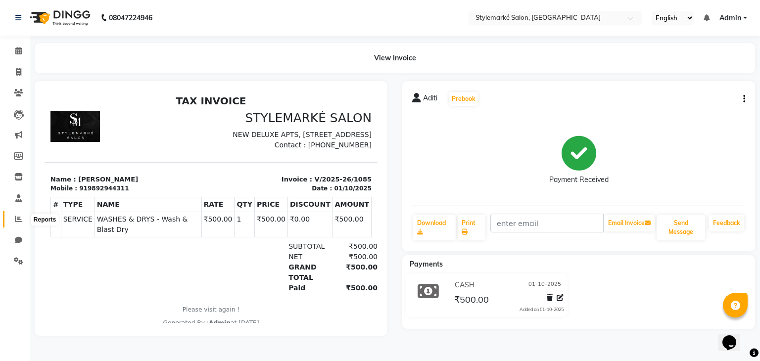
click at [26, 222] on span at bounding box center [18, 219] width 17 height 11
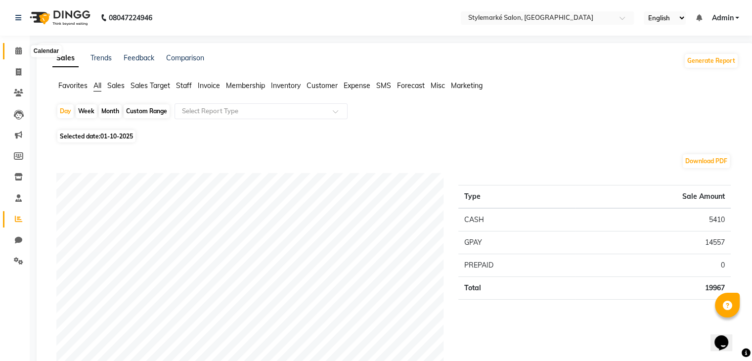
click at [15, 51] on icon at bounding box center [18, 50] width 6 height 7
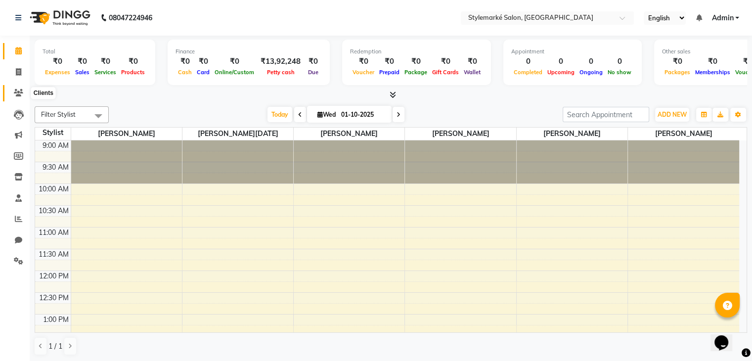
click at [18, 92] on icon at bounding box center [18, 92] width 9 height 7
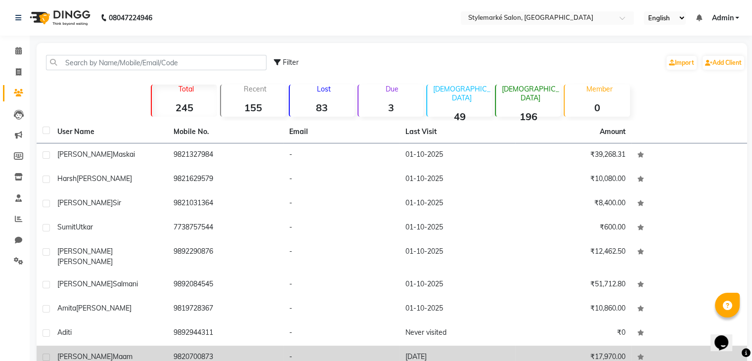
click at [123, 346] on td "Manjiri Maam" at bounding box center [109, 358] width 116 height 24
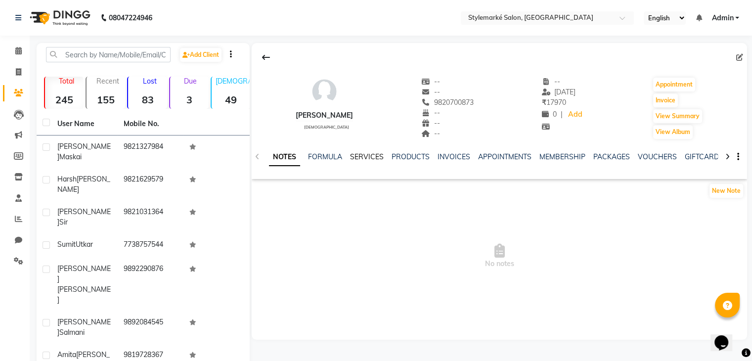
click at [374, 159] on link "SERVICES" at bounding box center [367, 156] width 34 height 9
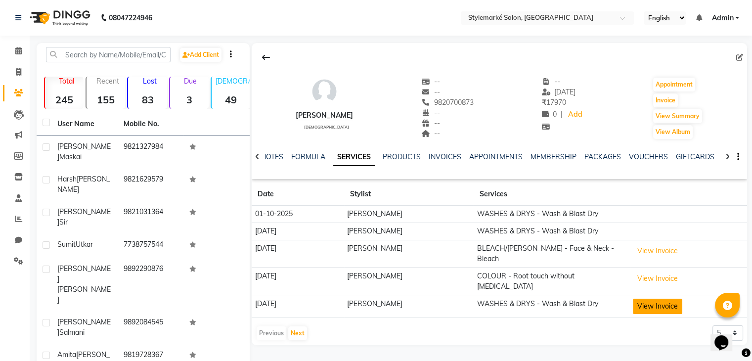
click at [650, 299] on button "View Invoice" at bounding box center [657, 306] width 49 height 15
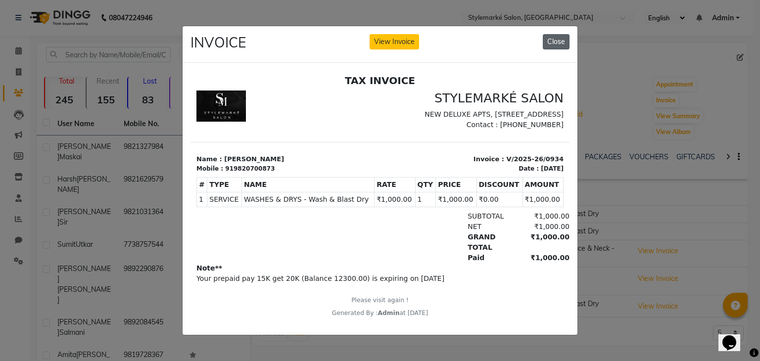
click at [561, 39] on button "Close" at bounding box center [556, 41] width 27 height 15
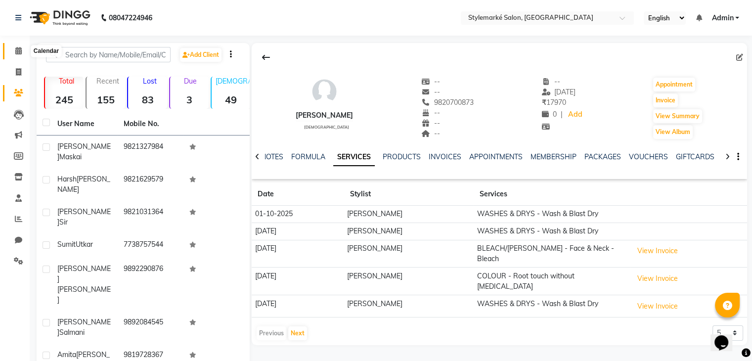
click at [20, 50] on icon at bounding box center [18, 50] width 6 height 7
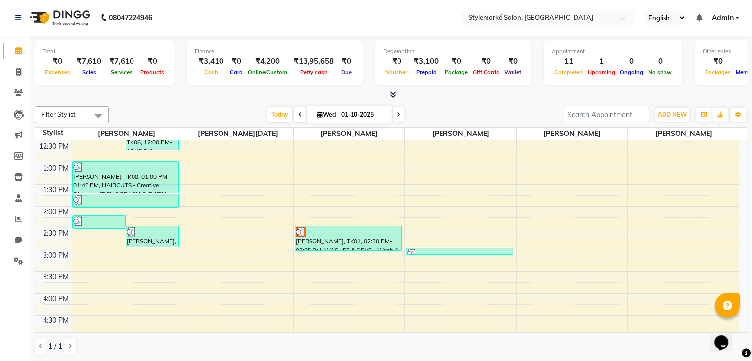
scroll to position [148, 0]
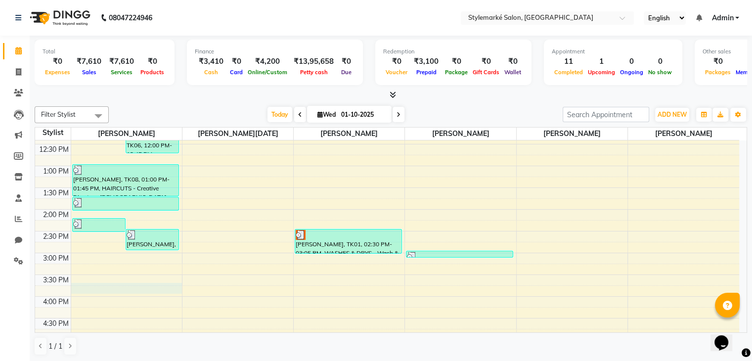
click at [114, 284] on div "9:00 AM 9:30 AM 10:00 AM 10:30 AM 11:00 AM 11:30 AM 12:00 PM 12:30 PM 1:00 PM 1…" at bounding box center [387, 253] width 704 height 522
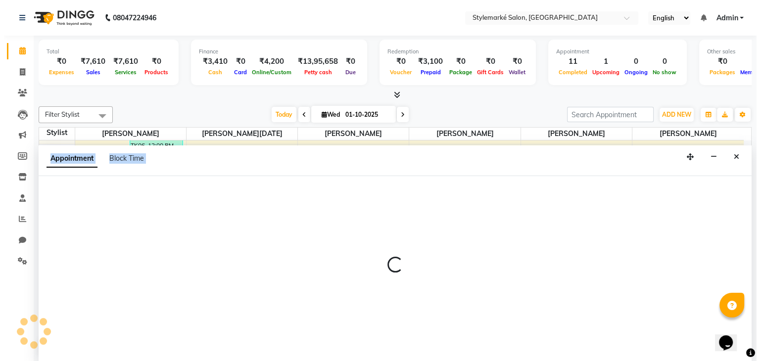
scroll to position [0, 0]
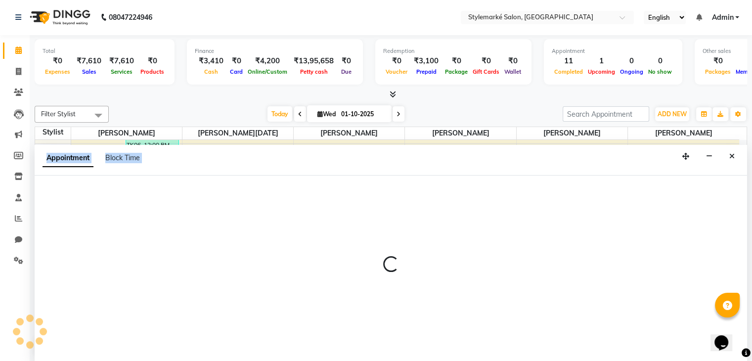
select select "71239"
select select "945"
select select "tentative"
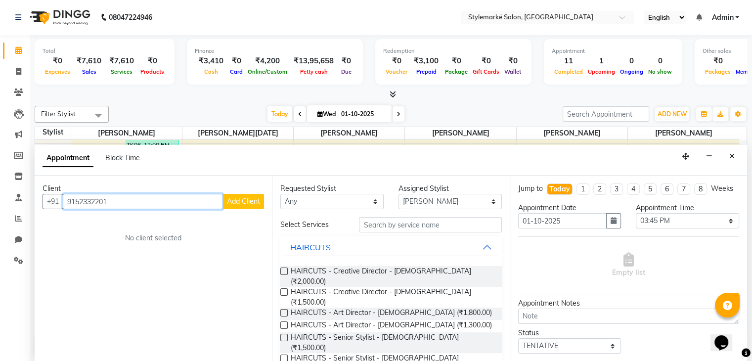
type input "9152332201"
click at [258, 205] on button "Add Client" at bounding box center [243, 201] width 41 height 15
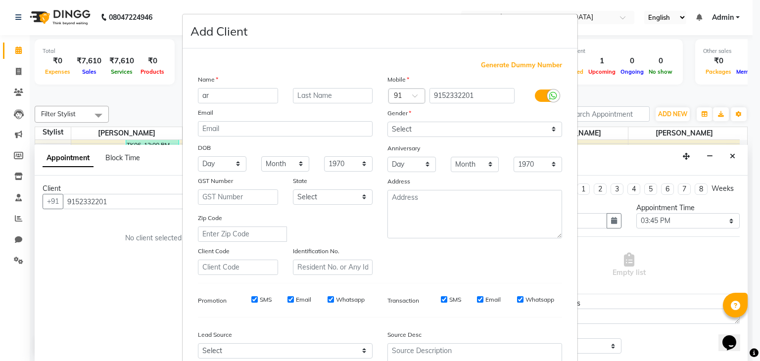
type input "a"
type input "Aradhya"
type input "Agarwal"
click at [545, 128] on select "Select [DEMOGRAPHIC_DATA] [DEMOGRAPHIC_DATA] Other Prefer Not To Say" at bounding box center [474, 129] width 175 height 15
select select "female"
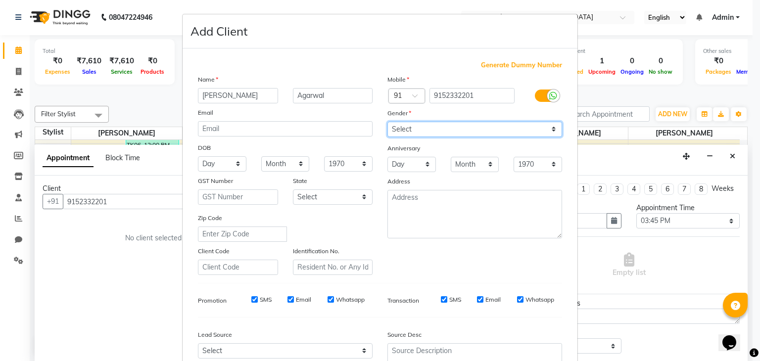
click at [387, 122] on select "Select [DEMOGRAPHIC_DATA] [DEMOGRAPHIC_DATA] Other Prefer Not To Say" at bounding box center [474, 129] width 175 height 15
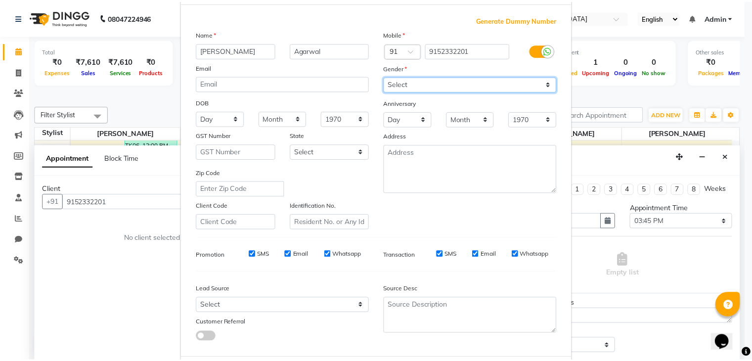
scroll to position [100, 0]
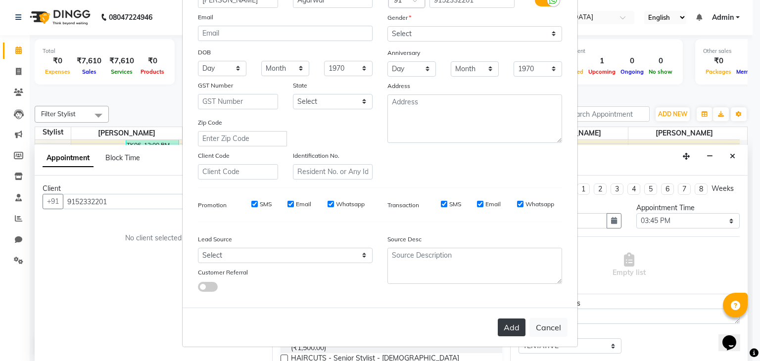
click at [519, 329] on button "Add" at bounding box center [512, 328] width 28 height 18
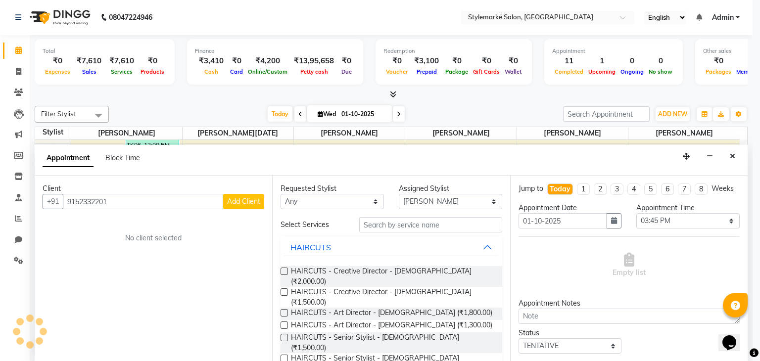
select select
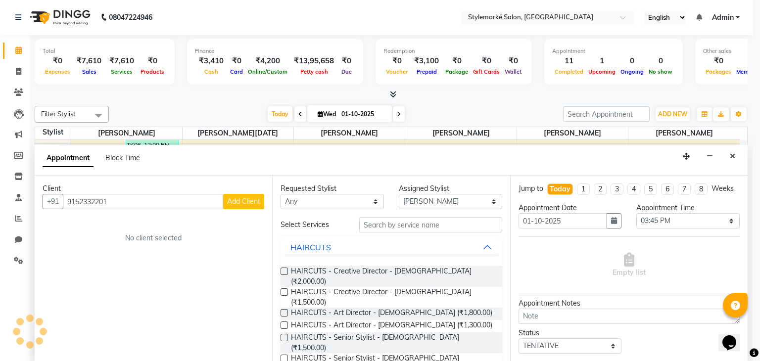
select select
checkbox input "false"
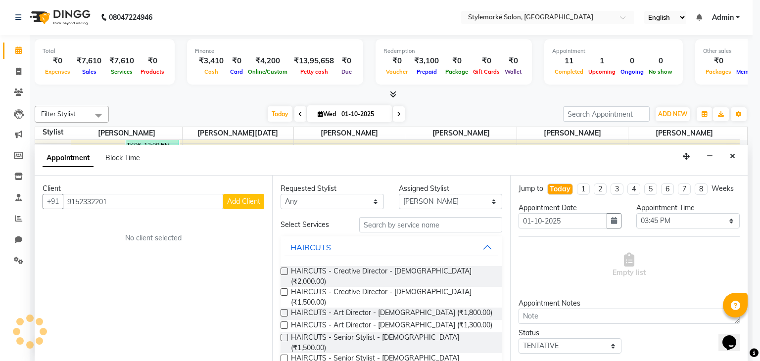
checkbox input "false"
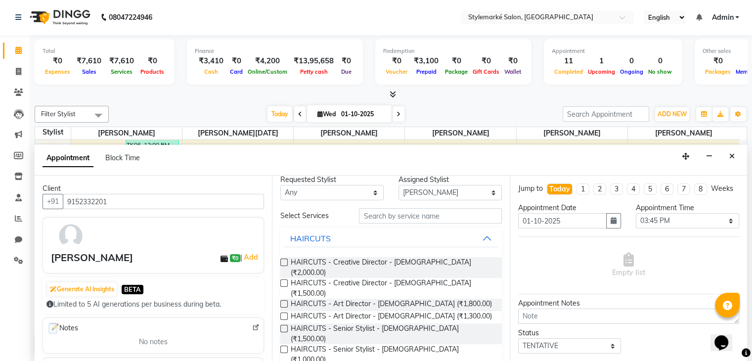
scroll to position [0, 0]
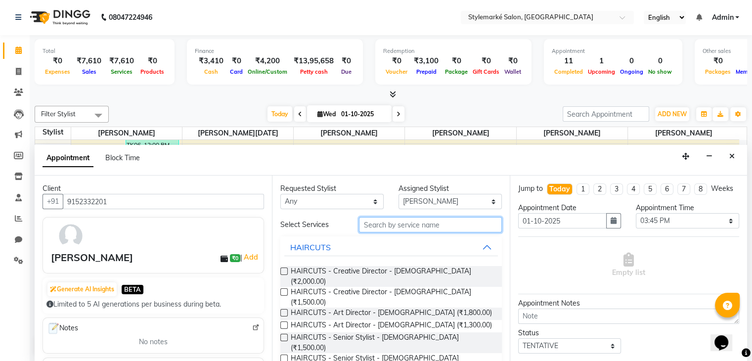
click at [388, 222] on input "text" at bounding box center [430, 224] width 142 height 15
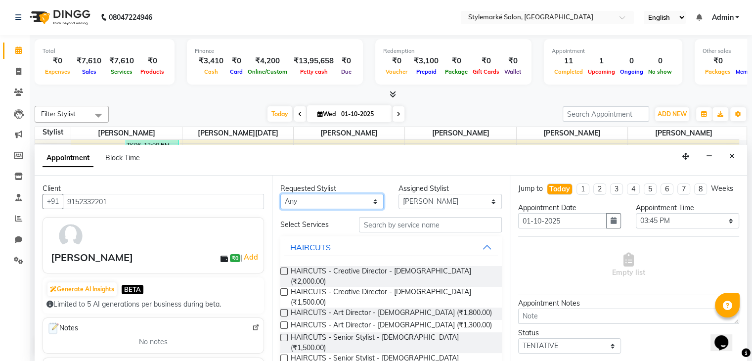
click at [344, 194] on select "Any [PERSON_NAME] ⁠[PERSON_NAME][DATE] ⁠[PERSON_NAME] [PERSON_NAME] [PERSON_NAM…" at bounding box center [331, 201] width 103 height 15
select select "71239"
click at [280, 194] on select "Any [PERSON_NAME] ⁠[PERSON_NAME][DATE] ⁠[PERSON_NAME] [PERSON_NAME] [PERSON_NAM…" at bounding box center [331, 201] width 103 height 15
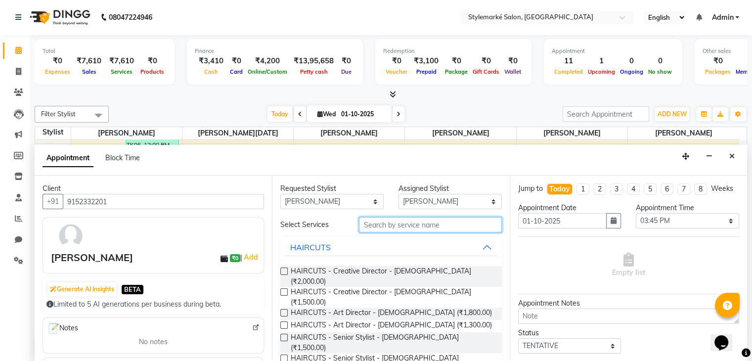
click at [387, 230] on input "text" at bounding box center [430, 224] width 142 height 15
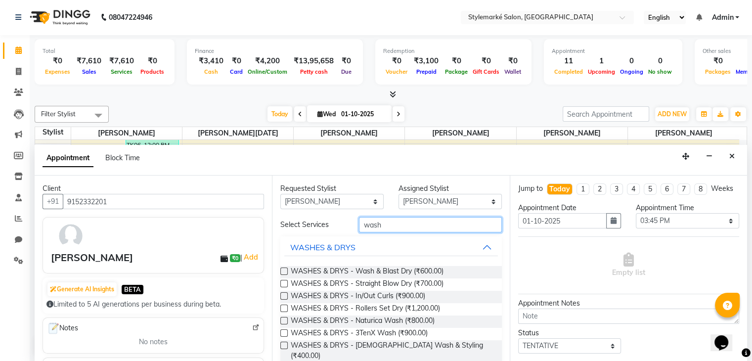
type input "wash"
click at [283, 271] on label at bounding box center [283, 271] width 7 height 7
click at [283, 271] on input "checkbox" at bounding box center [283, 272] width 6 height 6
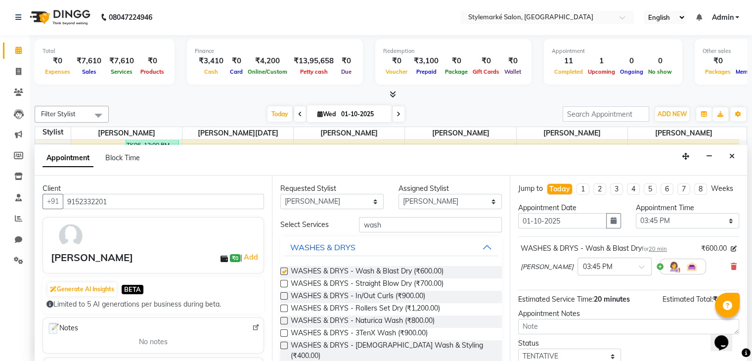
checkbox input "false"
click at [731, 270] on icon at bounding box center [734, 266] width 6 height 7
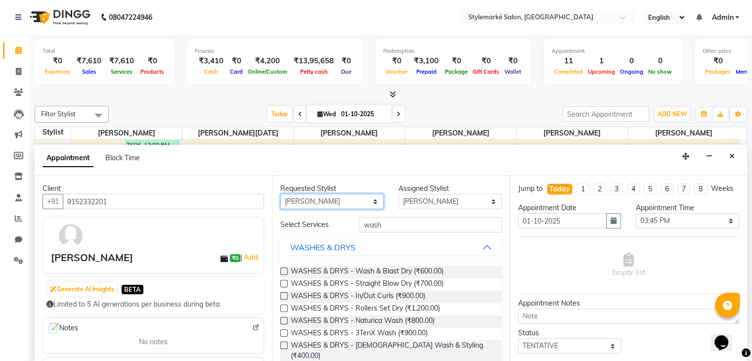
click at [358, 204] on select "Any [PERSON_NAME] ⁠[PERSON_NAME][DATE] ⁠[PERSON_NAME] [PERSON_NAME] [PERSON_NAM…" at bounding box center [331, 201] width 103 height 15
select select "91223"
click at [280, 194] on select "Any [PERSON_NAME] ⁠[PERSON_NAME][DATE] ⁠[PERSON_NAME] [PERSON_NAME] [PERSON_NAM…" at bounding box center [331, 201] width 103 height 15
select select "91223"
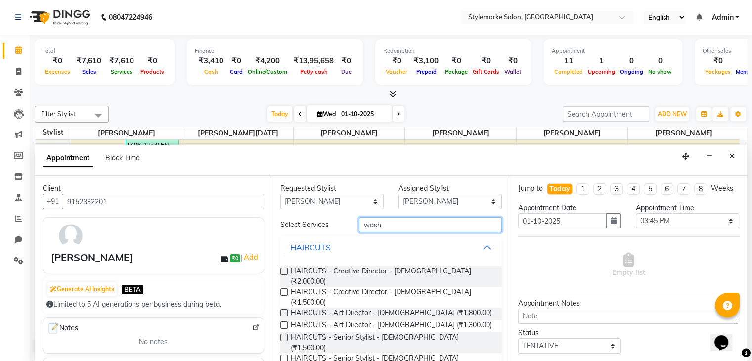
click at [411, 221] on input "wash" at bounding box center [430, 224] width 142 height 15
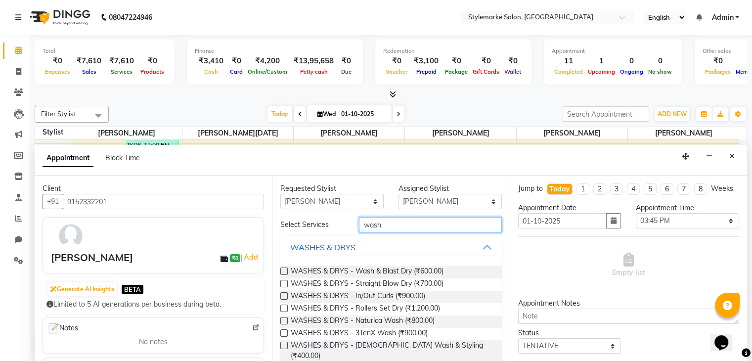
type input "wash"
click at [284, 271] on label at bounding box center [283, 271] width 7 height 7
click at [284, 271] on input "checkbox" at bounding box center [283, 272] width 6 height 6
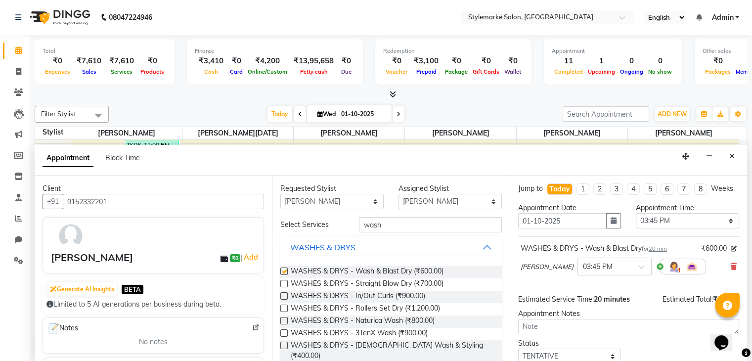
checkbox input "false"
click at [368, 202] on select "Any [PERSON_NAME] ⁠[PERSON_NAME][DATE] ⁠[PERSON_NAME] [PERSON_NAME] [PERSON_NAM…" at bounding box center [331, 201] width 103 height 15
select select "71239"
click at [280, 194] on select "Any [PERSON_NAME] ⁠[PERSON_NAME][DATE] ⁠[PERSON_NAME] [PERSON_NAME] [PERSON_NAM…" at bounding box center [331, 201] width 103 height 15
select select "71239"
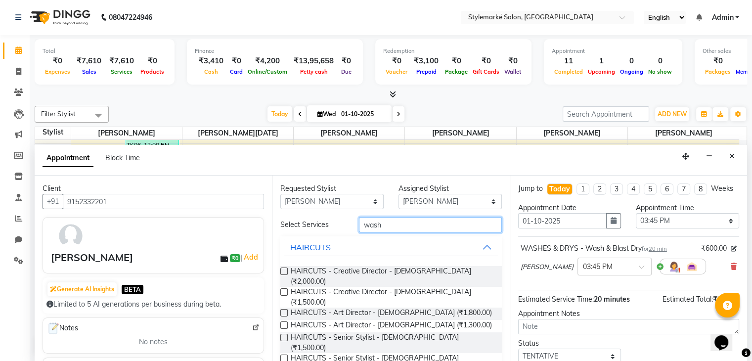
click at [398, 229] on input "wash" at bounding box center [430, 224] width 142 height 15
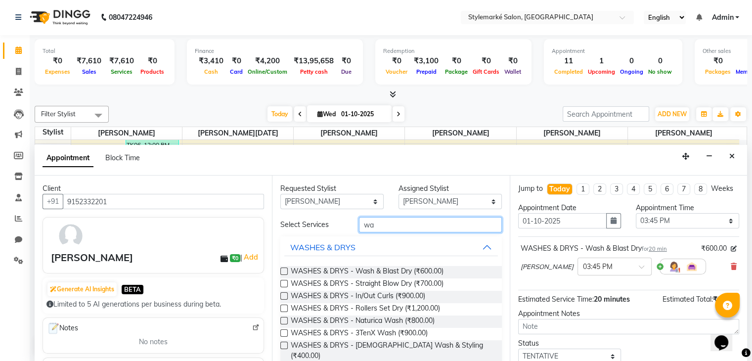
type input "w"
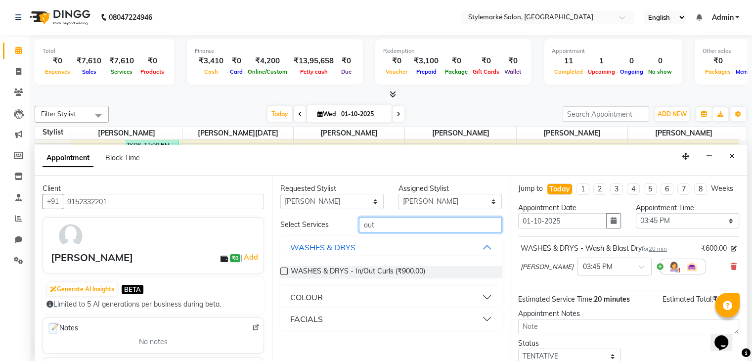
type input "out"
click at [286, 270] on label at bounding box center [283, 271] width 7 height 7
click at [286, 270] on input "checkbox" at bounding box center [283, 272] width 6 height 6
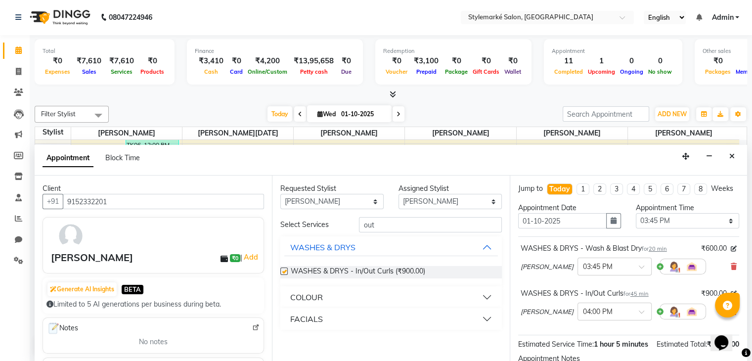
checkbox input "false"
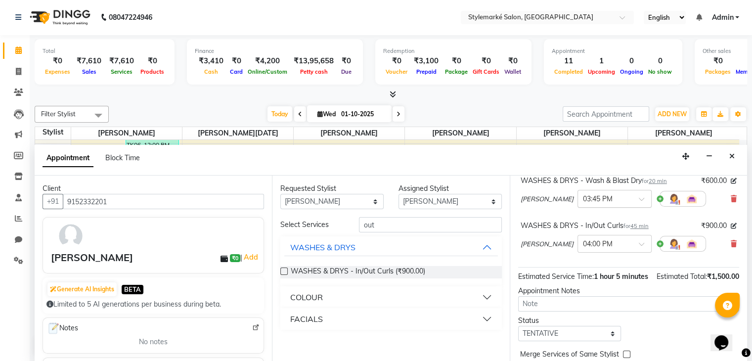
scroll to position [129, 0]
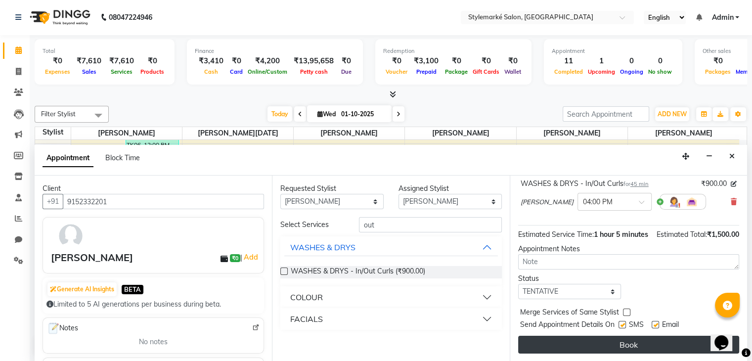
click at [583, 345] on button "Book" at bounding box center [628, 345] width 221 height 18
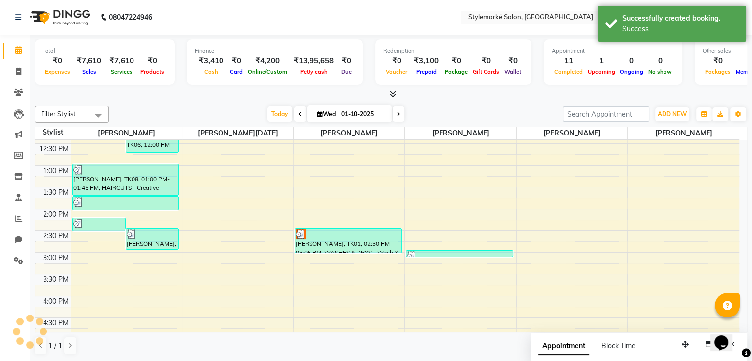
scroll to position [0, 0]
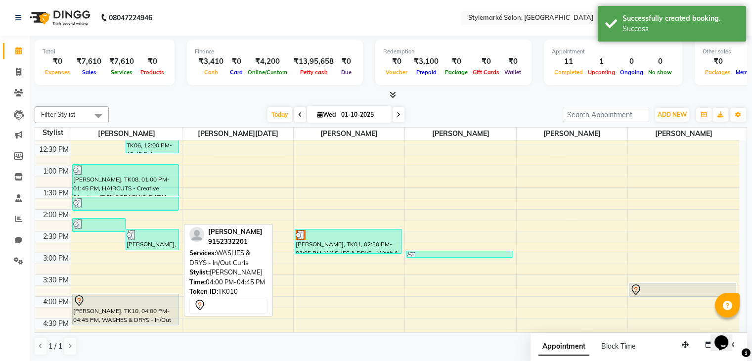
click at [96, 317] on div "[PERSON_NAME], TK10, 04:00 PM-04:45 PM, WASHES & DRYS - In/Out Curls" at bounding box center [126, 309] width 106 height 31
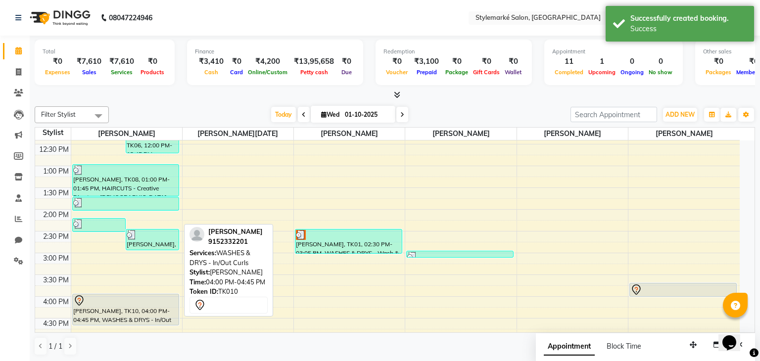
select select "7"
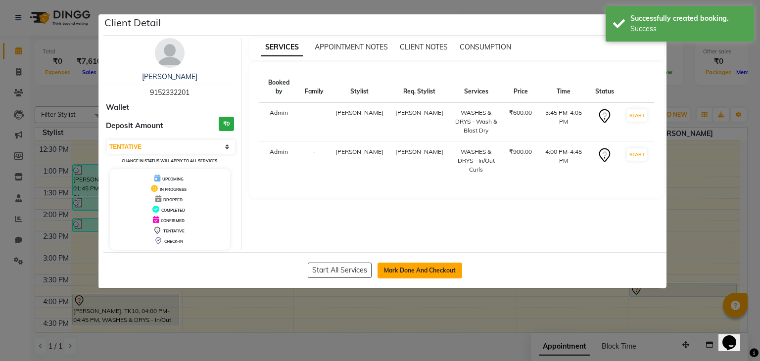
click at [429, 273] on button "Mark Done And Checkout" at bounding box center [419, 271] width 85 height 16
select select "7909"
select select "service"
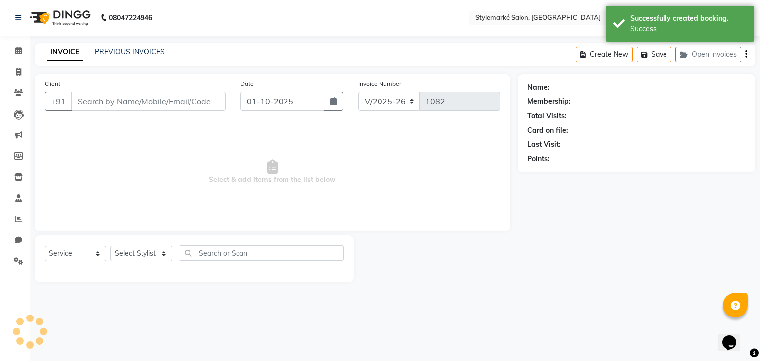
type input "9152332201"
select select "91223"
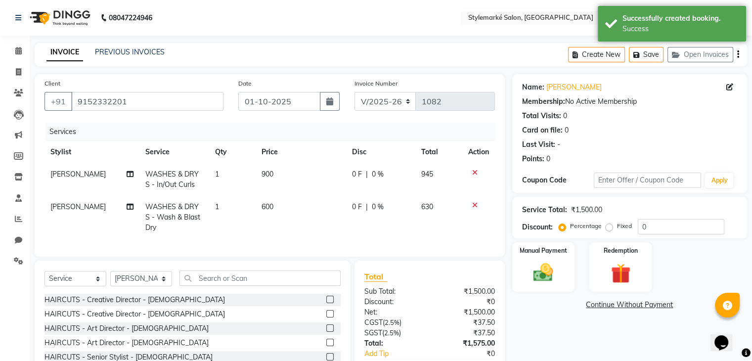
click at [737, 55] on icon "button" at bounding box center [738, 54] width 2 height 0
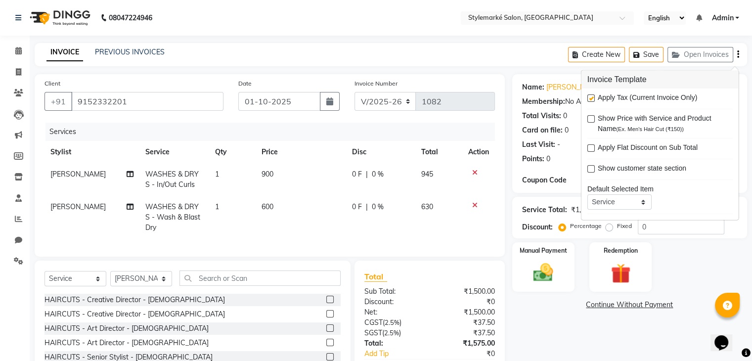
click at [590, 97] on label at bounding box center [591, 97] width 7 height 7
click at [590, 97] on input "checkbox" at bounding box center [591, 98] width 6 height 6
checkbox input "false"
click at [538, 275] on img at bounding box center [543, 273] width 33 height 24
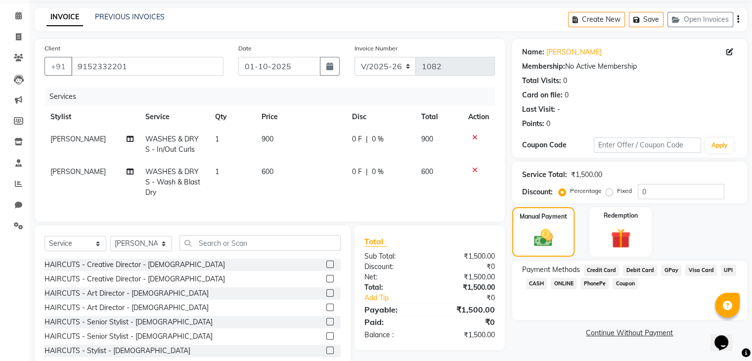
scroll to position [68, 0]
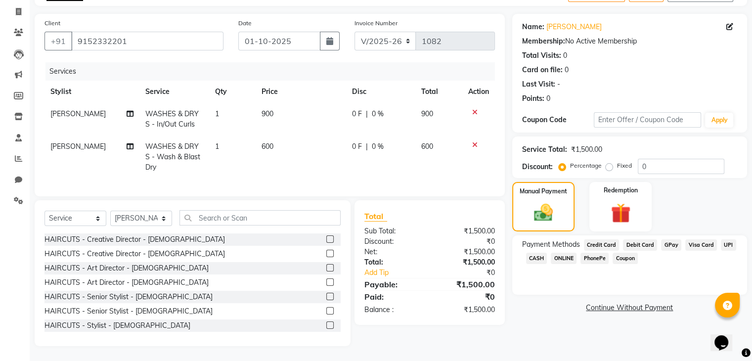
click at [665, 239] on span "GPay" at bounding box center [671, 244] width 20 height 11
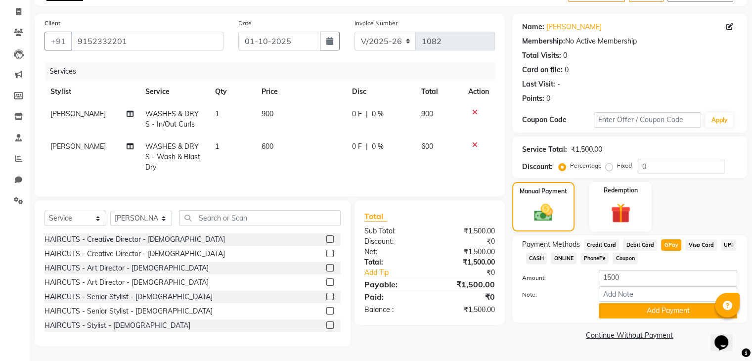
click at [542, 253] on span "CASH" at bounding box center [536, 258] width 21 height 11
click at [542, 254] on span "CASH" at bounding box center [536, 258] width 21 height 11
click at [664, 304] on button "Add Payment" at bounding box center [668, 310] width 138 height 15
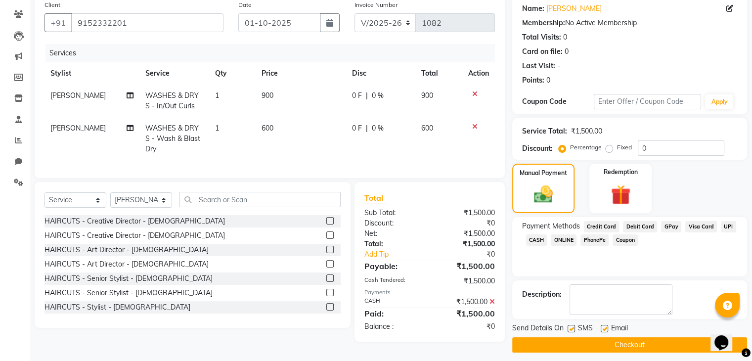
scroll to position [85, 0]
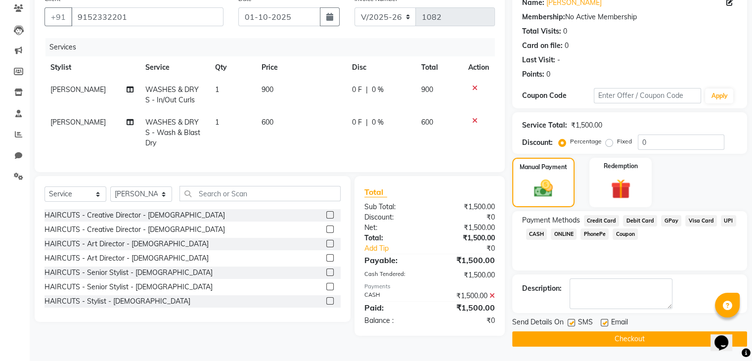
click at [582, 339] on button "Checkout" at bounding box center [629, 338] width 235 height 15
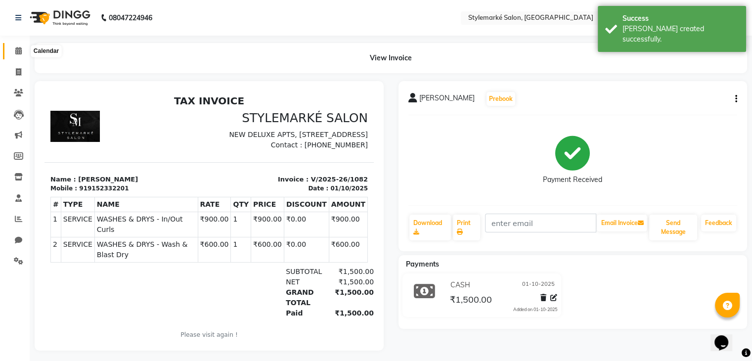
click at [19, 51] on icon at bounding box center [18, 50] width 6 height 7
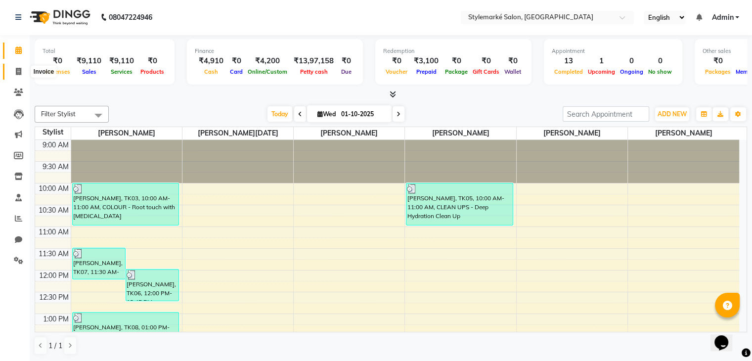
drag, startPoint x: 16, startPoint y: 73, endPoint x: 33, endPoint y: 76, distance: 17.0
click at [16, 73] on icon at bounding box center [18, 71] width 5 height 7
select select "service"
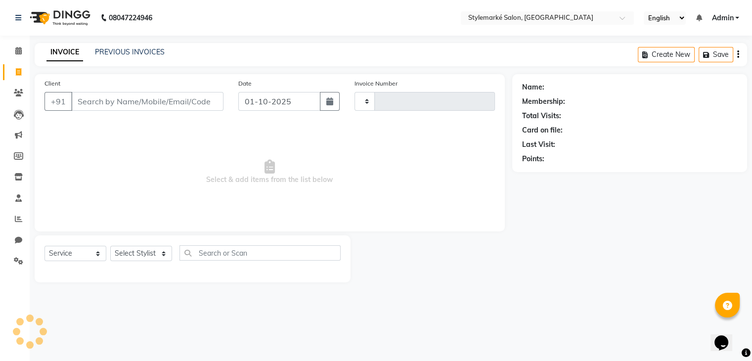
type input "1083"
select select "7909"
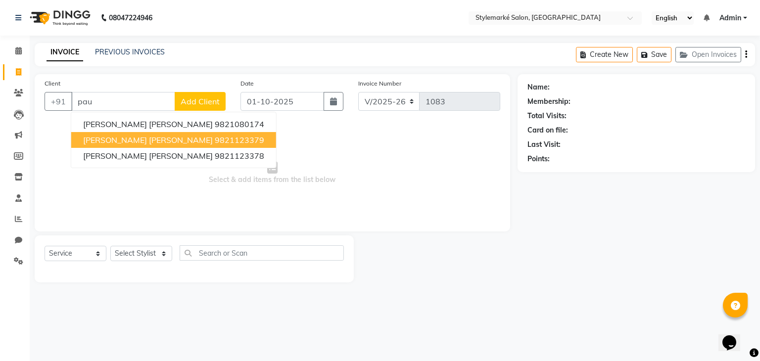
click at [215, 139] on ngb-highlight "9821123379" at bounding box center [239, 140] width 49 height 10
type input "9821123379"
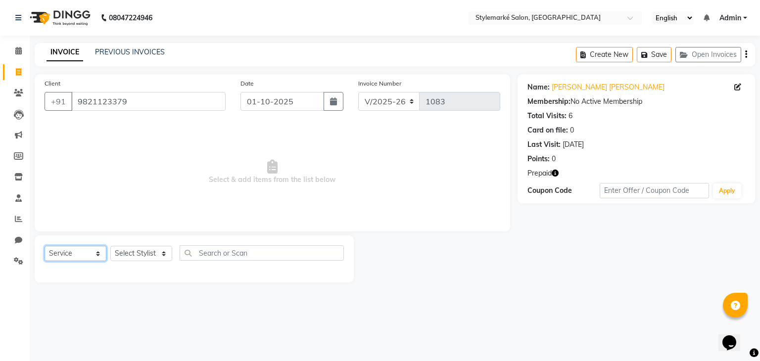
click at [79, 260] on select "Select Service Product Membership Package Voucher Prepaid Gift Card" at bounding box center [76, 253] width 62 height 15
select select "product"
click at [45, 246] on select "Select Service Product Membership Package Voucher Prepaid Gift Card" at bounding box center [76, 253] width 62 height 15
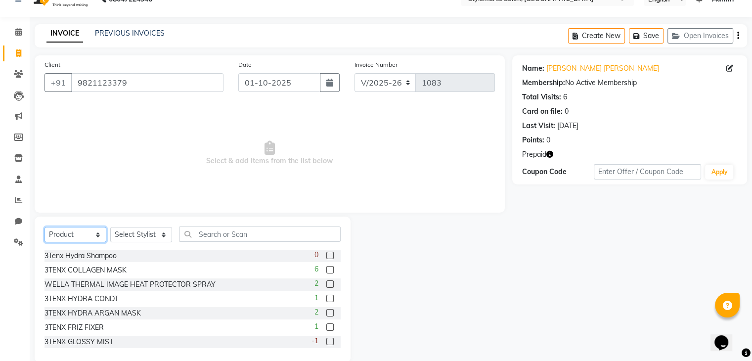
scroll to position [36, 0]
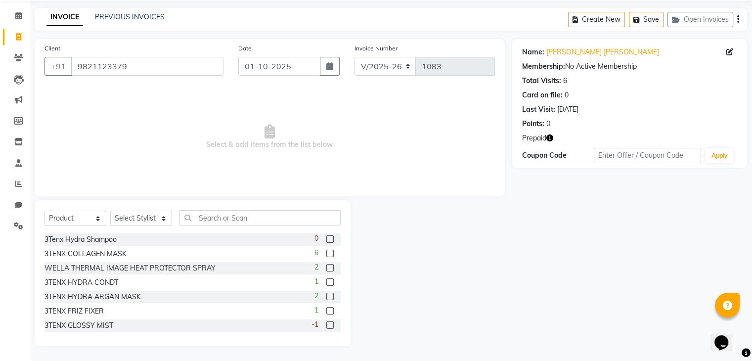
click at [326, 326] on label at bounding box center [329, 324] width 7 height 7
click at [326, 326] on input "checkbox" at bounding box center [329, 325] width 6 height 6
click at [326, 326] on label at bounding box center [329, 324] width 7 height 7
click at [326, 326] on input "checkbox" at bounding box center [329, 325] width 6 height 6
checkbox input "false"
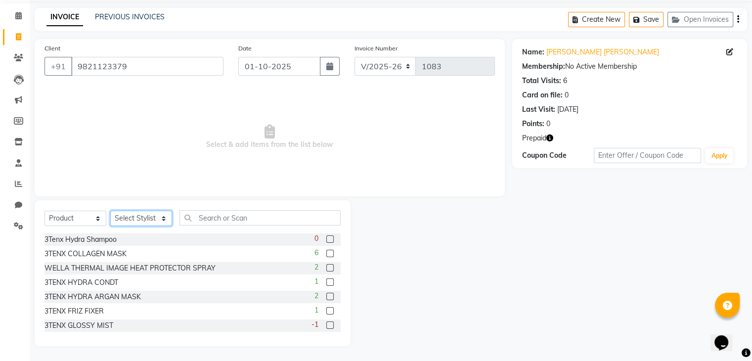
click at [155, 213] on select "Select Stylist [PERSON_NAME] ⁠[PERSON_NAME][DATE] ⁠[PERSON_NAME] [PERSON_NAME] …" at bounding box center [141, 218] width 62 height 15
select select "71239"
click at [110, 211] on select "Select Stylist [PERSON_NAME] ⁠[PERSON_NAME][DATE] ⁠[PERSON_NAME] [PERSON_NAME] …" at bounding box center [141, 218] width 62 height 15
click at [326, 325] on label at bounding box center [329, 324] width 7 height 7
click at [326, 325] on input "checkbox" at bounding box center [329, 325] width 6 height 6
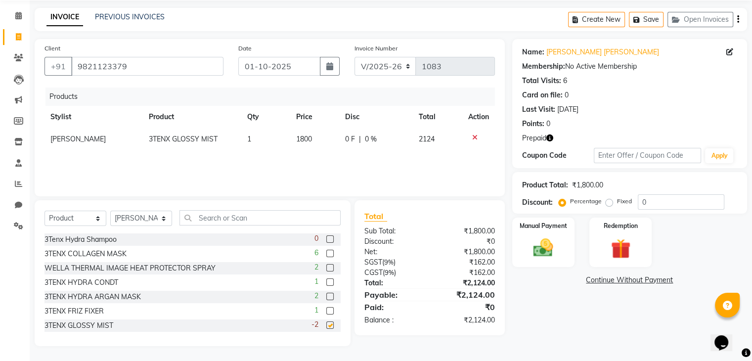
checkbox input "false"
click at [233, 221] on input "text" at bounding box center [260, 217] width 161 height 15
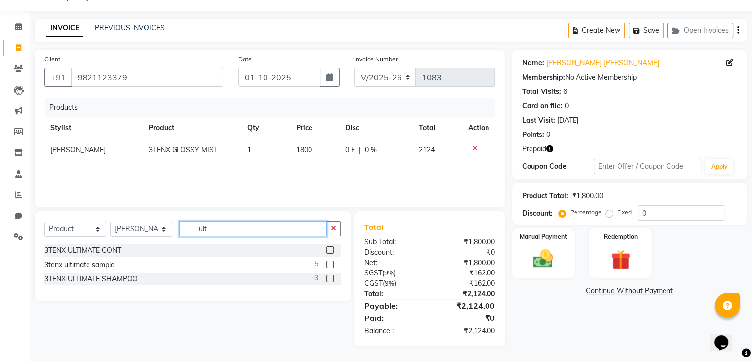
type input "ult"
click at [332, 277] on label at bounding box center [329, 278] width 7 height 7
click at [332, 277] on input "checkbox" at bounding box center [329, 279] width 6 height 6
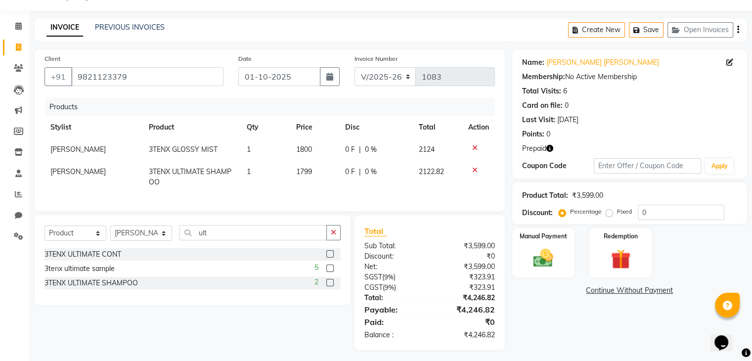
click at [331, 286] on label at bounding box center [329, 282] width 7 height 7
click at [331, 286] on input "checkbox" at bounding box center [329, 283] width 6 height 6
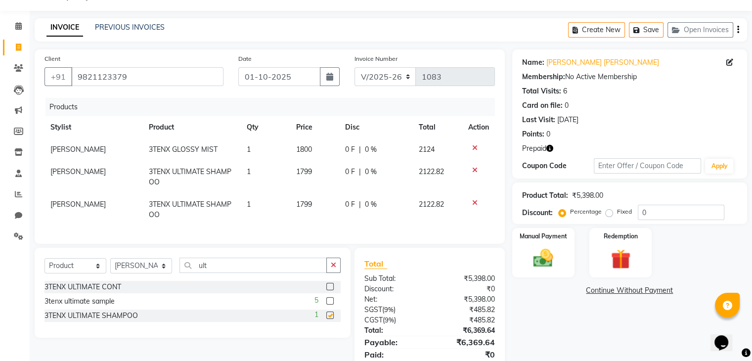
checkbox input "false"
click at [243, 273] on input "ult" at bounding box center [253, 265] width 147 height 15
type input "u"
type input "oil"
click at [328, 290] on label at bounding box center [329, 286] width 7 height 7
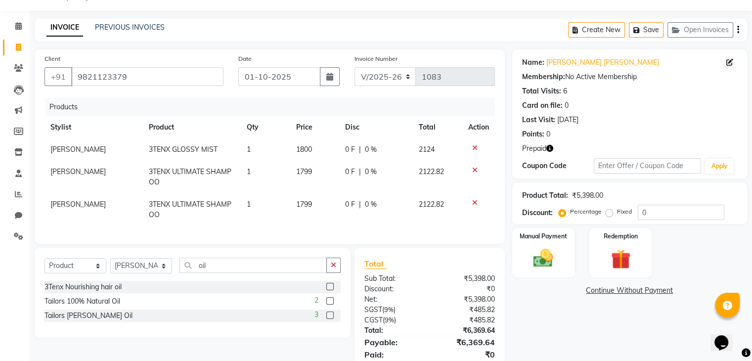
click at [328, 290] on input "checkbox" at bounding box center [329, 287] width 6 height 6
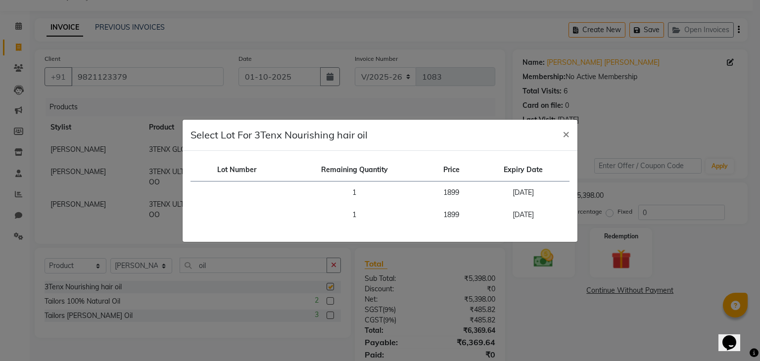
checkbox input "false"
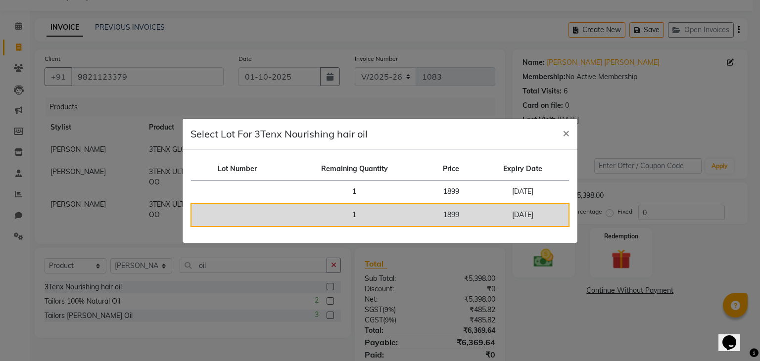
click at [460, 221] on td "1899" at bounding box center [450, 214] width 51 height 23
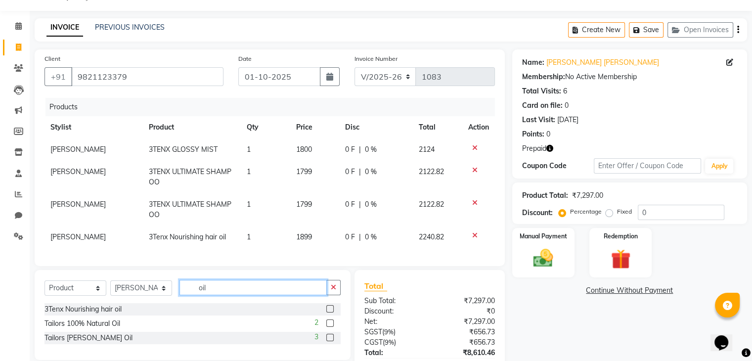
click at [245, 295] on input "oil" at bounding box center [253, 287] width 147 height 15
type input "o"
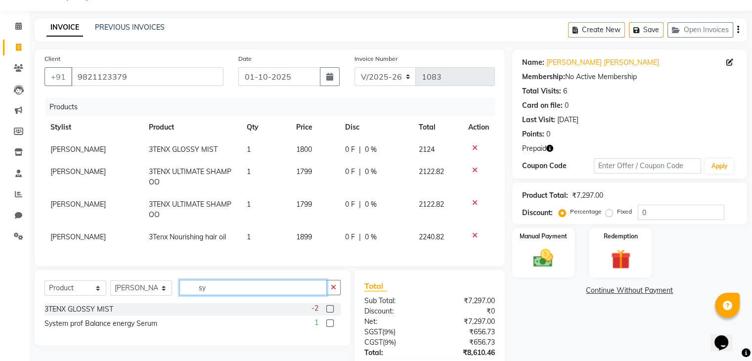
type input "sy"
click at [330, 327] on label at bounding box center [329, 323] width 7 height 7
click at [330, 327] on input "checkbox" at bounding box center [329, 324] width 6 height 6
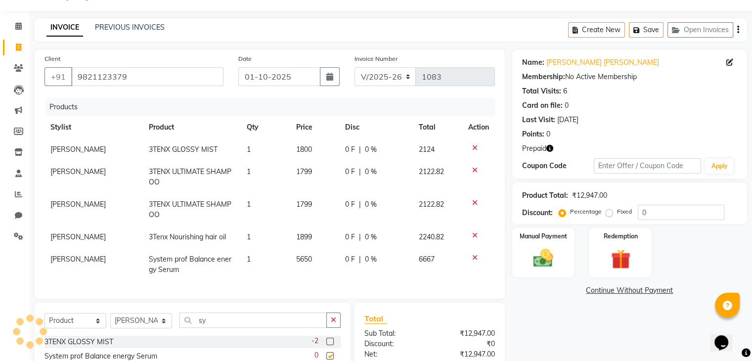
checkbox input "false"
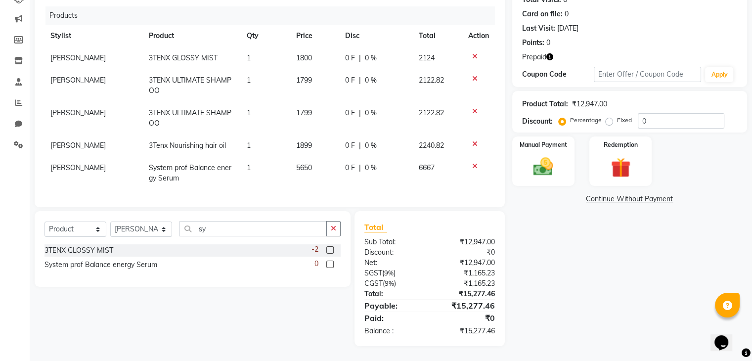
scroll to position [0, 0]
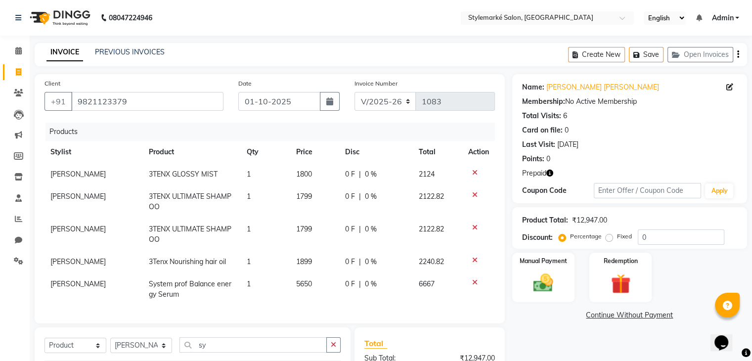
click at [737, 54] on icon "button" at bounding box center [738, 54] width 2 height 0
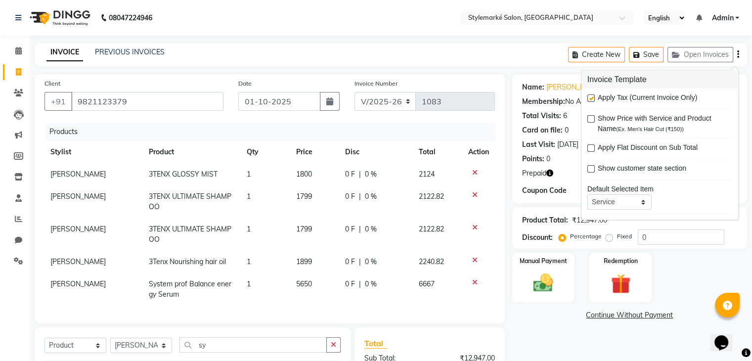
click at [592, 94] on label at bounding box center [591, 97] width 7 height 7
click at [592, 95] on input "checkbox" at bounding box center [591, 98] width 6 height 6
checkbox input "false"
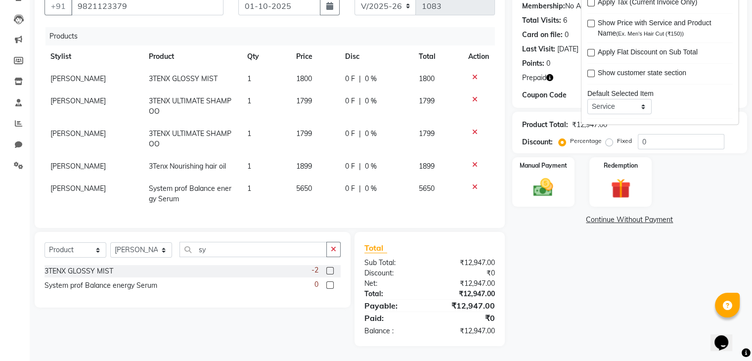
click at [655, 121] on ngb-popover-window "Invoice Template Apply Tax (Current Invoice Only) Show Price with Service and P…" at bounding box center [660, 50] width 158 height 150
click at [666, 143] on input "0" at bounding box center [681, 141] width 87 height 15
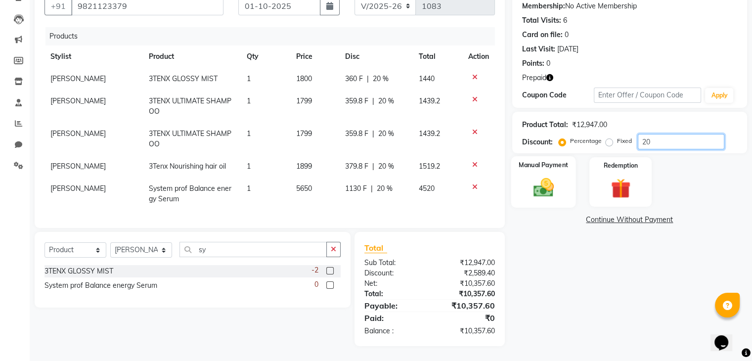
type input "20"
click at [541, 193] on img at bounding box center [543, 188] width 33 height 24
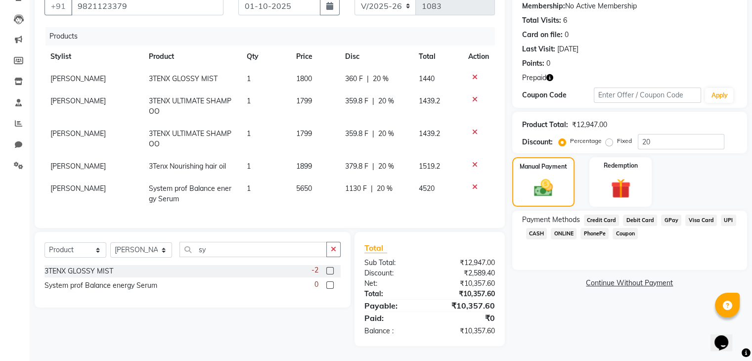
click at [673, 217] on span "GPay" at bounding box center [671, 220] width 20 height 11
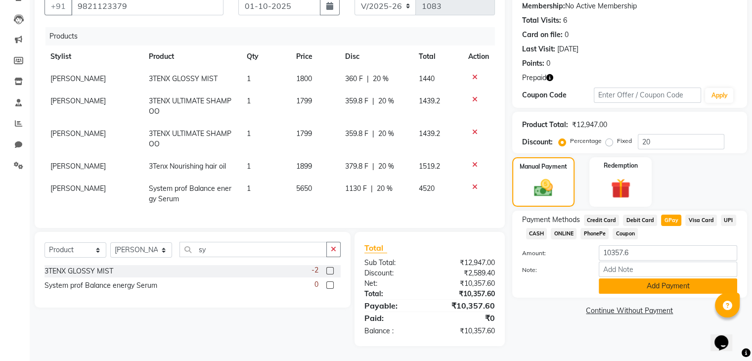
click at [671, 283] on button "Add Payment" at bounding box center [668, 285] width 138 height 15
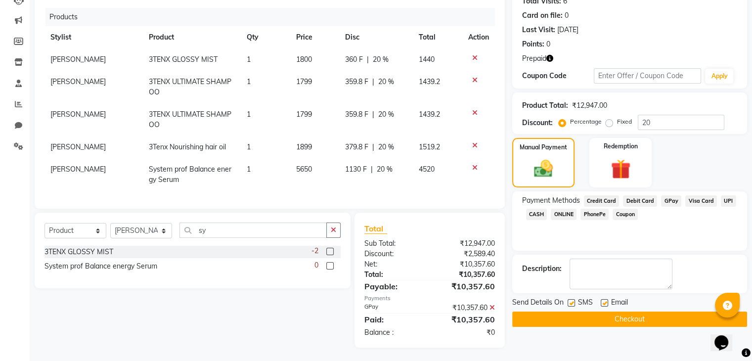
scroll to position [124, 0]
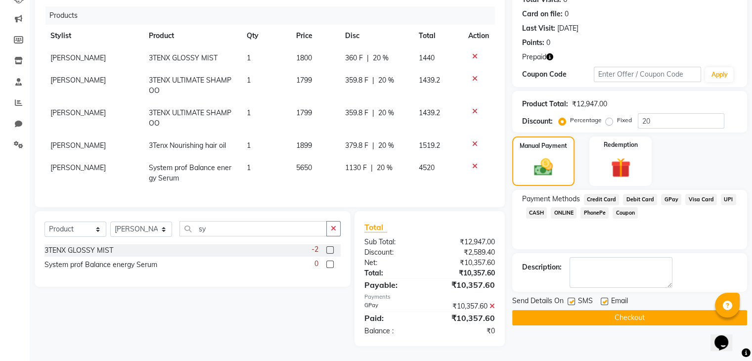
click at [648, 310] on button "Checkout" at bounding box center [629, 317] width 235 height 15
click at [648, 310] on div "Checkout" at bounding box center [629, 317] width 235 height 15
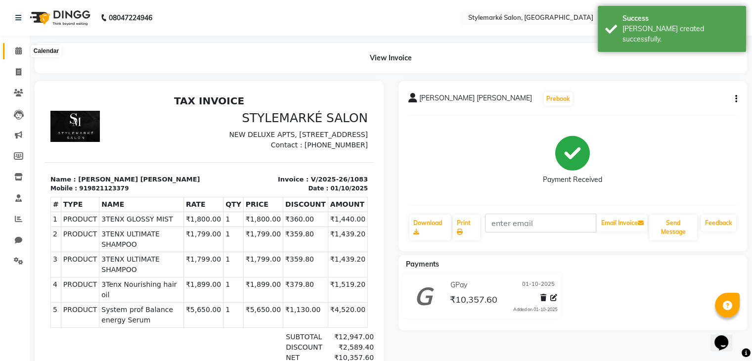
click at [20, 53] on icon at bounding box center [18, 50] width 6 height 7
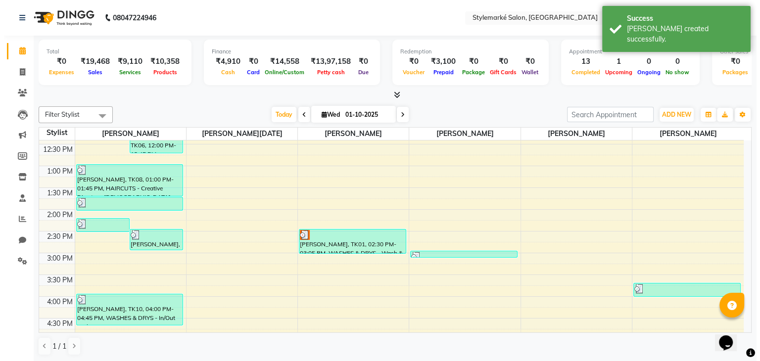
scroll to position [297, 0]
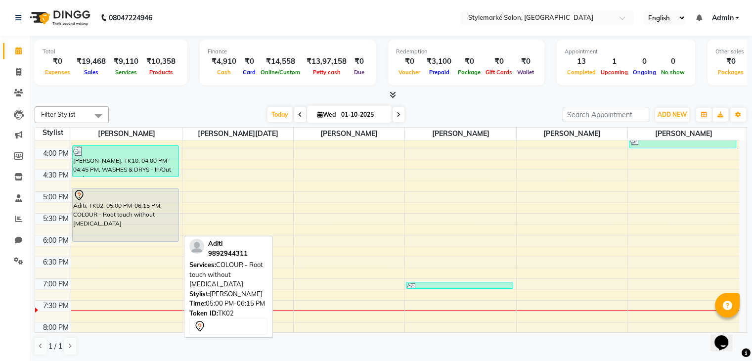
click at [103, 218] on div "Aditi, TK02, 05:00 PM-06:15 PM, COLOUR - Root touch without [MEDICAL_DATA]" at bounding box center [126, 215] width 106 height 52
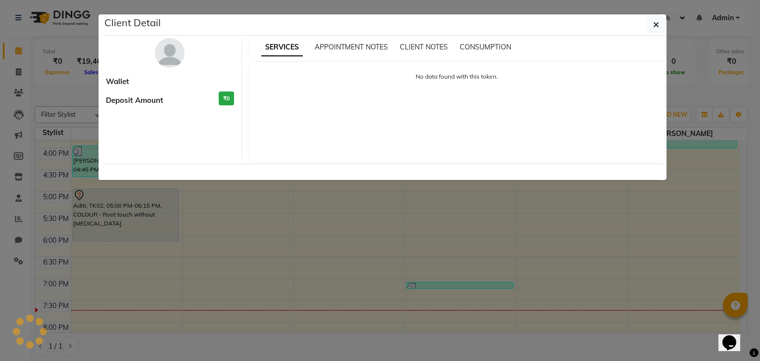
select select "7"
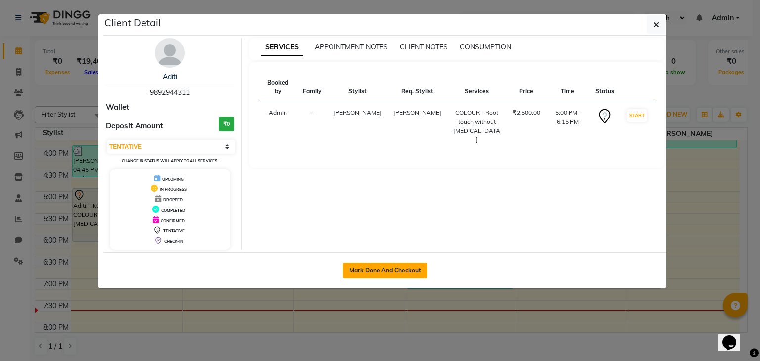
click at [363, 265] on button "Mark Done And Checkout" at bounding box center [385, 271] width 85 height 16
select select "service"
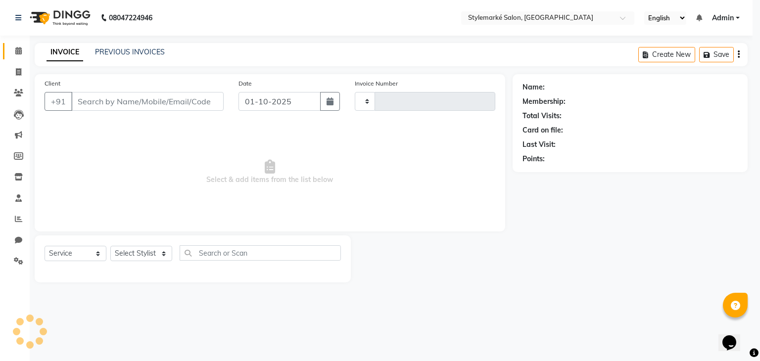
type input "1084"
select select "7909"
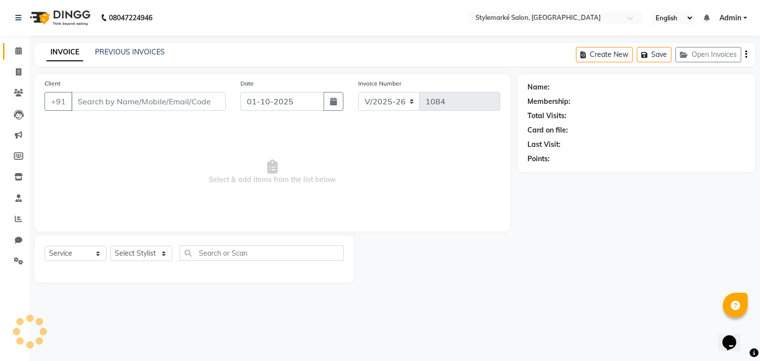
type input "9892944311"
select select "71239"
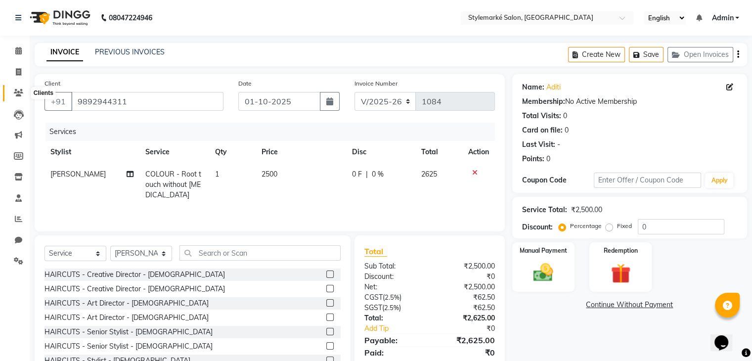
click at [21, 90] on icon at bounding box center [18, 92] width 9 height 7
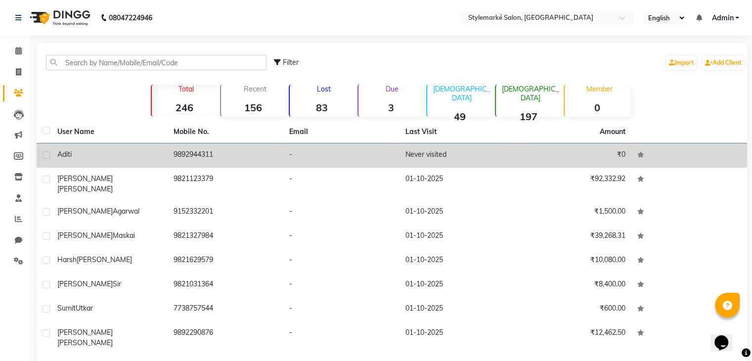
click at [90, 160] on td "Aditi" at bounding box center [109, 155] width 116 height 24
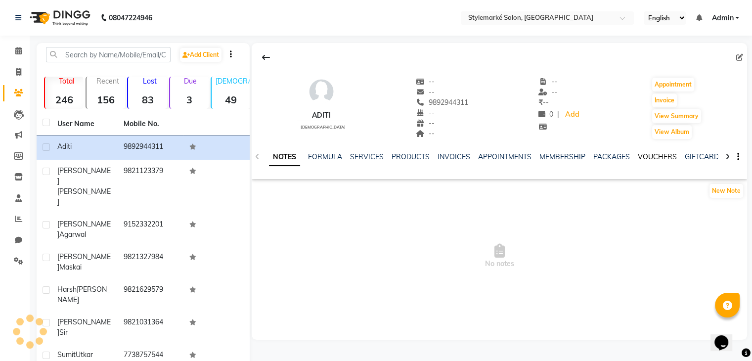
click at [642, 156] on link "VOUCHERS" at bounding box center [657, 156] width 39 height 9
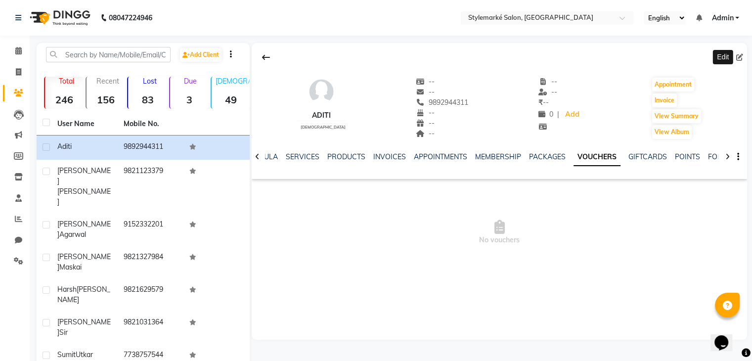
click at [742, 57] on icon at bounding box center [739, 57] width 7 height 7
select select "female"
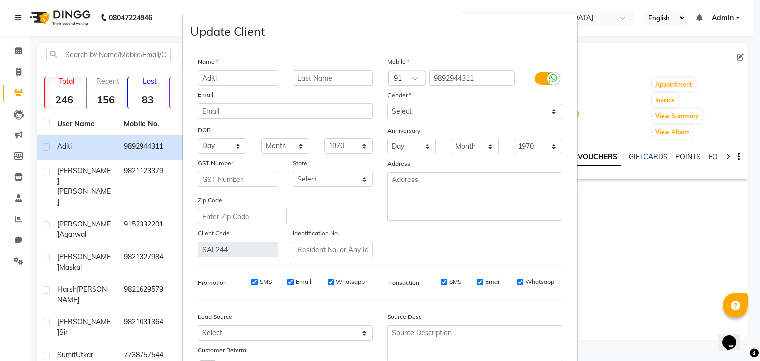
click at [251, 285] on input "SMS" at bounding box center [254, 282] width 6 height 6
checkbox input "false"
click at [287, 285] on input "Email" at bounding box center [290, 282] width 6 height 6
checkbox input "false"
click at [327, 285] on input "Whatsapp" at bounding box center [330, 282] width 6 height 6
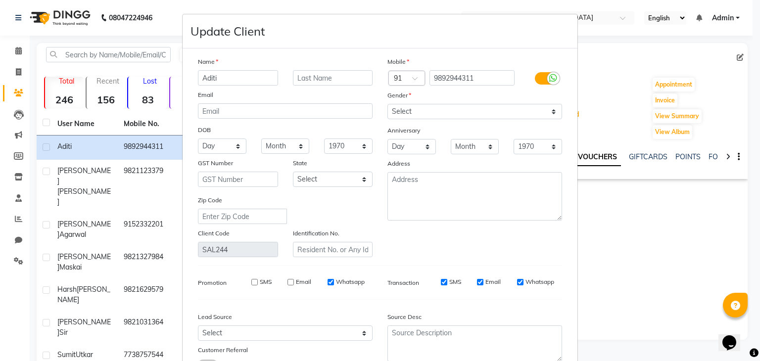
checkbox input "false"
click at [441, 285] on input "SMS" at bounding box center [444, 282] width 6 height 6
checkbox input "false"
click at [478, 282] on input "Email" at bounding box center [480, 282] width 6 height 6
checkbox input "false"
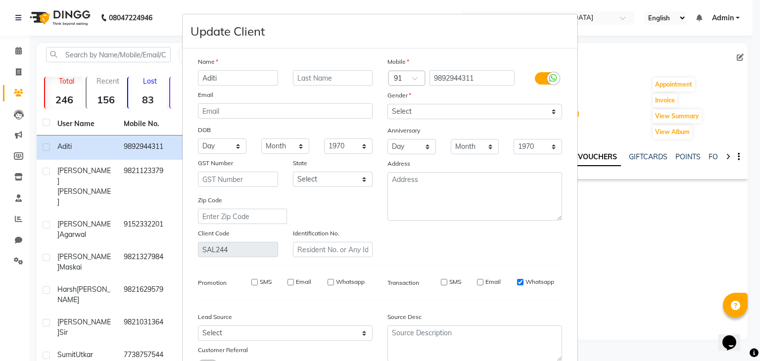
click at [517, 285] on input "Whatsapp" at bounding box center [520, 282] width 6 height 6
checkbox input "false"
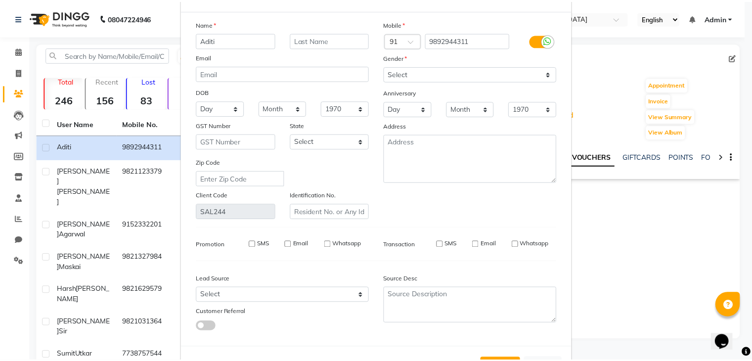
scroll to position [83, 0]
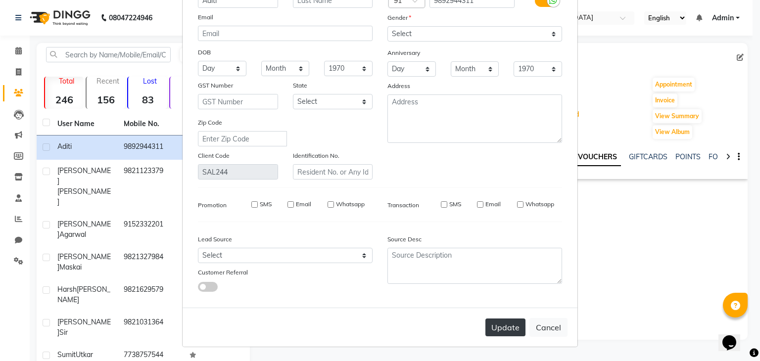
click at [510, 336] on button "Update" at bounding box center [505, 328] width 40 height 18
select select
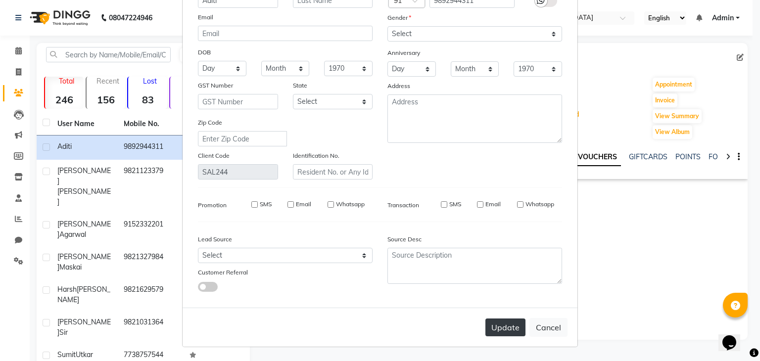
select select
checkbox input "false"
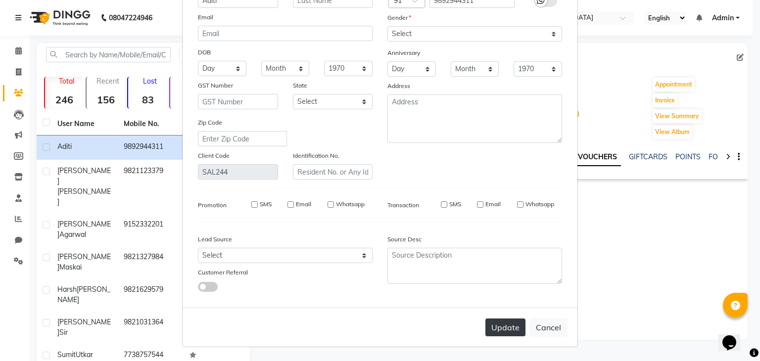
checkbox input "false"
